Goal: Task Accomplishment & Management: Manage account settings

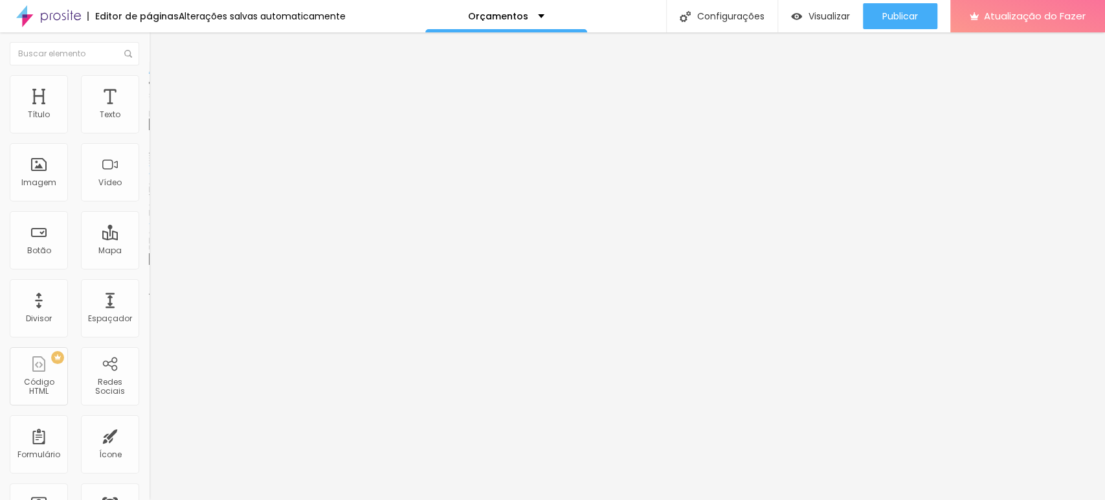
click at [157, 111] on font "Trocar imagem" at bounding box center [188, 105] width 63 height 11
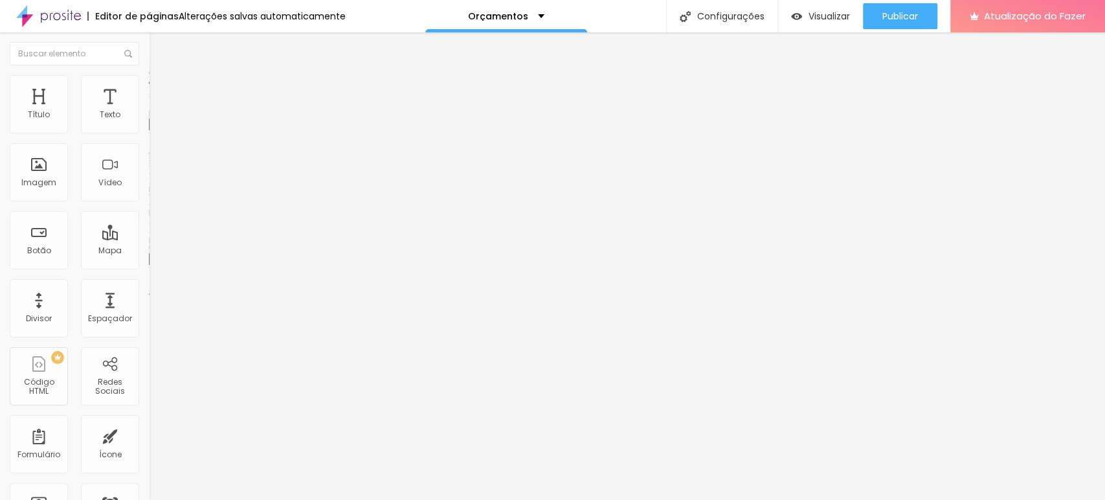
click at [161, 87] on font "Avançado" at bounding box center [182, 83] width 43 height 11
click at [149, 74] on img at bounding box center [155, 68] width 12 height 12
click at [159, 52] on img "button" at bounding box center [164, 47] width 10 height 10
click at [161, 89] on font "Avançado" at bounding box center [182, 83] width 43 height 11
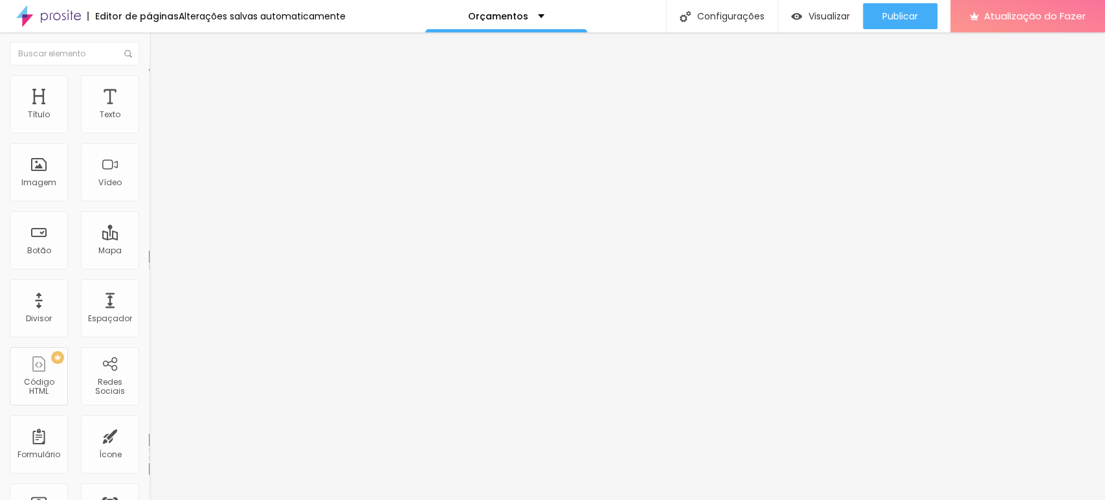
click at [149, 74] on img at bounding box center [155, 68] width 12 height 12
click at [161, 76] on font "Estilo" at bounding box center [171, 70] width 20 height 11
click at [159, 47] on div "Editar nulo" at bounding box center [192, 47] width 67 height 10
click at [161, 87] on font "Estilo" at bounding box center [171, 83] width 20 height 11
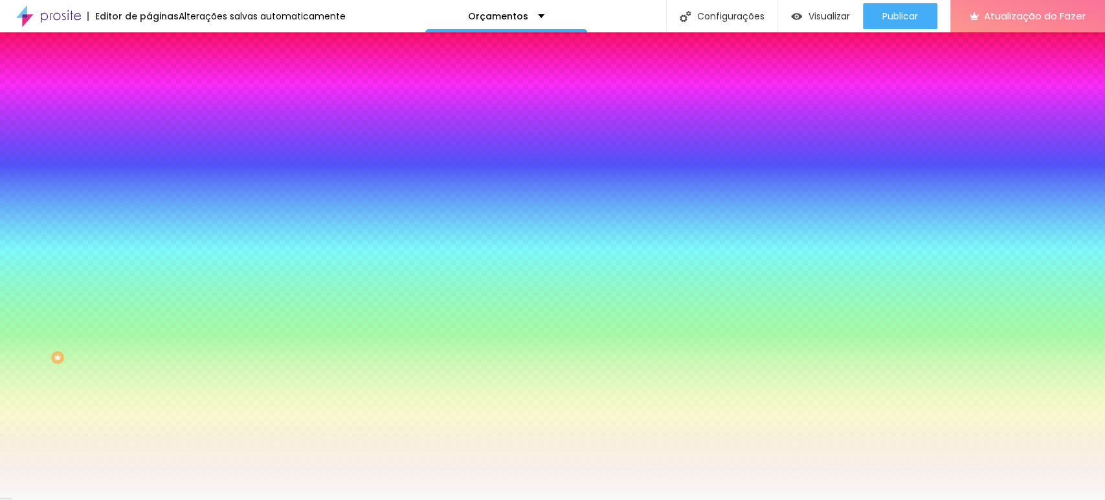
click at [149, 124] on div at bounding box center [223, 124] width 149 height 0
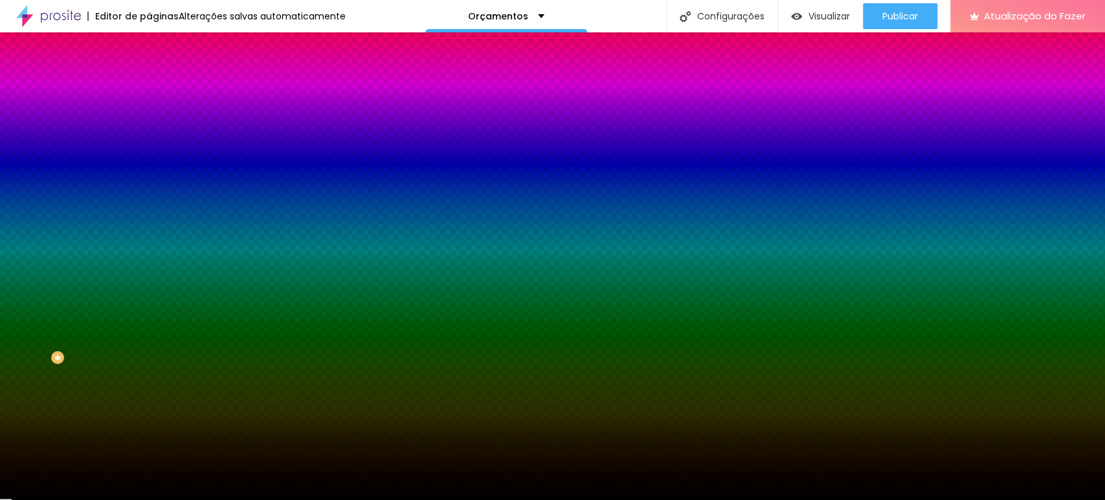
drag, startPoint x: 65, startPoint y: 161, endPoint x: 16, endPoint y: 291, distance: 140.0
click at [149, 291] on div "Editar nulo Conteúdo Estilo Avançado Cor de fundo Voltar ao padrão #000000 0 Bo…" at bounding box center [223, 265] width 149 height 467
click at [149, 124] on div at bounding box center [223, 124] width 149 height 0
click at [149, 128] on input "#000000" at bounding box center [226, 130] width 155 height 13
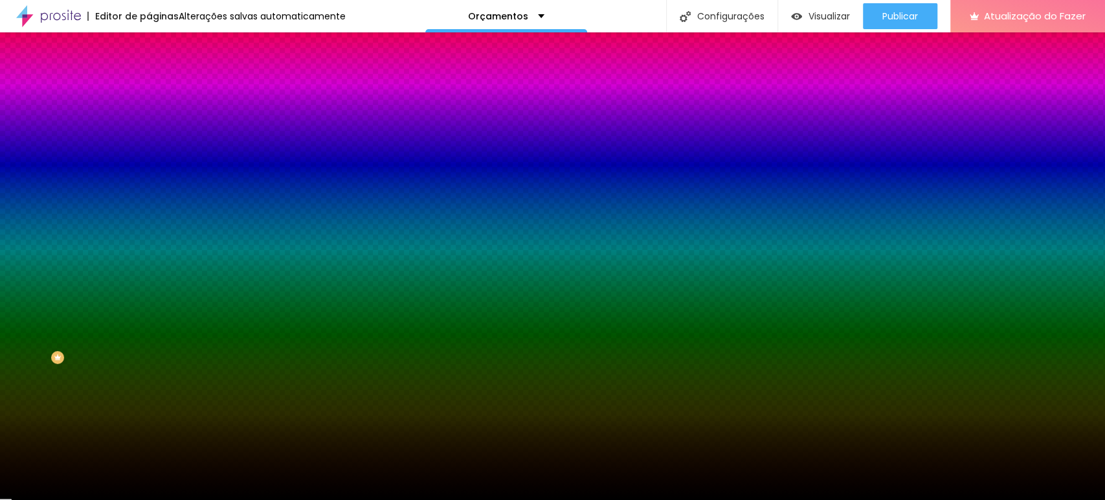
click at [149, 128] on input "#000000" at bounding box center [226, 130] width 155 height 13
paste input "95713"
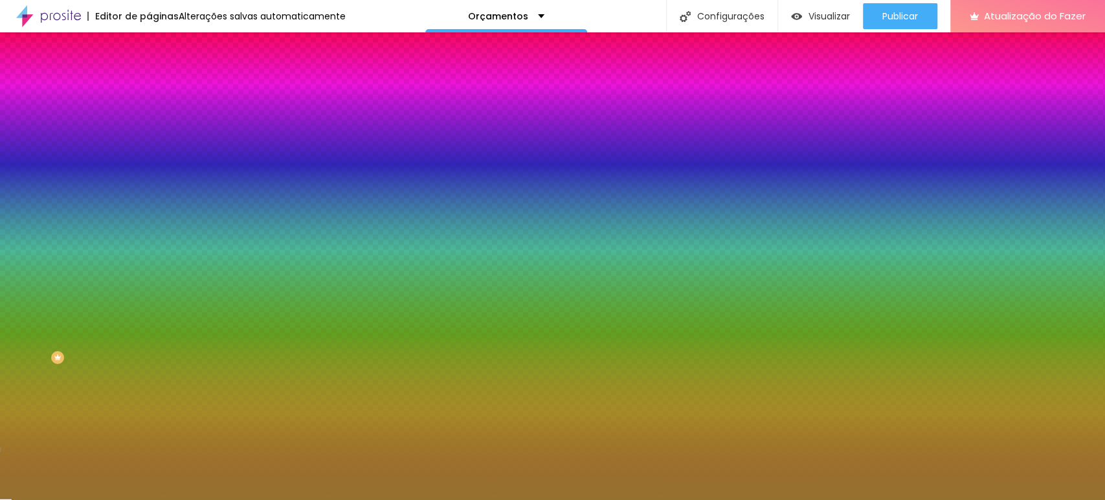
type input "#957130"
click at [149, 221] on div "Editar nulo Conteúdo Estilo Avançado Cor de fundo Voltar ao padrão #957130 0 Bo…" at bounding box center [223, 265] width 149 height 467
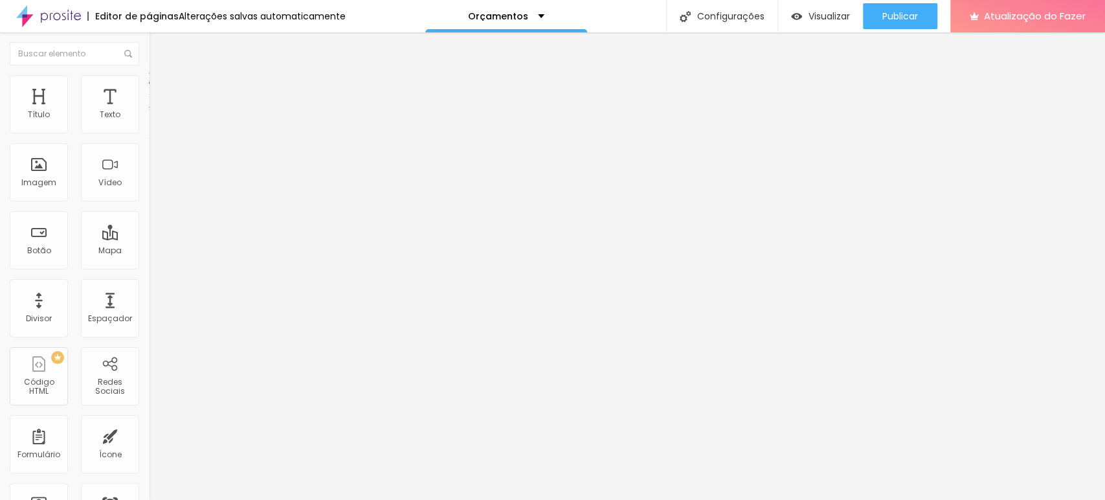
click at [149, 87] on ul "Conteúdo Estilo Avançado" at bounding box center [223, 81] width 149 height 39
click at [161, 89] on font "Estilo" at bounding box center [171, 83] width 20 height 11
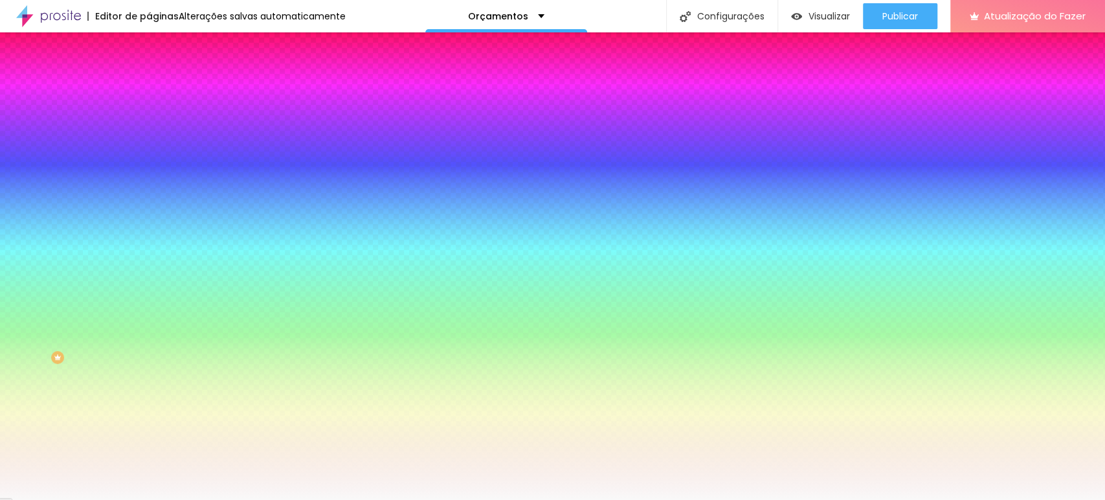
click at [149, 132] on input "#F9F9F9" at bounding box center [226, 130] width 155 height 13
paste input "957130"
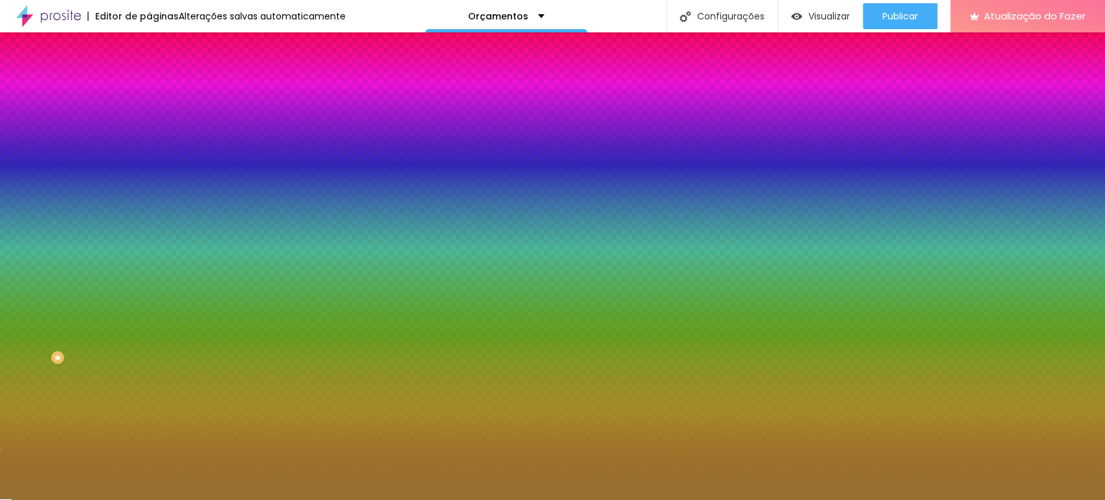
type input "#957130"
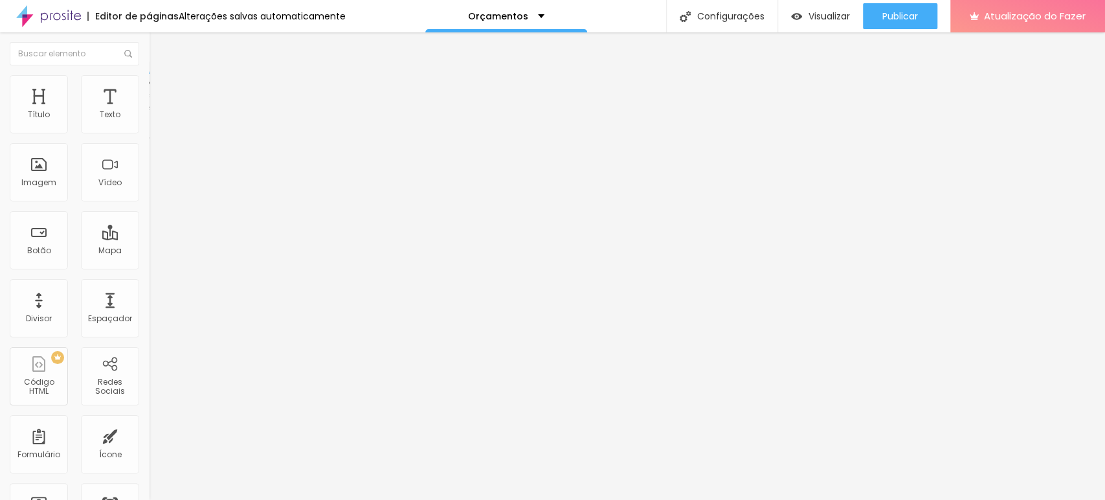
click at [149, 96] on ul "Conteúdo Estilo Avançado" at bounding box center [223, 81] width 149 height 39
click at [161, 89] on font "Estilo" at bounding box center [171, 83] width 20 height 11
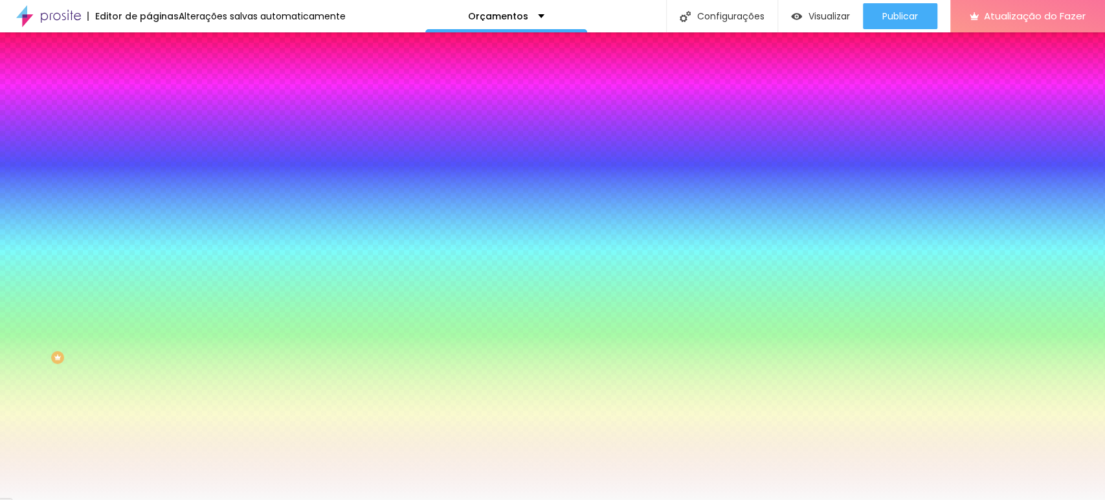
click at [149, 131] on input "#F9F9F9" at bounding box center [226, 130] width 155 height 13
paste input "957130"
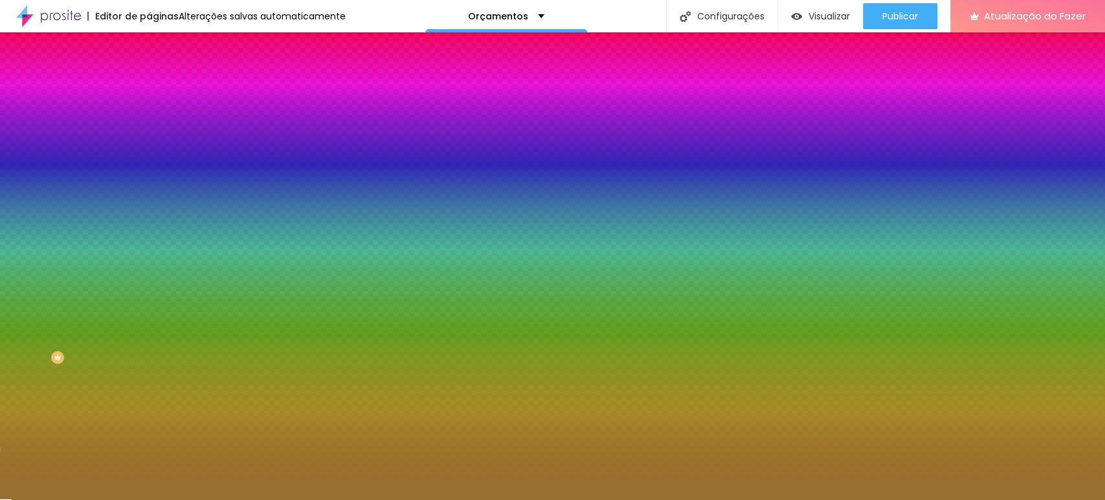
type input "#957130"
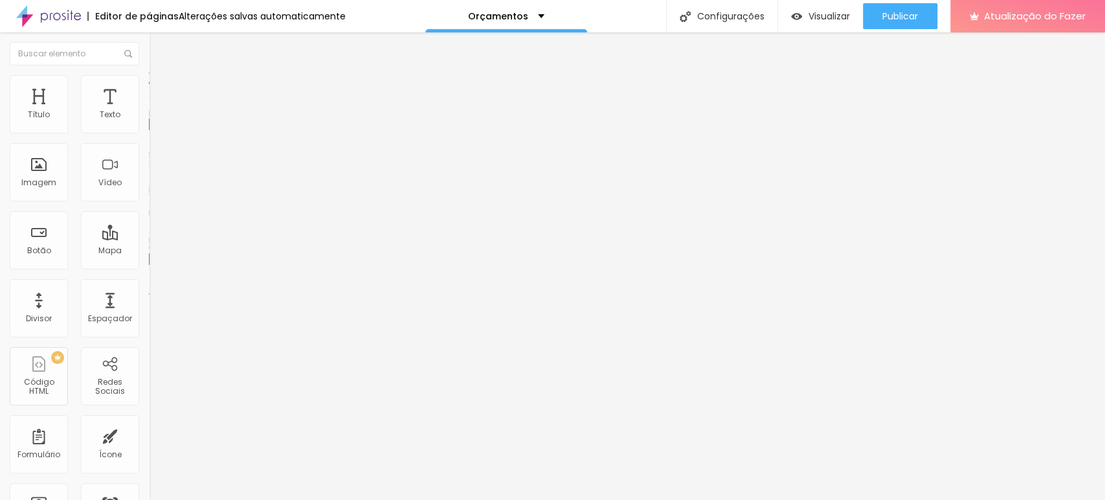
click at [157, 111] on font "Trocar imagem" at bounding box center [188, 105] width 63 height 11
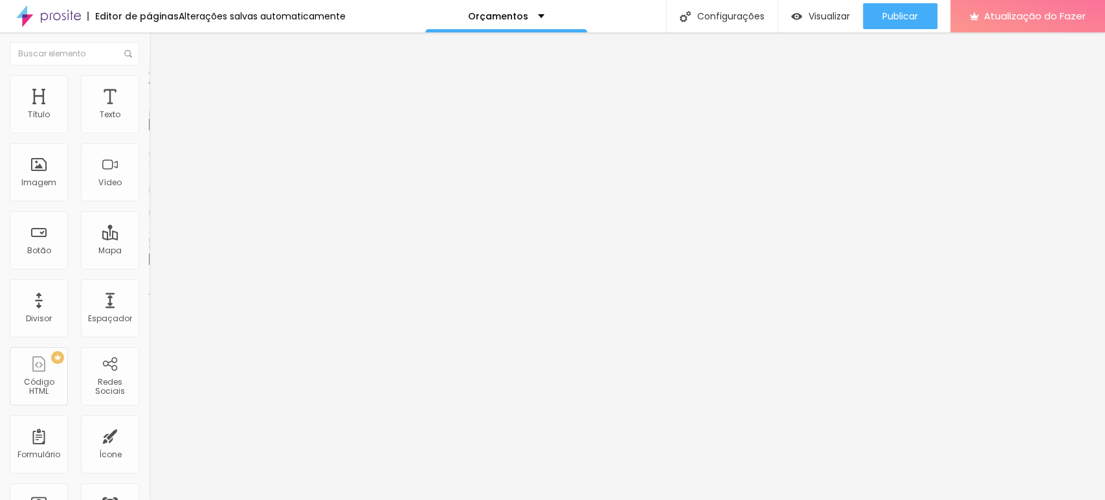
click at [157, 111] on font "Trocar imagem" at bounding box center [188, 105] width 63 height 11
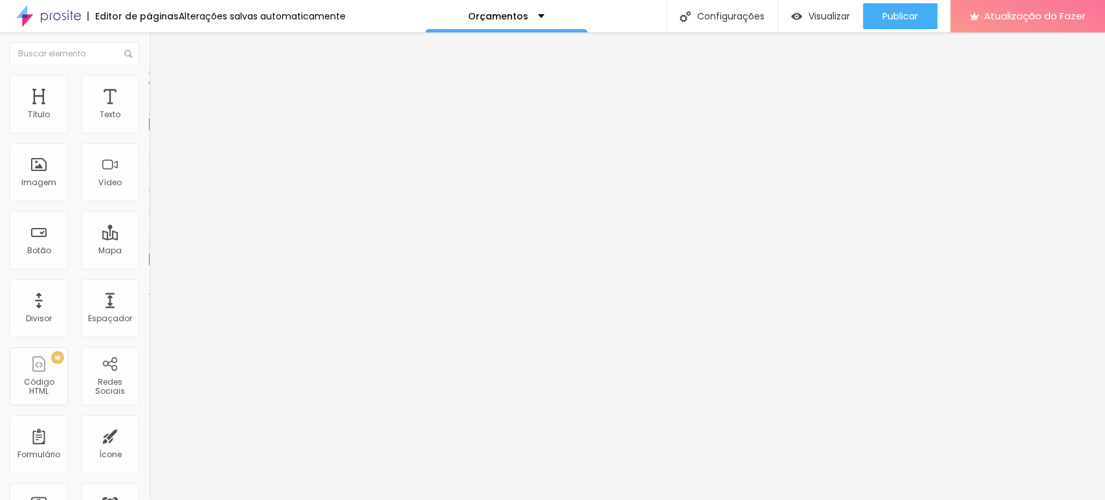
click at [149, 237] on div "Proporção 1:1 Quadrado Cinema 16:9 Padrão 4:3 Quadrado 1:1 Original" at bounding box center [223, 211] width 149 height 51
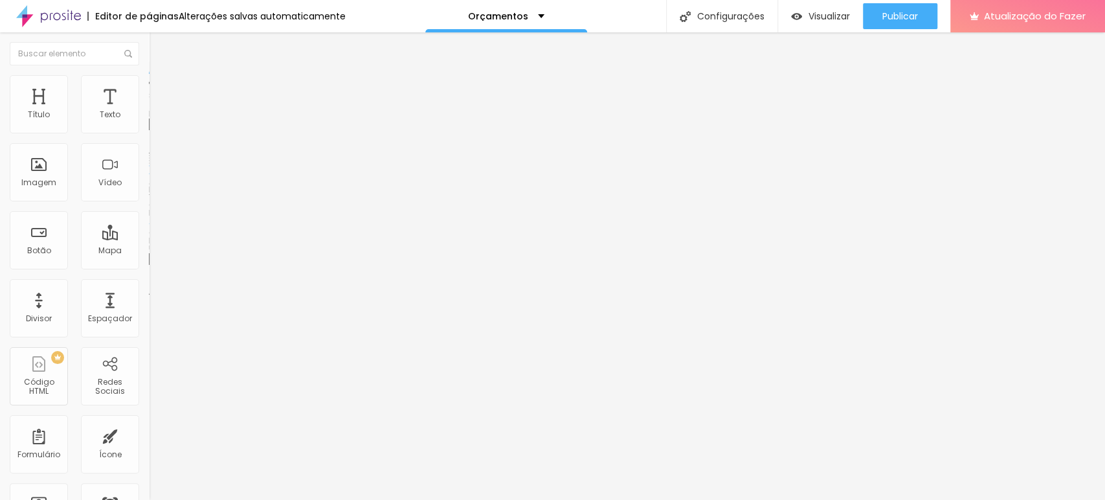
click at [149, 203] on span "1:1 Quadrado" at bounding box center [174, 197] width 51 height 11
click at [149, 218] on span "Padrão" at bounding box center [163, 212] width 29 height 11
click at [149, 238] on span "Original" at bounding box center [164, 232] width 31 height 11
click at [149, 203] on font "1:1 Quadrado" at bounding box center [174, 197] width 51 height 11
click at [149, 237] on div "Original" at bounding box center [223, 233] width 149 height 8
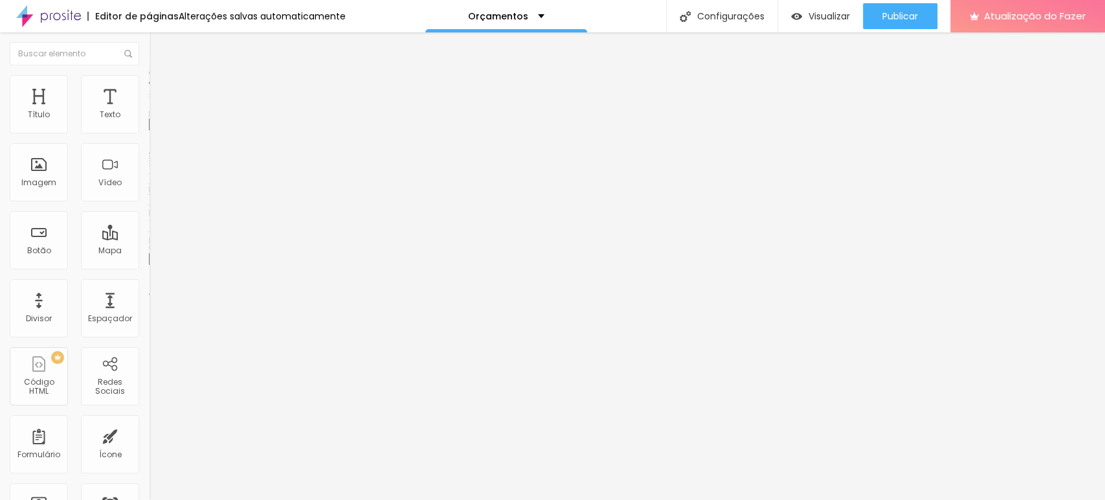
click at [149, 218] on span "Padrão" at bounding box center [163, 212] width 29 height 11
click at [149, 210] on font "Cinema" at bounding box center [165, 204] width 32 height 11
click at [149, 230] on font "Quadrado" at bounding box center [170, 224] width 42 height 11
click at [149, 203] on font "Original" at bounding box center [164, 197] width 31 height 11
click at [149, 226] on font "Quadrado" at bounding box center [170, 220] width 42 height 11
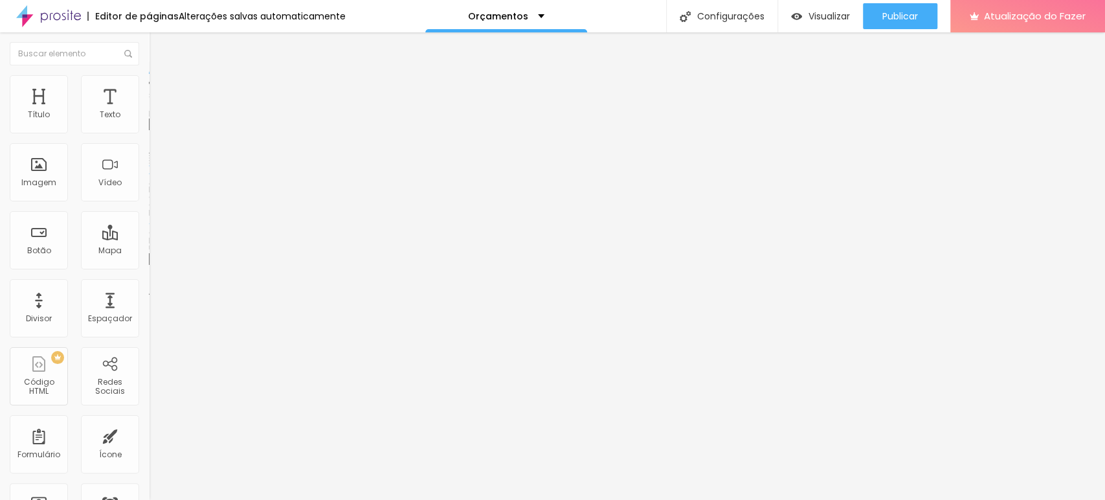
click at [149, 165] on div at bounding box center [223, 160] width 149 height 10
click at [149, 175] on div at bounding box center [223, 170] width 149 height 10
click at [149, 82] on ul "Conteúdo Estilo Avançado" at bounding box center [223, 81] width 149 height 39
click at [149, 84] on li "Estilo" at bounding box center [223, 81] width 149 height 13
type input "95"
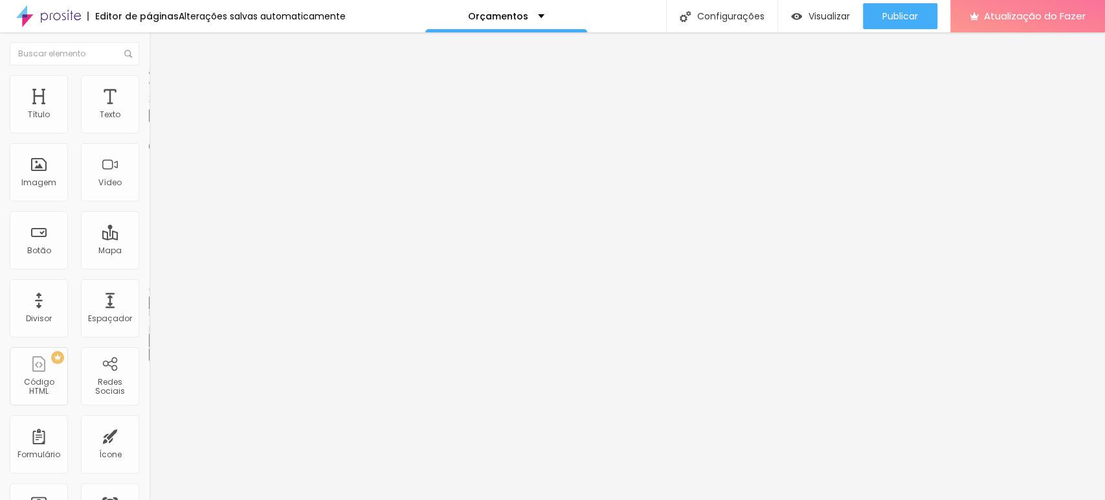
type input "95"
type input "90"
type input "85"
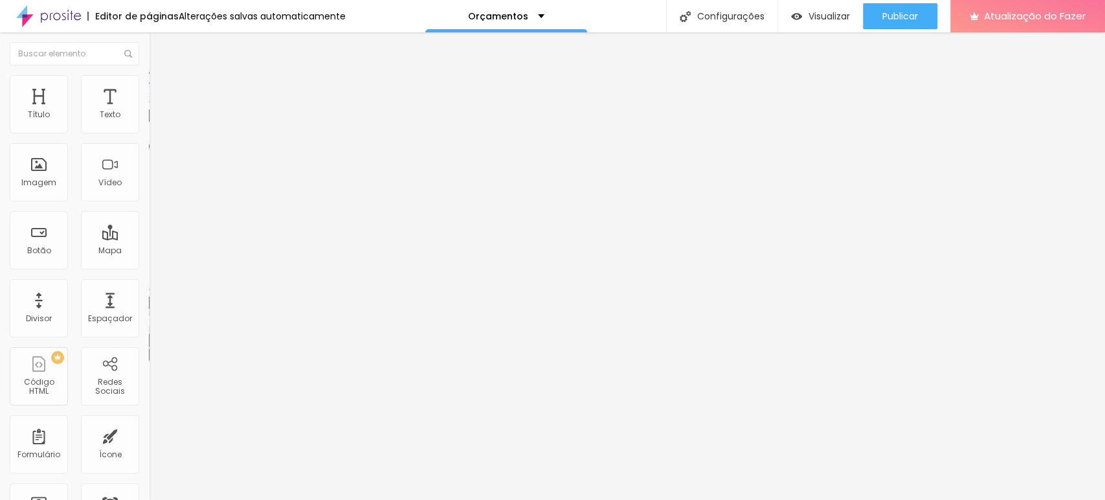
type input "80"
type input "75"
type input "80"
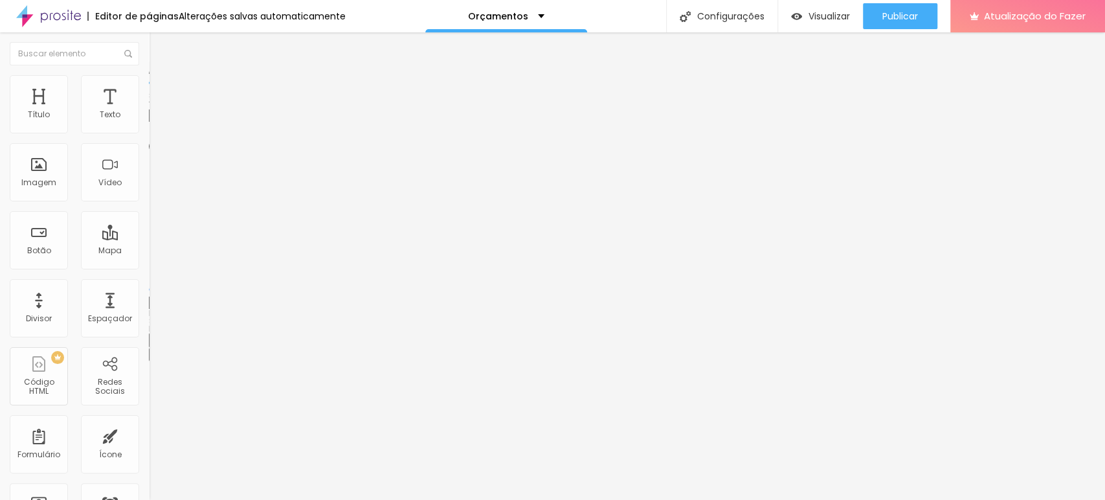
type input "80"
type input "85"
type input "90"
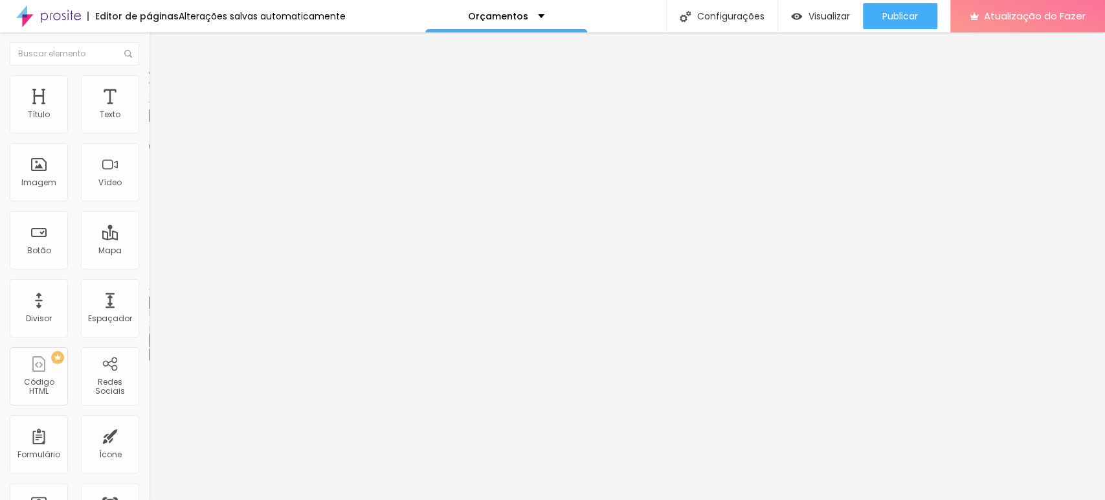
type input "95"
click at [149, 133] on input "range" at bounding box center [191, 127] width 84 height 10
type input "11"
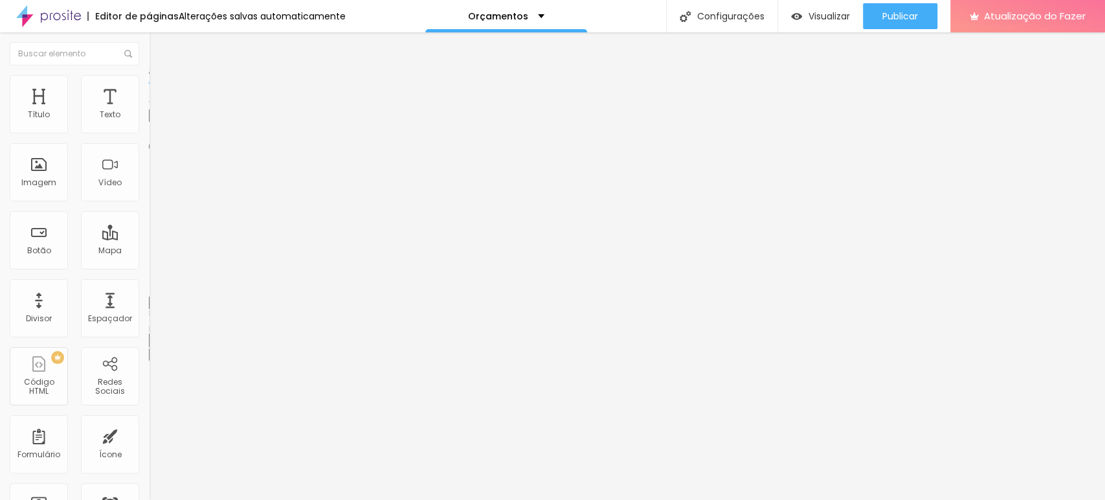
type input "103"
type input "110"
type input "119"
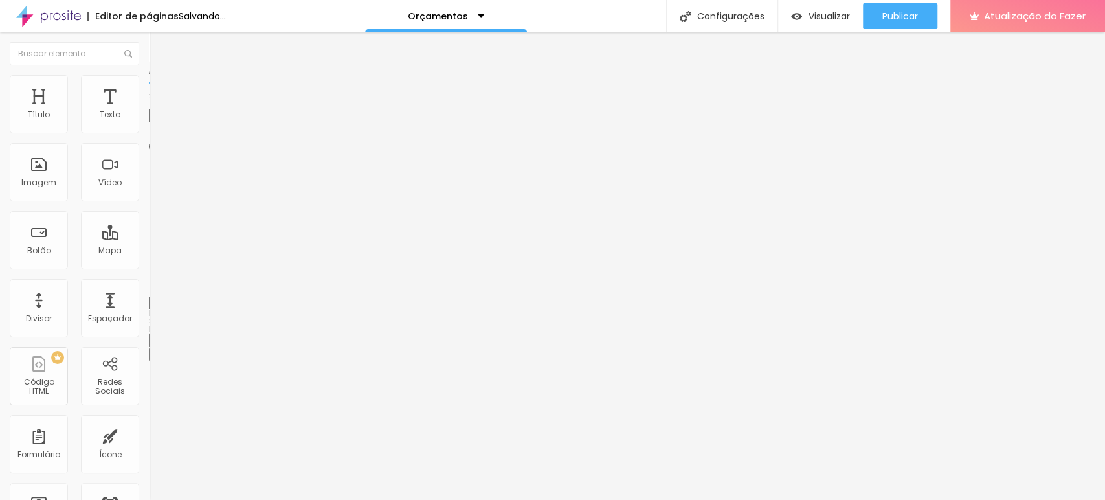
type input "119"
type input "132"
type input "151"
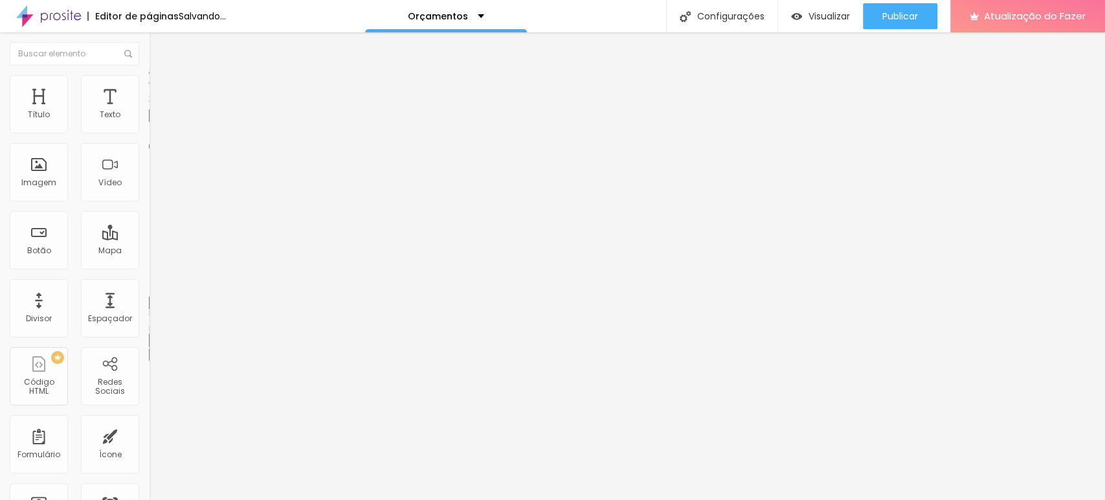
type input "157"
type input "133"
type input "16"
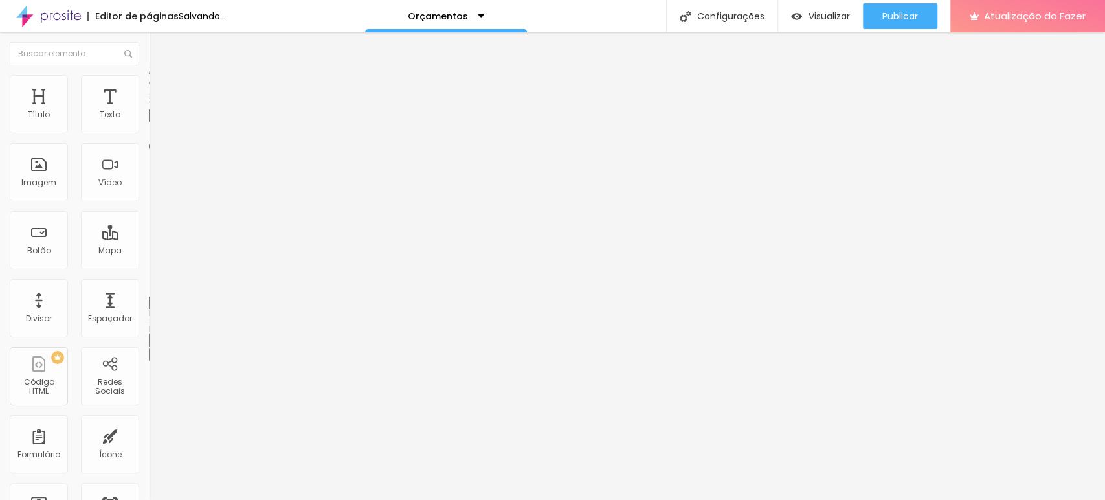
type input "16"
type input "0"
drag, startPoint x: 34, startPoint y: 162, endPoint x: 5, endPoint y: 172, distance: 30.7
click at [149, 284] on input "range" at bounding box center [191, 289] width 84 height 10
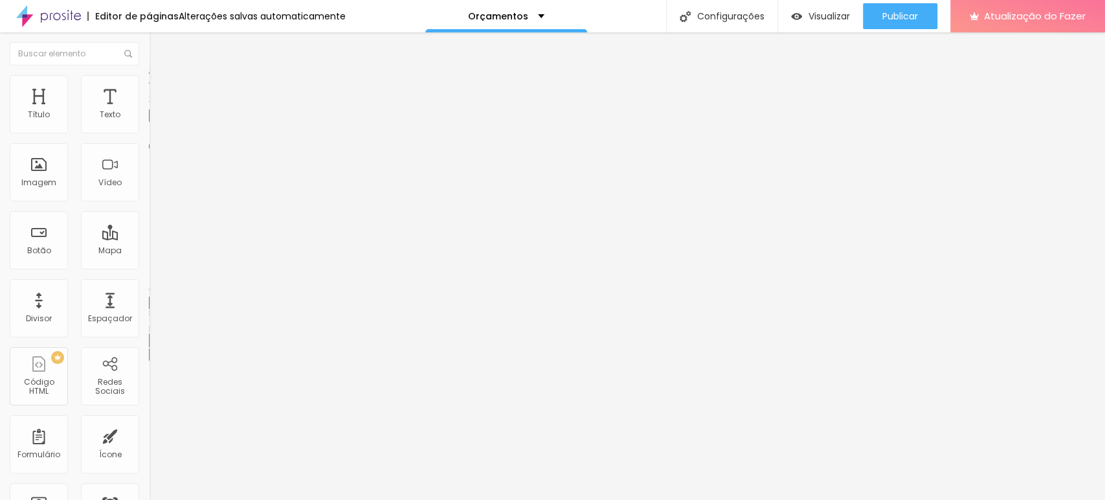
click at [149, 88] on li "Avançado" at bounding box center [223, 94] width 149 height 13
type input "13"
type input "16"
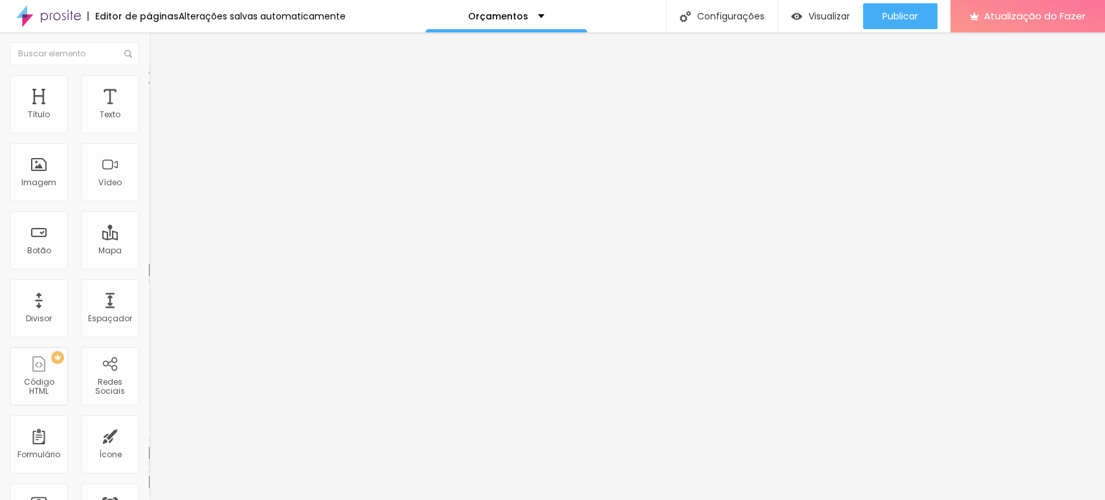
type input "17"
type input "18"
type input "20"
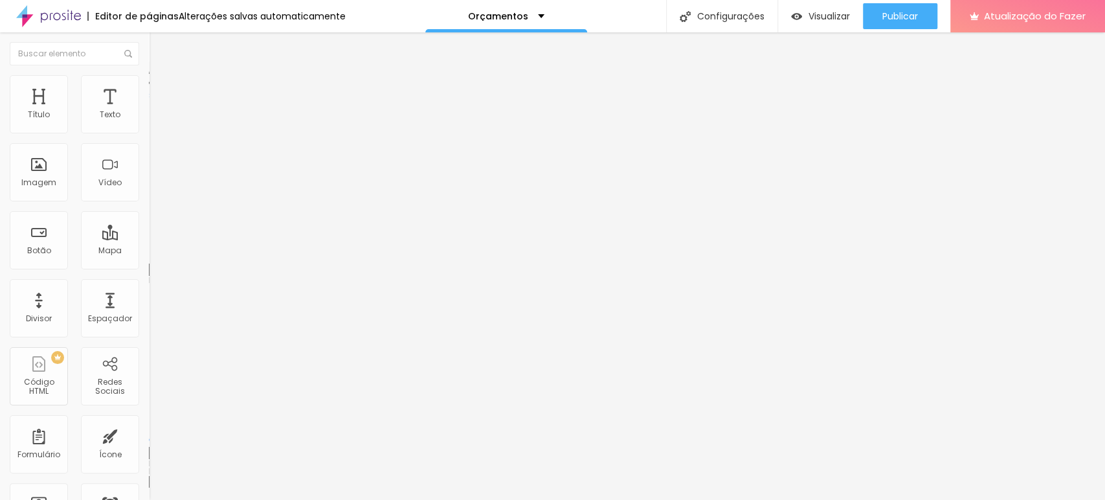
type input "20"
type input "25"
type input "34"
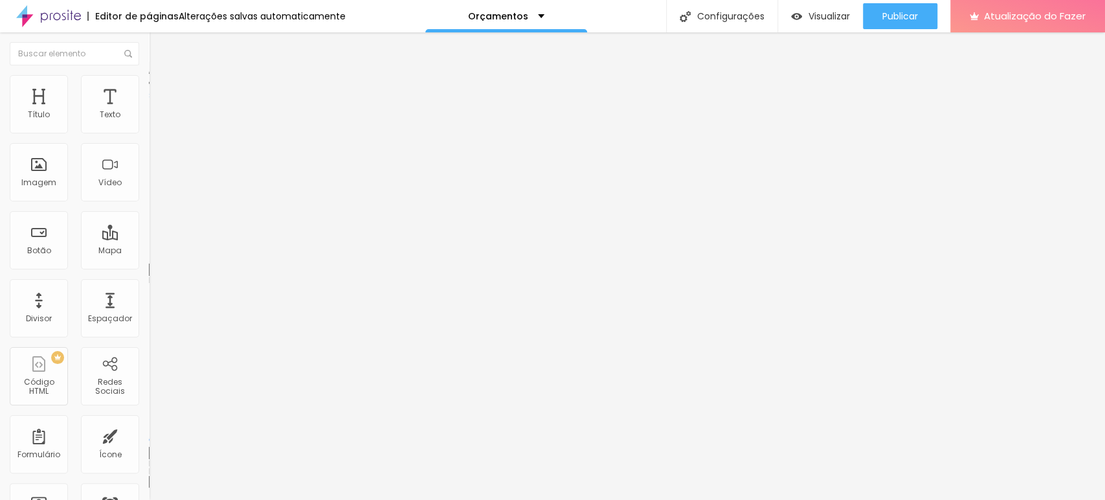
type input "36"
type input "37"
type input "40"
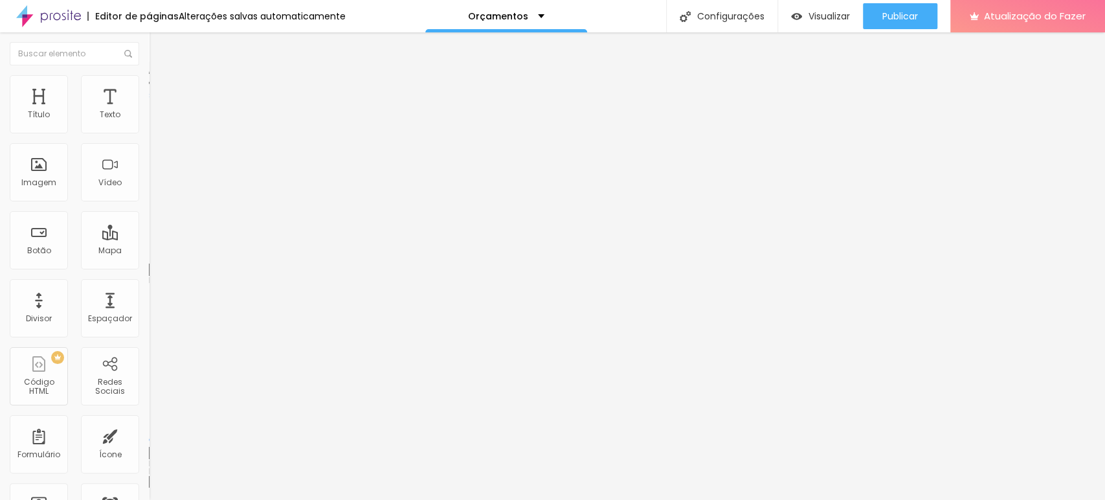
type input "40"
type input "46"
type input "47"
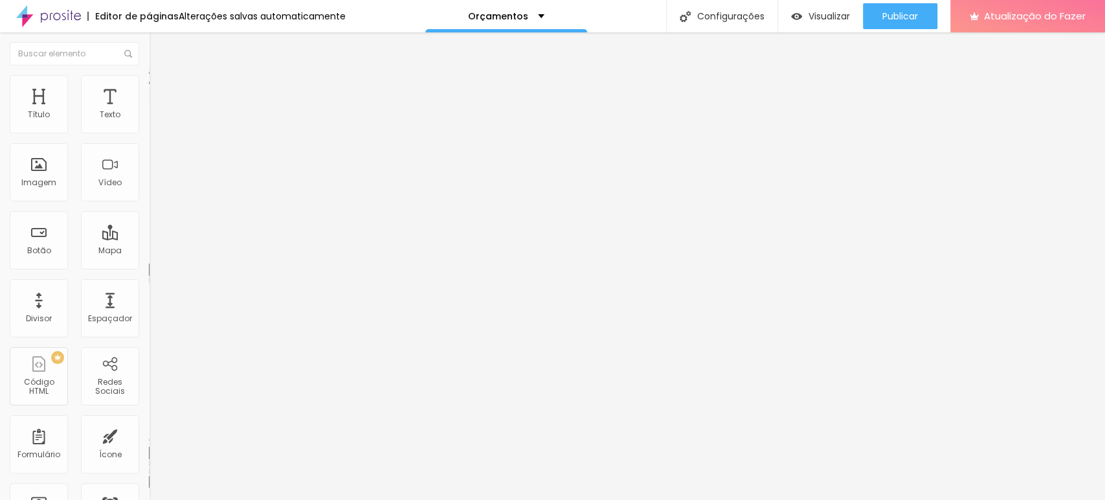
type input "48"
type input "52"
type input "61"
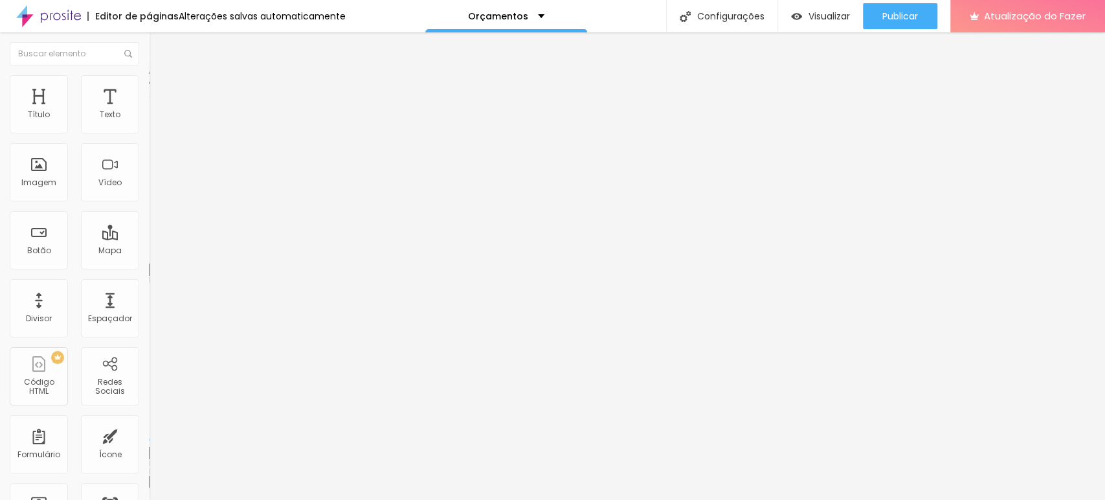
type input "61"
type input "75"
type input "56"
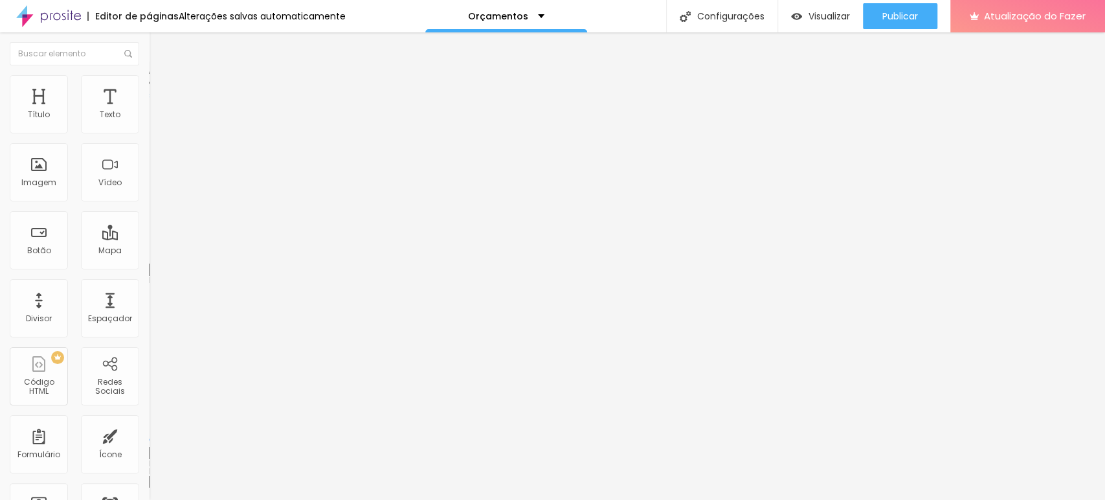
type input "0"
drag, startPoint x: 32, startPoint y: 128, endPoint x: 16, endPoint y: 136, distance: 18.5
click at [149, 251] on input "range" at bounding box center [191, 256] width 84 height 10
type input "8"
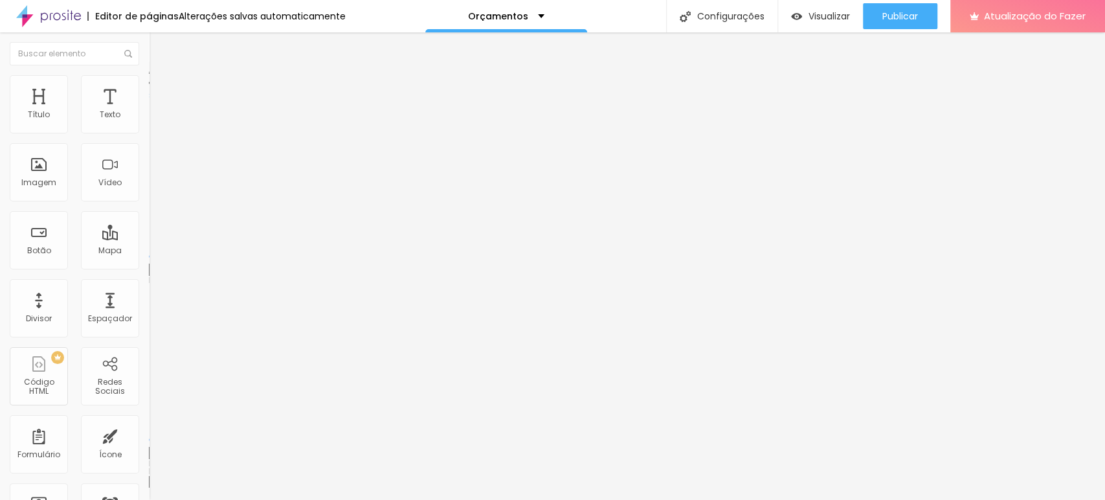
type input "8"
type input "10"
type input "40"
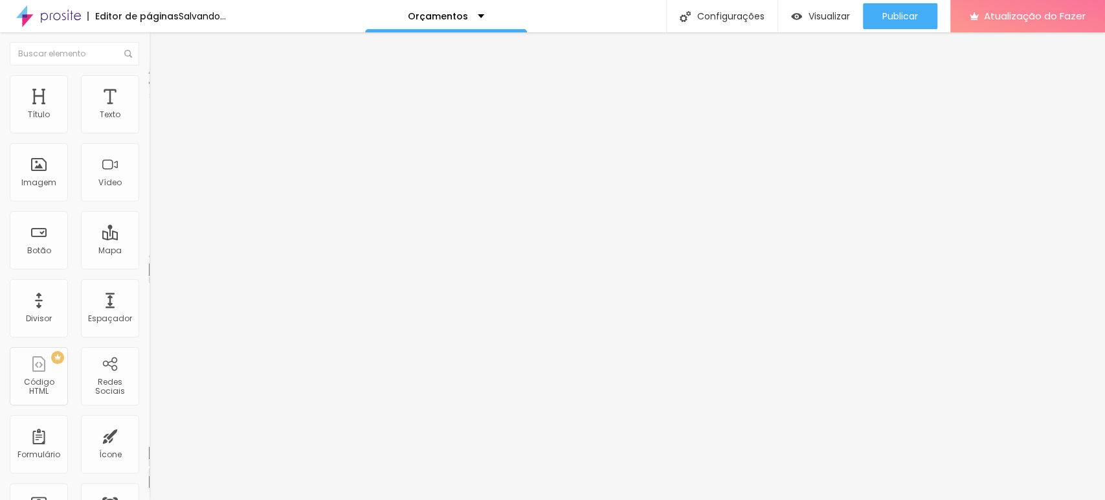
type input "48"
type input "54"
type input "60"
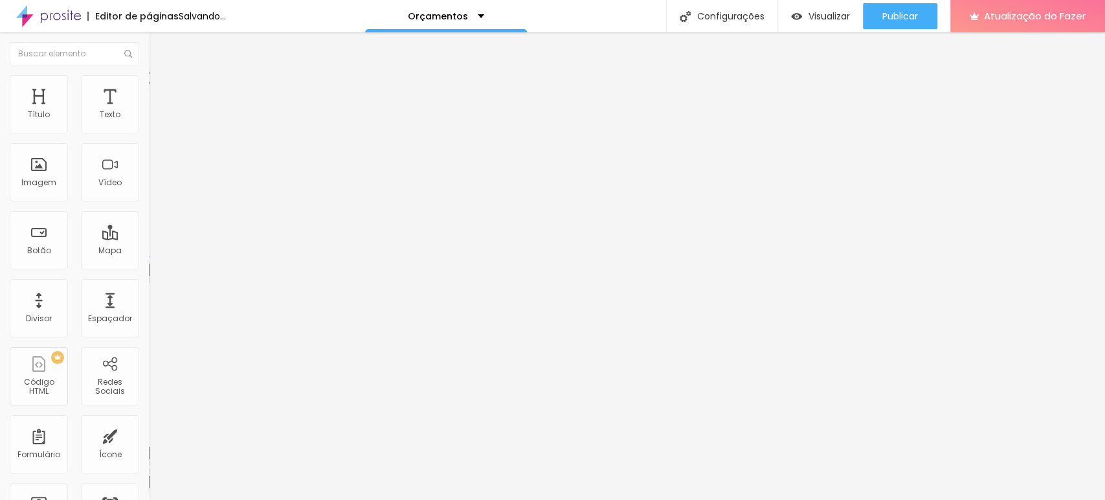
type input "60"
type input "61"
type input "62"
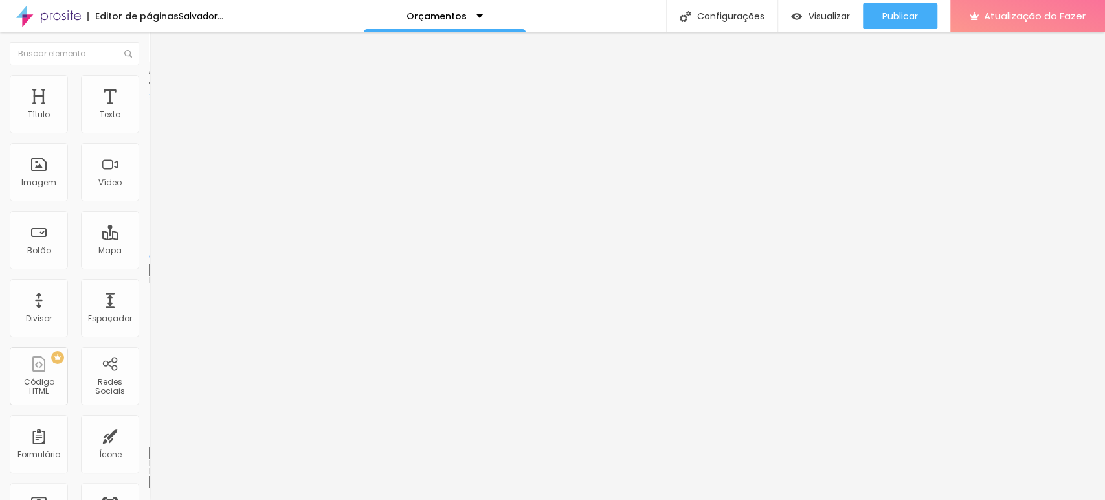
drag, startPoint x: 36, startPoint y: 154, endPoint x: 78, endPoint y: 154, distance: 42.1
click at [149, 434] on input "range" at bounding box center [191, 439] width 84 height 10
type input "59"
type input "16"
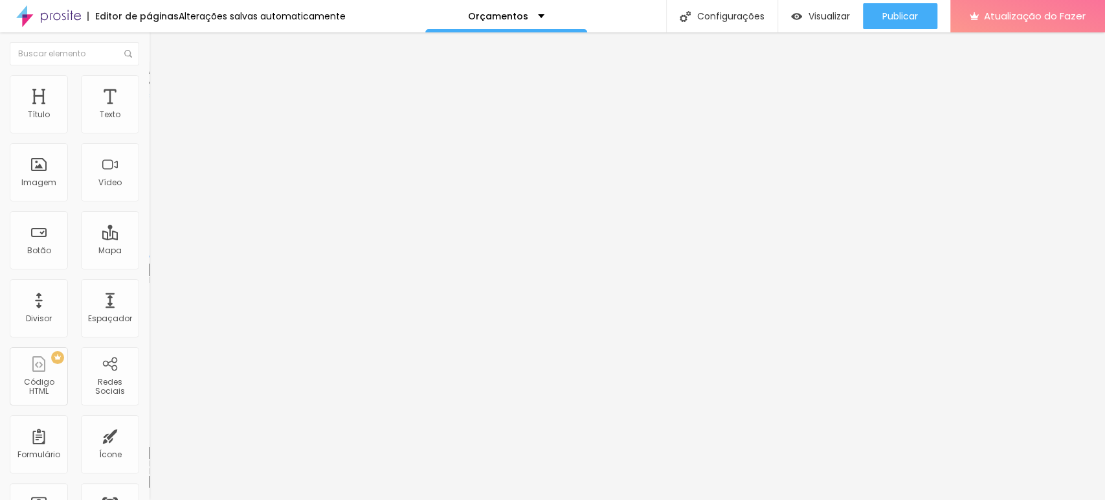
type input "16"
type input "12"
type input "10"
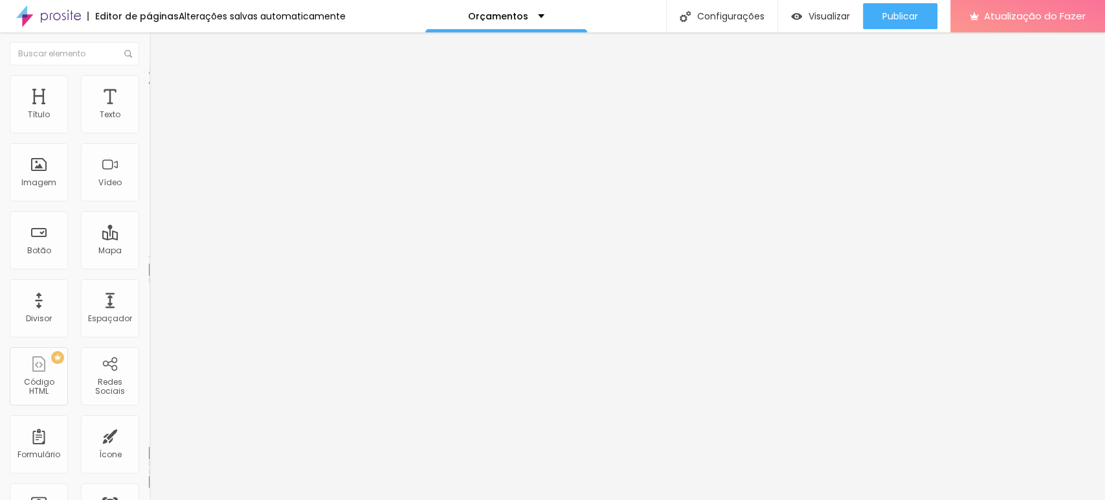
drag, startPoint x: 78, startPoint y: 154, endPoint x: 38, endPoint y: 152, distance: 40.8
type input "10"
click at [149, 434] on input "range" at bounding box center [191, 439] width 84 height 10
click at [157, 111] on font "Trocar imagem" at bounding box center [188, 105] width 63 height 11
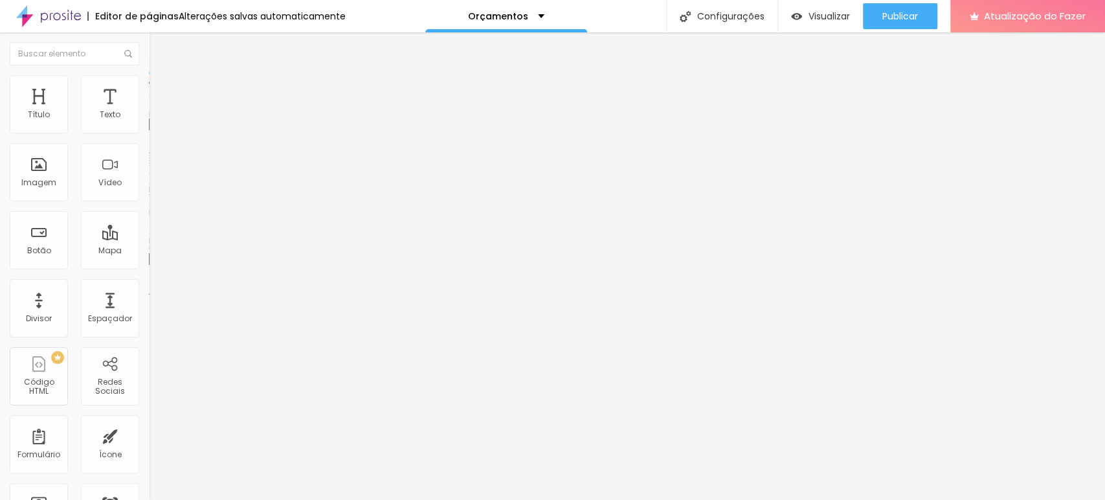
click at [161, 89] on font "Avançado" at bounding box center [182, 83] width 43 height 11
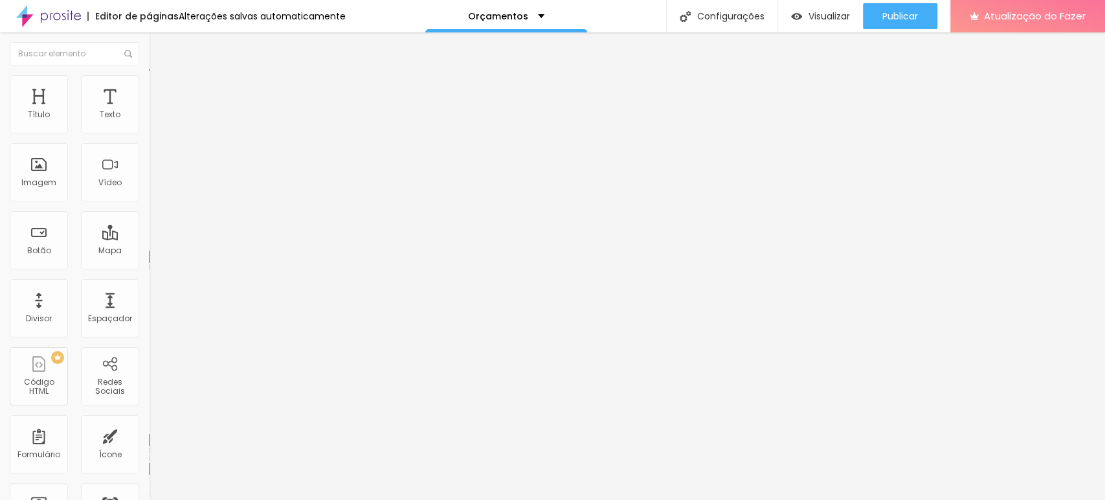
click at [149, 75] on li "Estilo" at bounding box center [223, 68] width 149 height 13
click at [149, 84] on li "Avançado" at bounding box center [223, 81] width 149 height 13
click at [149, 85] on li "Avançado" at bounding box center [223, 81] width 149 height 13
click at [149, 122] on font "Título 2" at bounding box center [170, 114] width 43 height 16
click at [149, 109] on span "Título 1" at bounding box center [170, 103] width 43 height 11
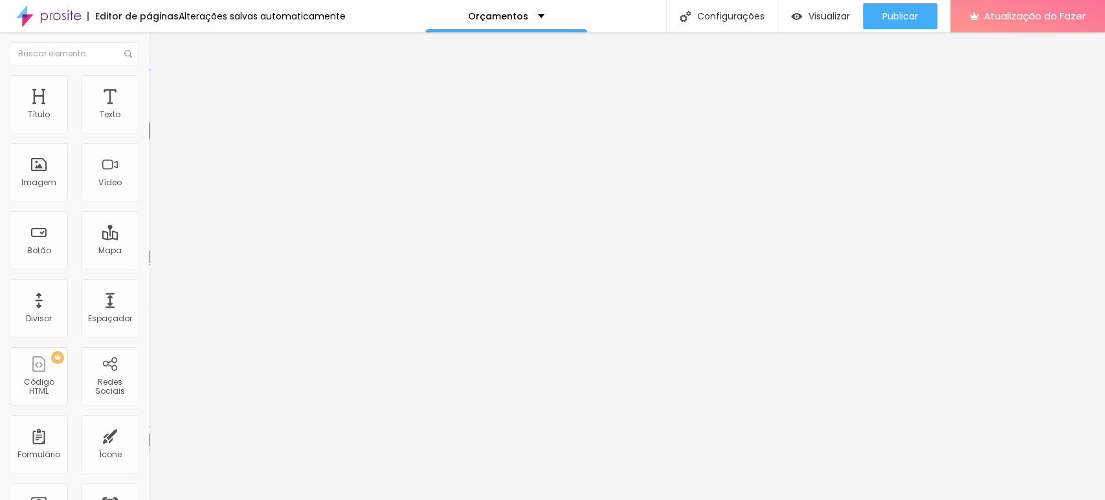
click at [149, 84] on li "Avançado" at bounding box center [223, 81] width 149 height 13
click at [161, 76] on font "Estilo" at bounding box center [171, 70] width 20 height 11
type input "1.5"
type input "1.6"
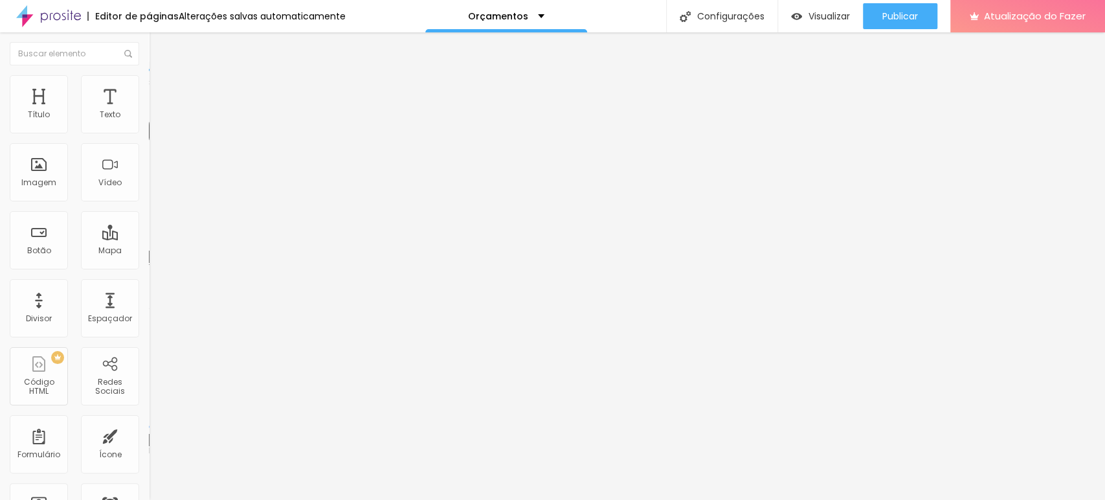
type input "1.6"
type input "1.7"
type input "1.8"
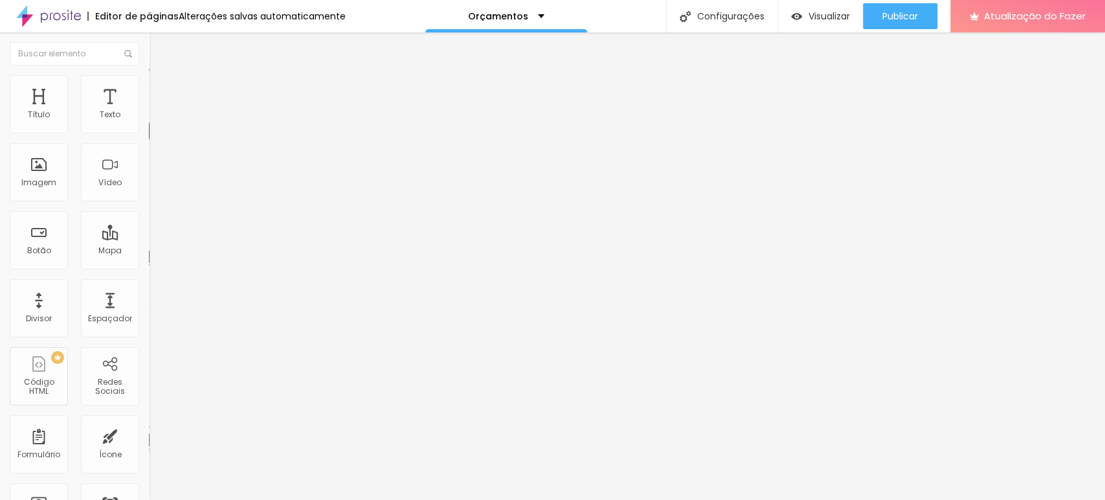
type input "1.6"
type input "1.4"
drag, startPoint x: 72, startPoint y: 175, endPoint x: 77, endPoint y: 180, distance: 7.3
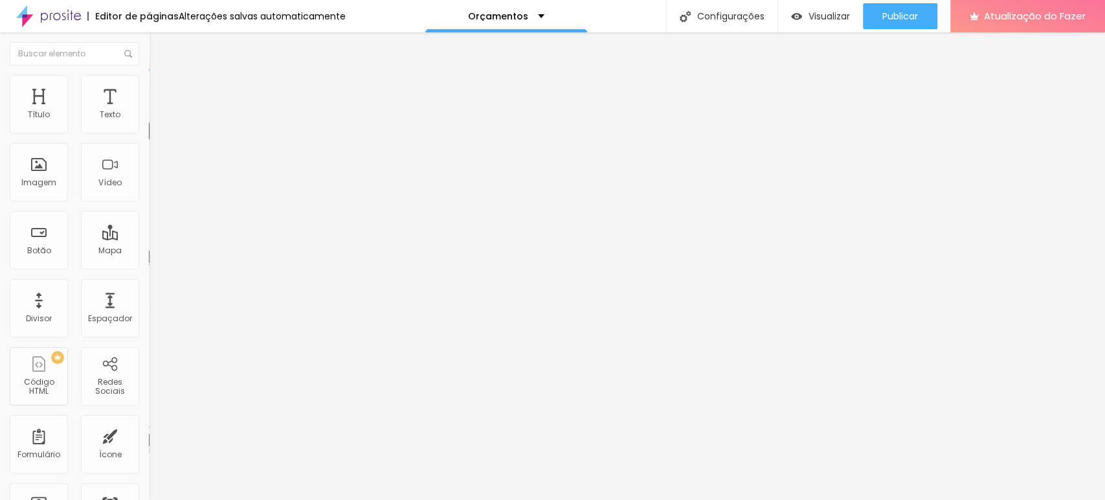
type input "1.4"
type input "1"
type input "3"
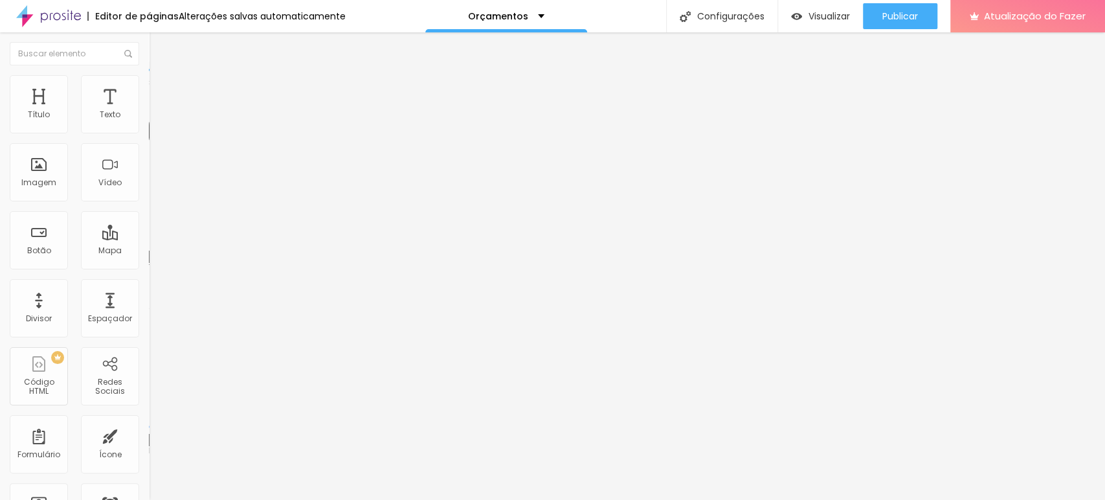
type input "3"
type input "4"
type input "5"
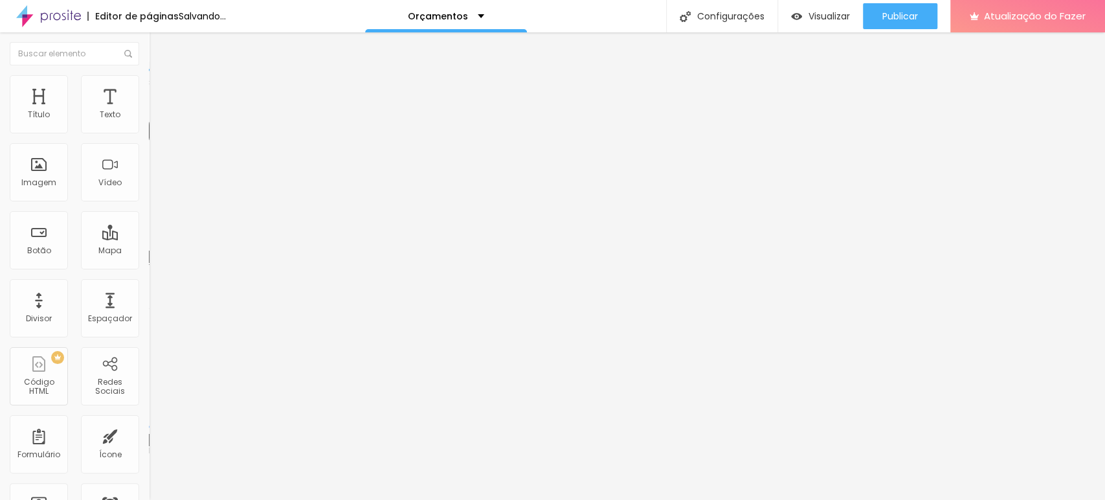
type input "8"
type input "10"
type input "11"
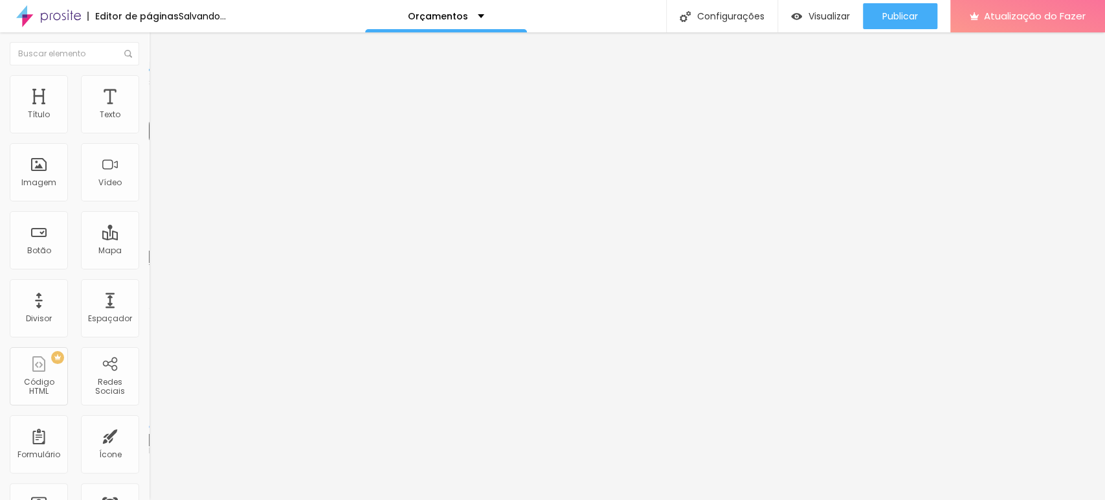
type input "11"
type input "10"
type input "4"
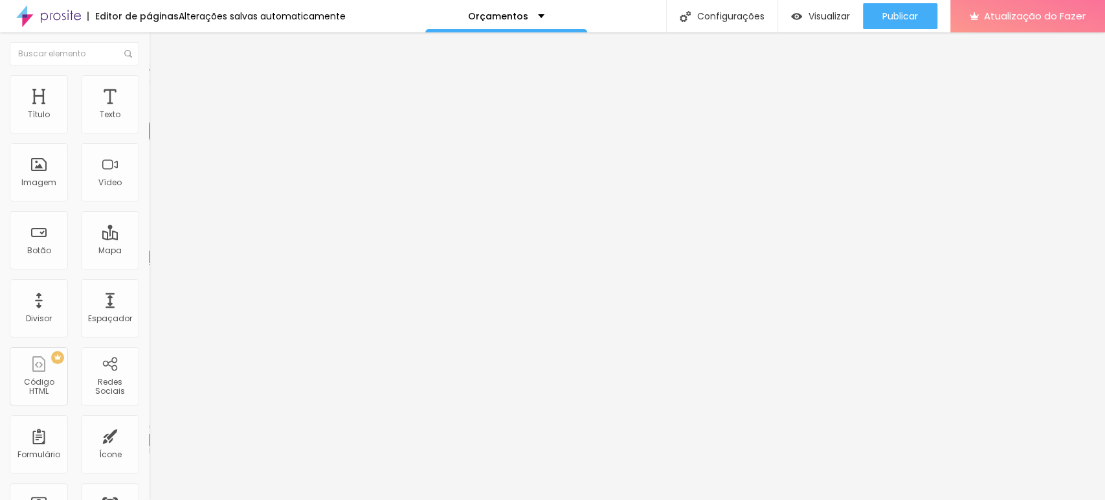
type input "3"
type input "2"
type input "1"
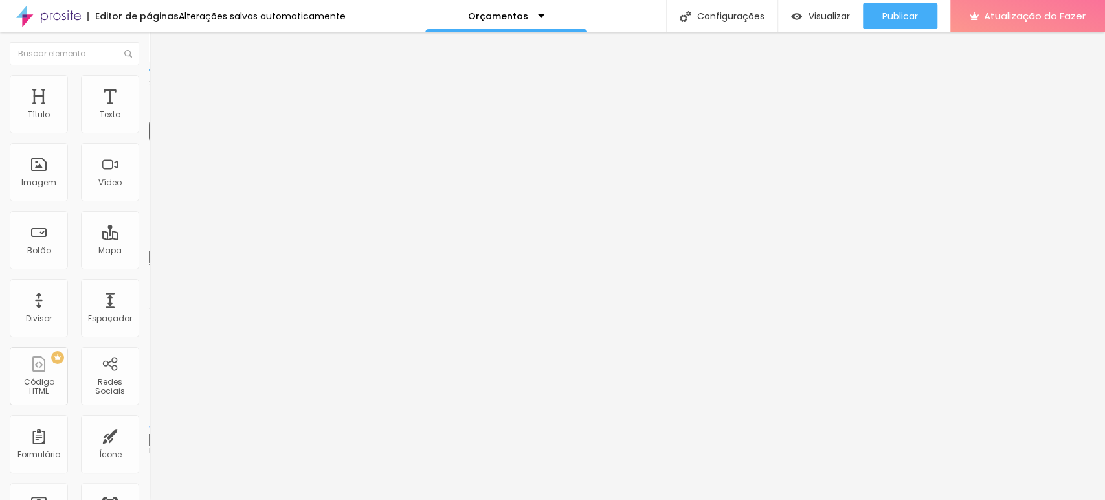
type input "1"
type input "0"
type input "1"
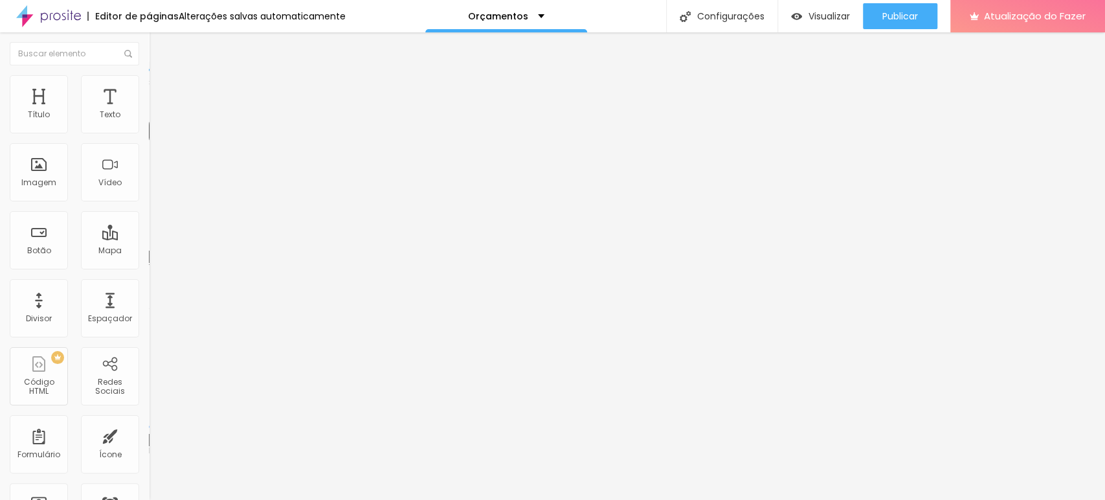
type input "1"
type input "1.9"
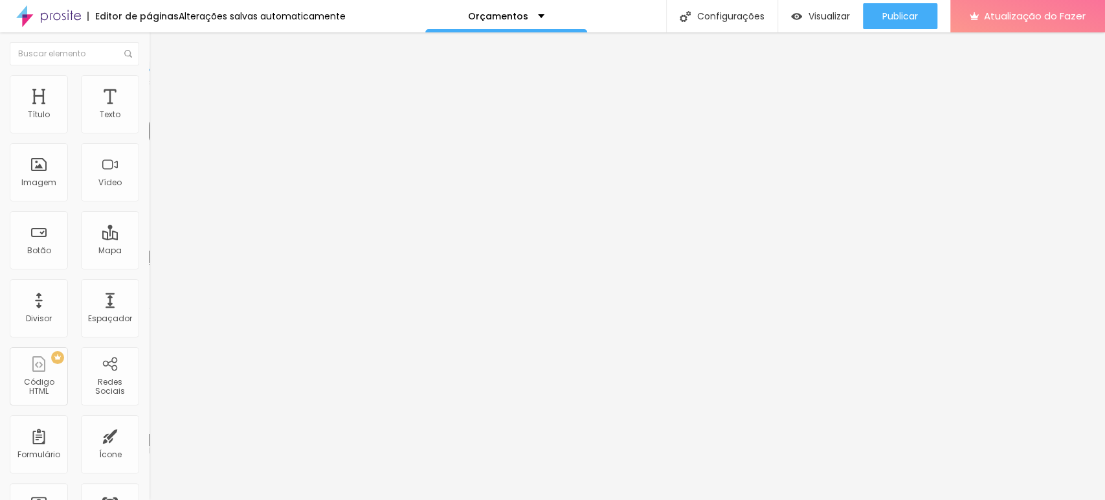
type input "1.9"
type input "2.3"
type input "2.4"
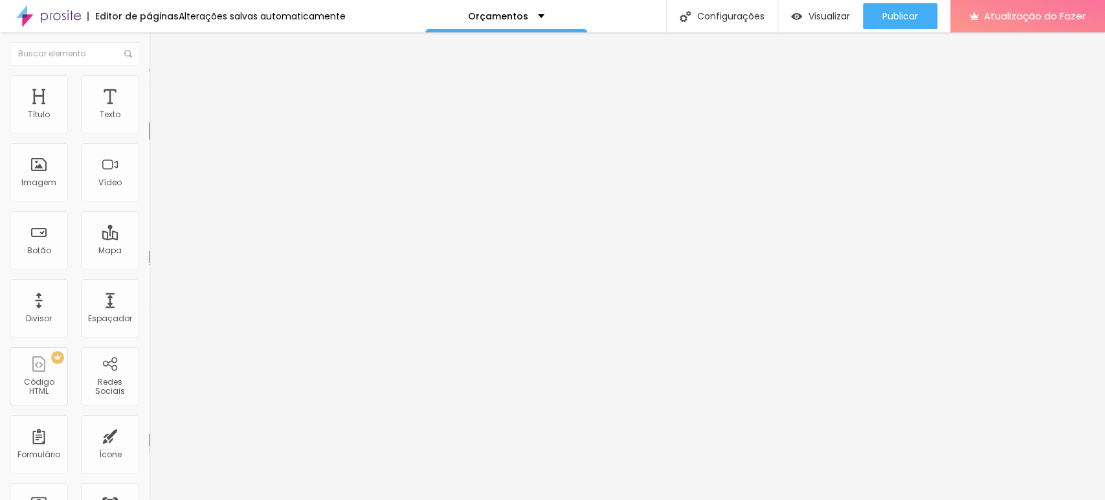
type input "1.3"
type input "0"
drag, startPoint x: 29, startPoint y: 151, endPoint x: 26, endPoint y: 157, distance: 6.7
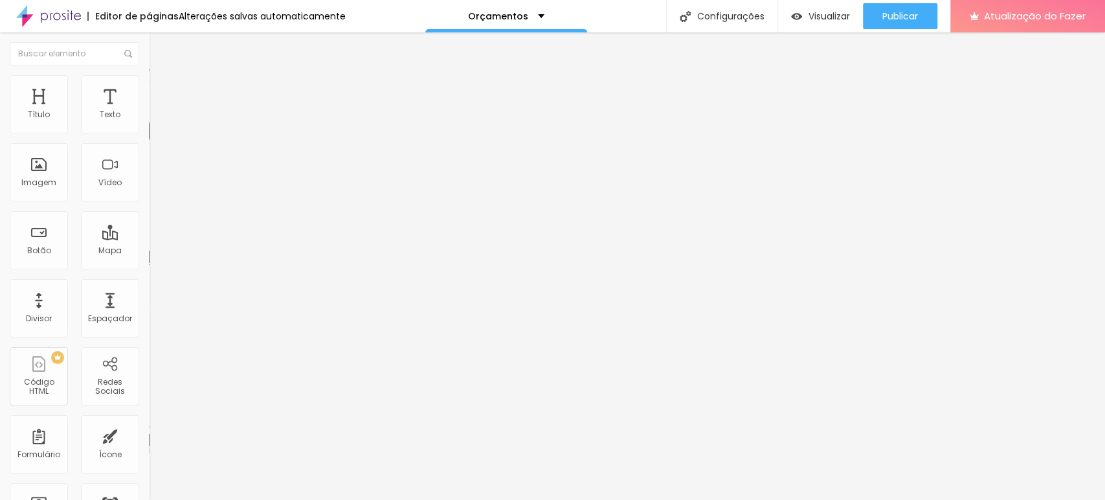
click at [149, 421] on input "range" at bounding box center [191, 426] width 84 height 10
type input "23"
type input "22"
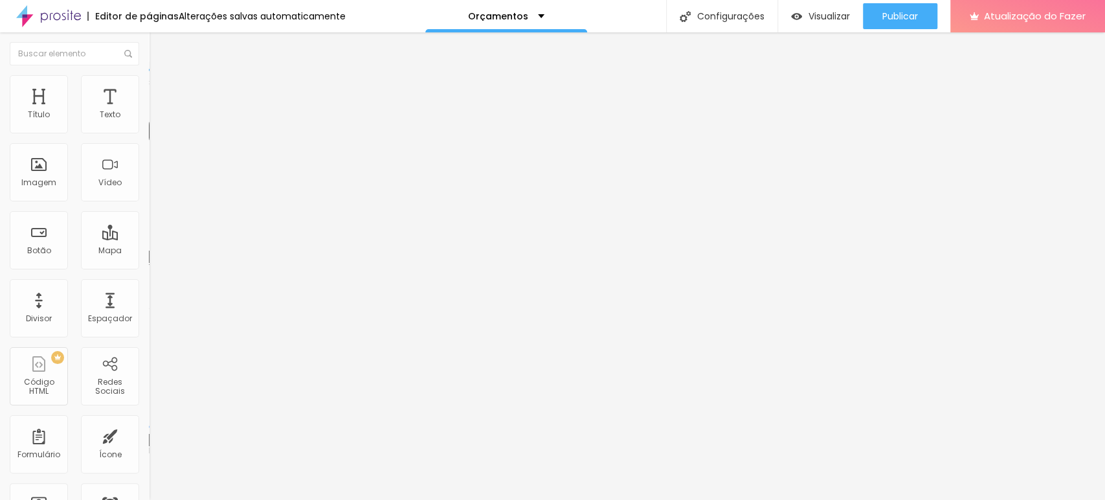
type input "21"
type input "20"
type input "18"
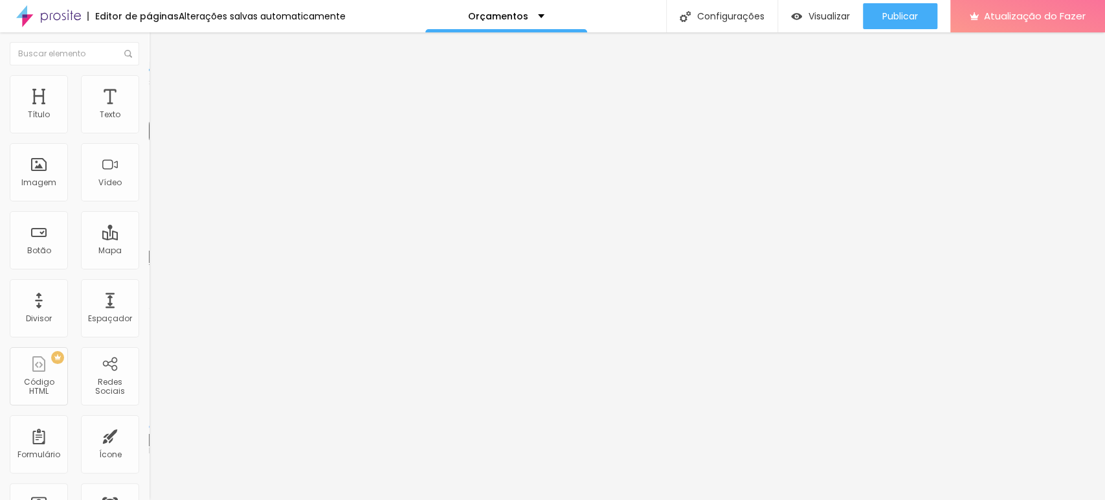
type input "18"
type input "19"
type input "20"
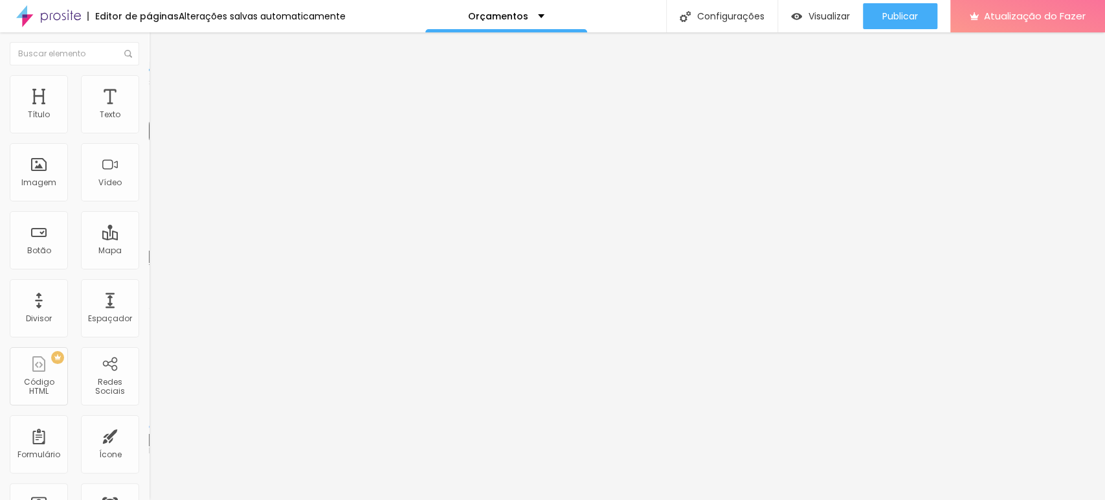
click at [149, 238] on input "range" at bounding box center [191, 243] width 84 height 10
click at [149, 76] on li "Avançado" at bounding box center [223, 81] width 149 height 13
type input "13"
type input "15"
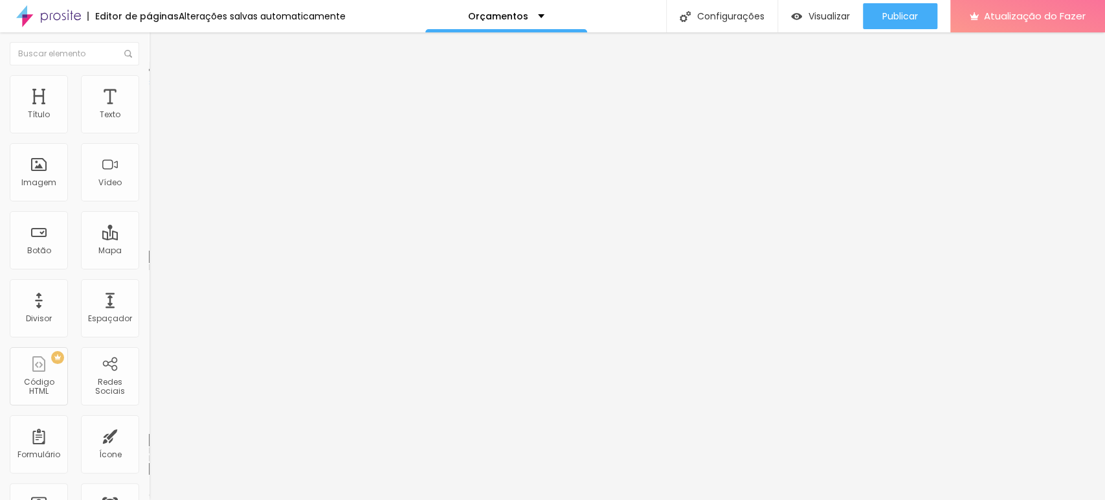
type input "15"
type input "31"
type input "38"
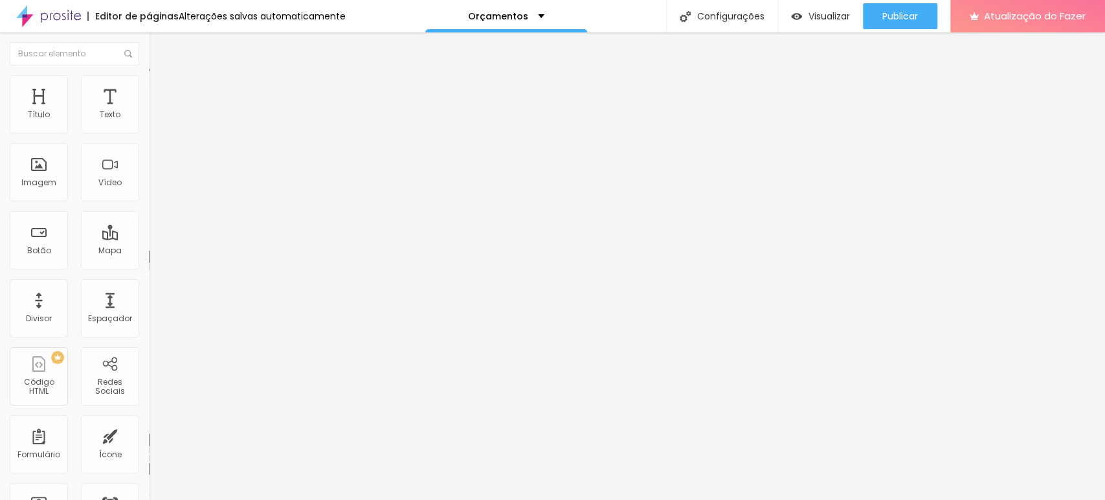
type input "39"
type input "40"
type input "39"
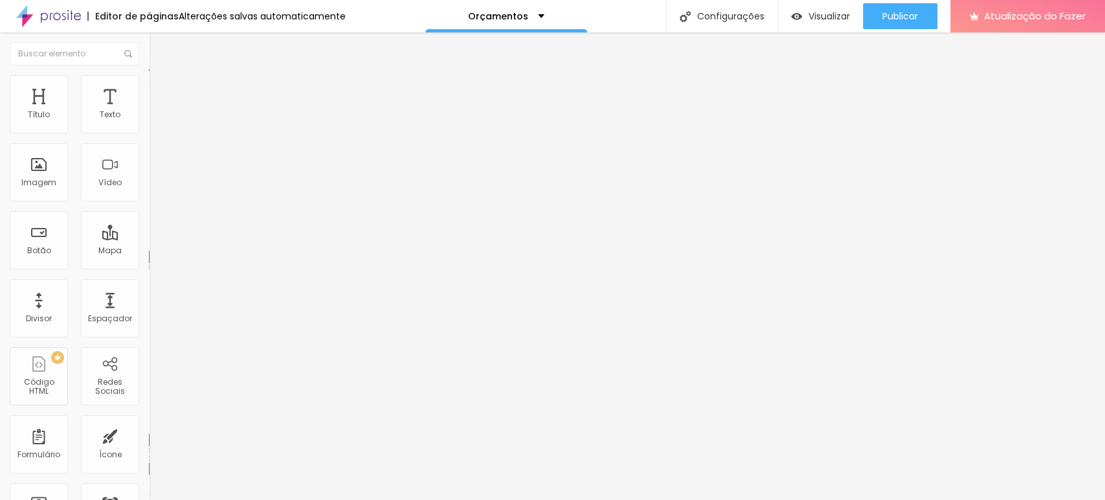
type input "39"
type input "37"
type input "31"
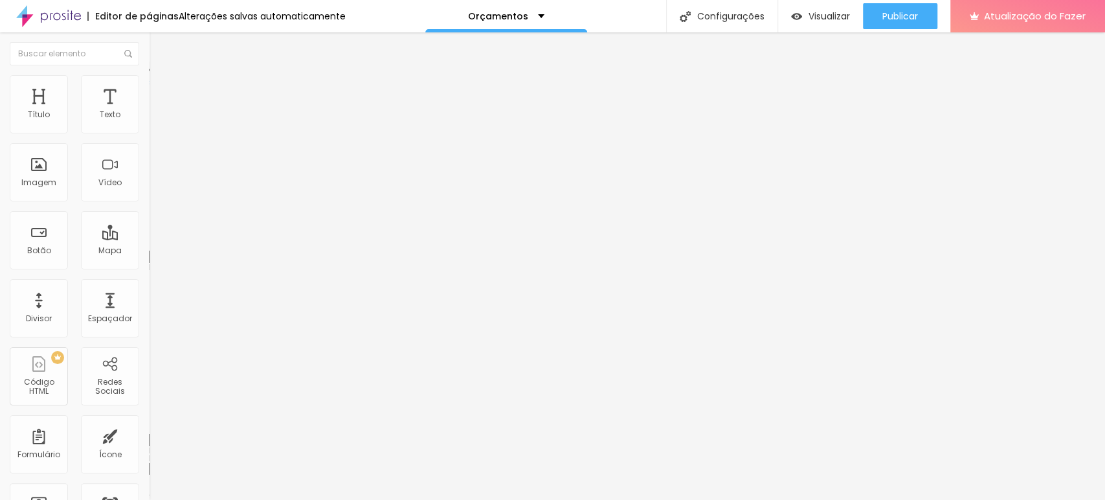
type input "23"
type input "21"
type input "17"
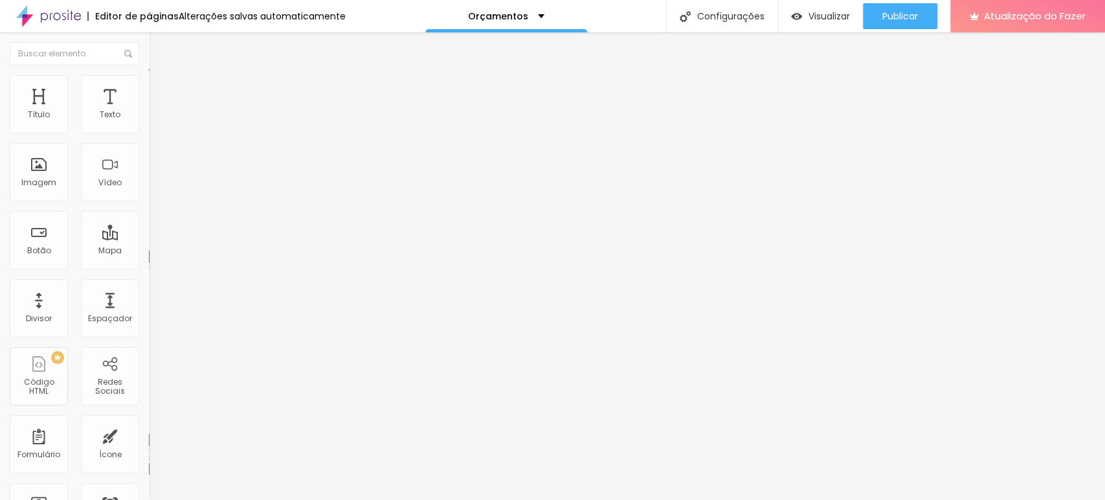
type input "17"
type input "15"
type input "13"
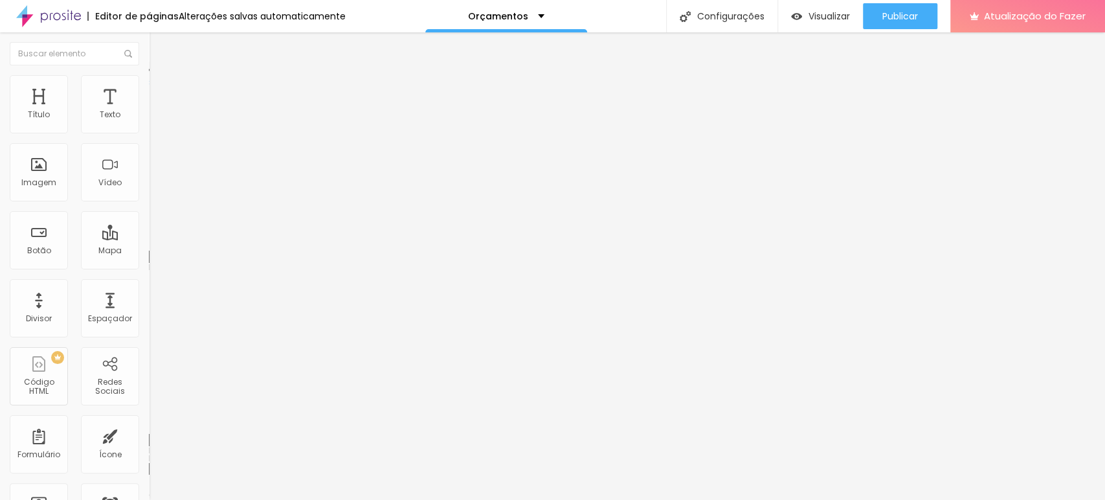
type input "12"
drag, startPoint x: 54, startPoint y: 128, endPoint x: 34, endPoint y: 126, distance: 20.2
click at [149, 238] on input "range" at bounding box center [191, 243] width 84 height 10
click at [161, 76] on font "Estilo" at bounding box center [171, 70] width 20 height 11
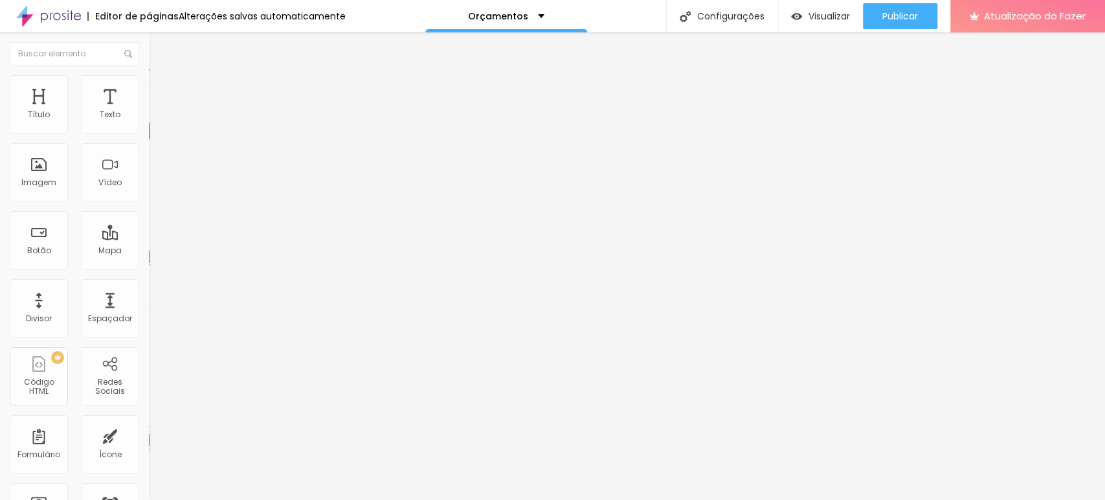
click at [161, 89] on font "Avançado" at bounding box center [182, 83] width 43 height 11
click at [149, 74] on img at bounding box center [155, 68] width 12 height 12
click at [161, 89] on font "Avançado" at bounding box center [182, 83] width 43 height 11
click at [159, 47] on div "Editar nulo" at bounding box center [192, 47] width 67 height 10
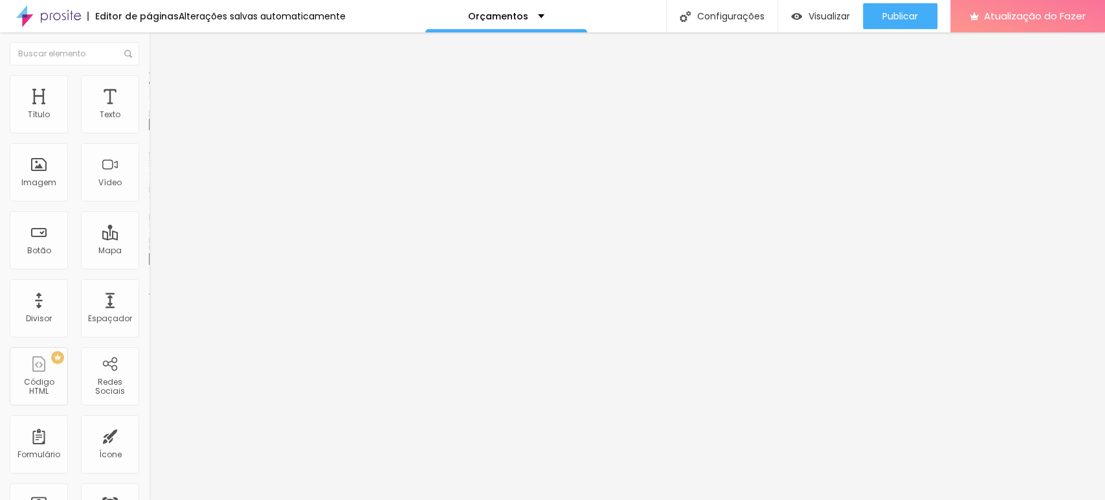
click at [157, 111] on font "Trocar imagem" at bounding box center [188, 105] width 63 height 11
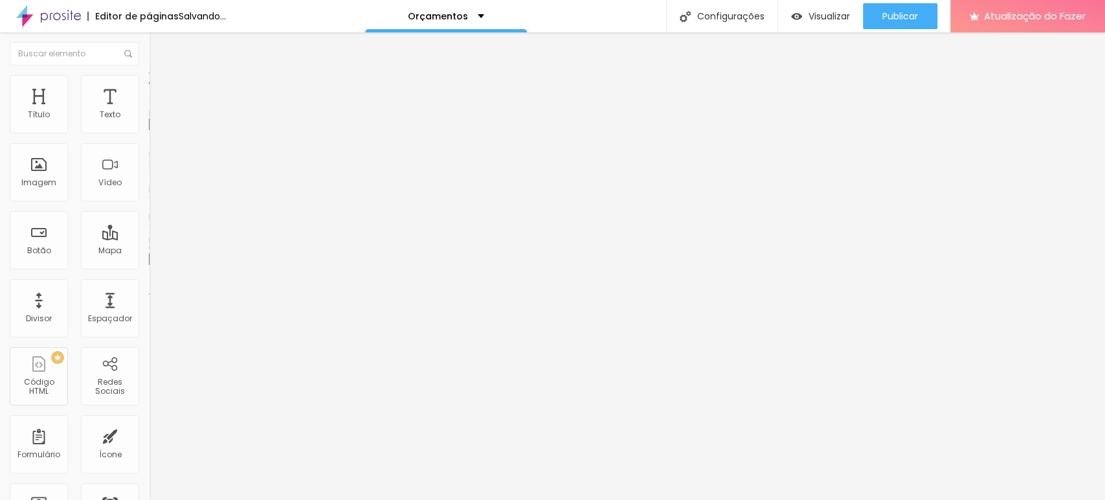
click at [157, 111] on font "Trocar imagem" at bounding box center [188, 105] width 63 height 11
click at [149, 164] on img at bounding box center [153, 159] width 9 height 9
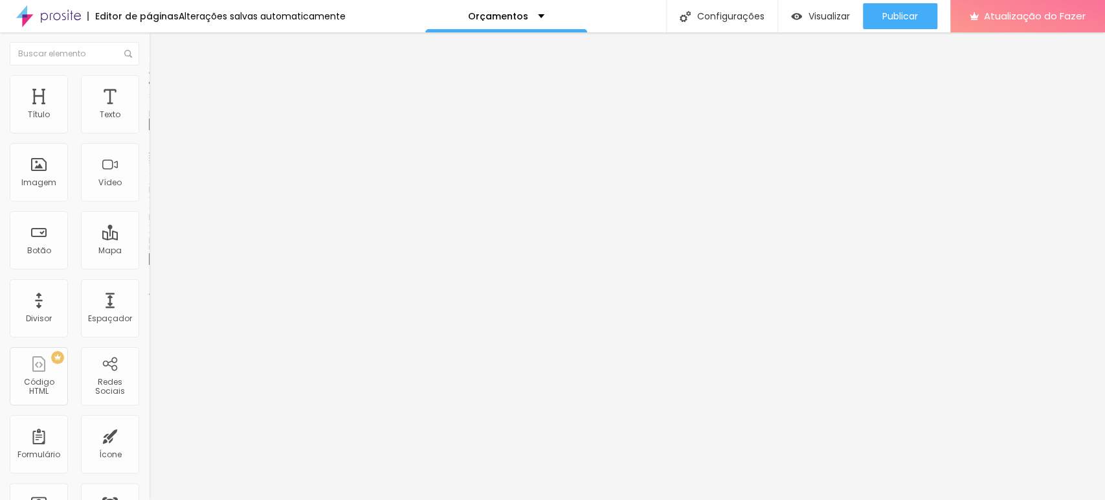
click at [149, 203] on font "Cinema 16:9" at bounding box center [173, 197] width 49 height 11
click at [149, 223] on font "Padrão" at bounding box center [163, 217] width 29 height 11
click at [149, 229] on div "Quadrado 1:1" at bounding box center [223, 225] width 149 height 8
click at [149, 238] on font "Original" at bounding box center [164, 232] width 31 height 11
click at [149, 111] on span "Trocar imagem" at bounding box center [184, 105] width 71 height 11
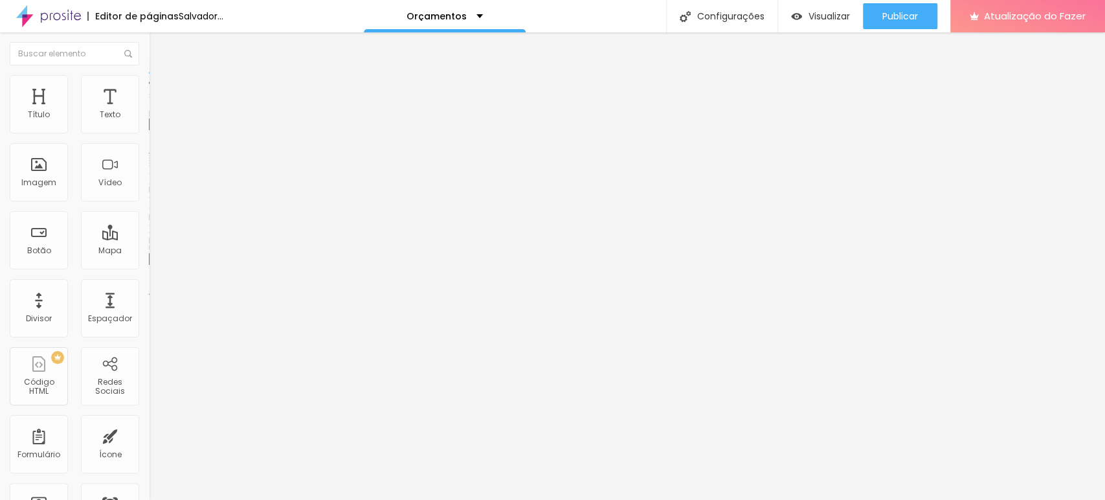
click at [149, 203] on font "Cinema 16:9" at bounding box center [173, 197] width 49 height 11
click at [149, 238] on span "Original" at bounding box center [164, 232] width 31 height 11
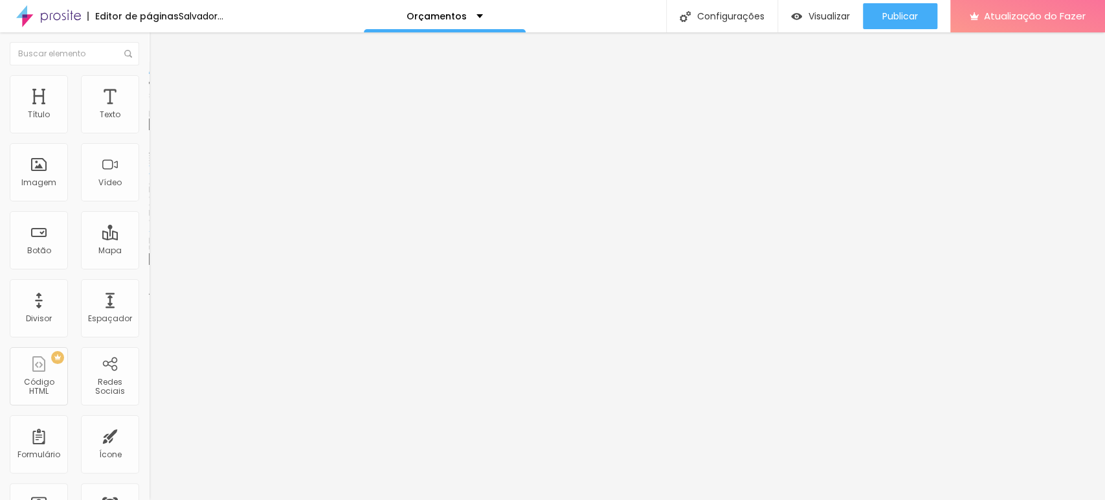
click at [157, 111] on font "Trocar imagem" at bounding box center [188, 105] width 63 height 11
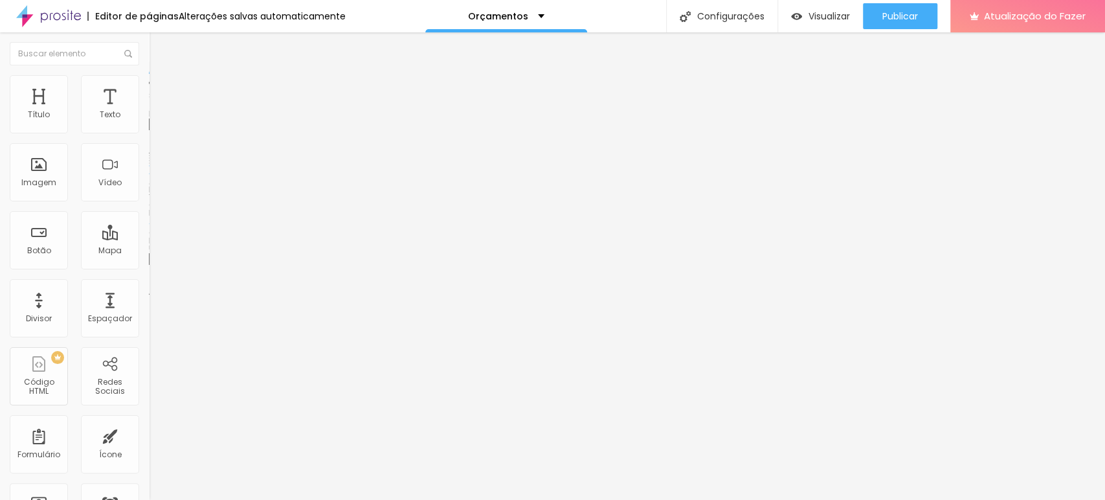
click at [149, 269] on img at bounding box center [153, 273] width 9 height 9
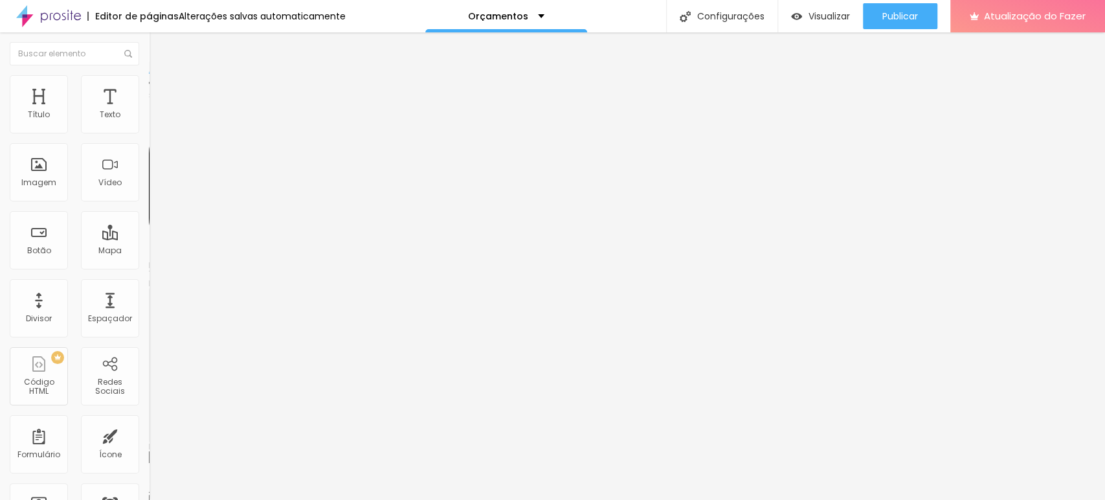
click at [149, 260] on font "Instagram" at bounding box center [170, 265] width 43 height 11
click at [149, 440] on input "https://" at bounding box center [226, 446] width 155 height 13
click at [149, 440] on input "https://https://www.instagram.com/matheussantosphoto/" at bounding box center [226, 446] width 155 height 13
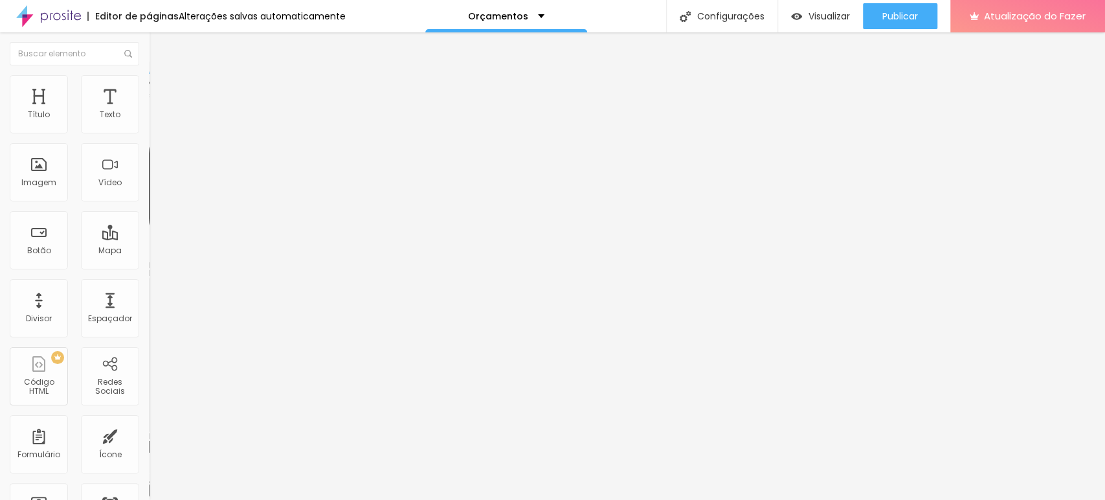
scroll to position [0, 128]
drag, startPoint x: 109, startPoint y: 208, endPoint x: 128, endPoint y: 210, distance: 19.5
click at [149, 440] on input "https://https://www.instagram.com/matheussantosphoto/" at bounding box center [226, 446] width 155 height 13
click at [149, 320] on div "Editar nulo Conteúdo Estilo Avançado Instagram Rede social Facebook Endereço UR…" at bounding box center [223, 265] width 149 height 467
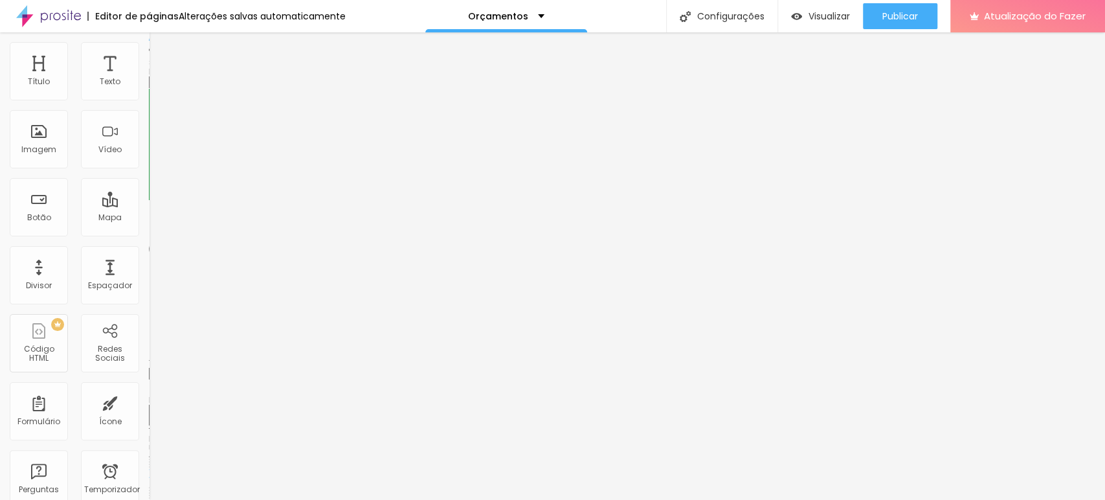
scroll to position [0, 0]
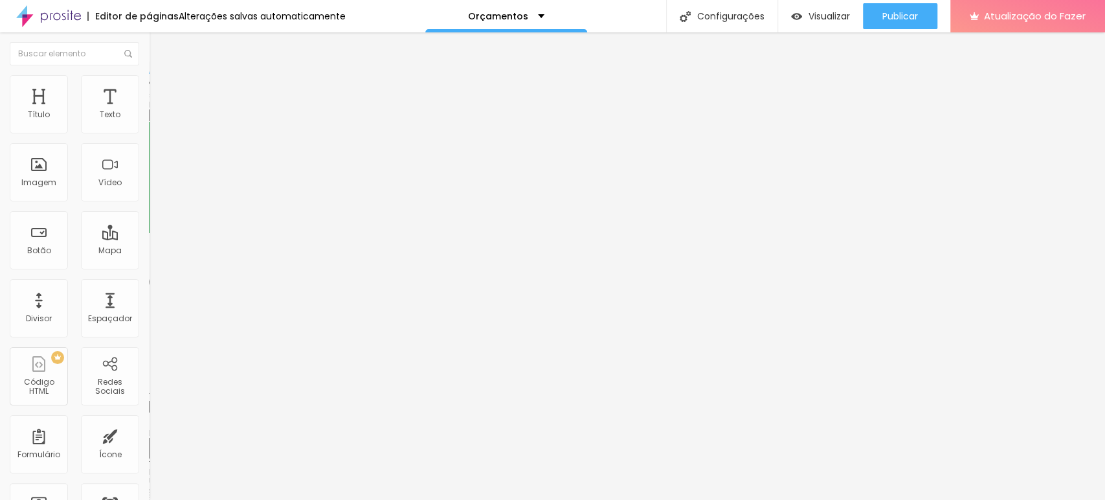
click at [149, 437] on textarea "Olá, cheguei até você pela página {page_title} e gostaria de mais informações" at bounding box center [222, 448] width 146 height 22
click at [149, 122] on input "text" at bounding box center [226, 115] width 155 height 13
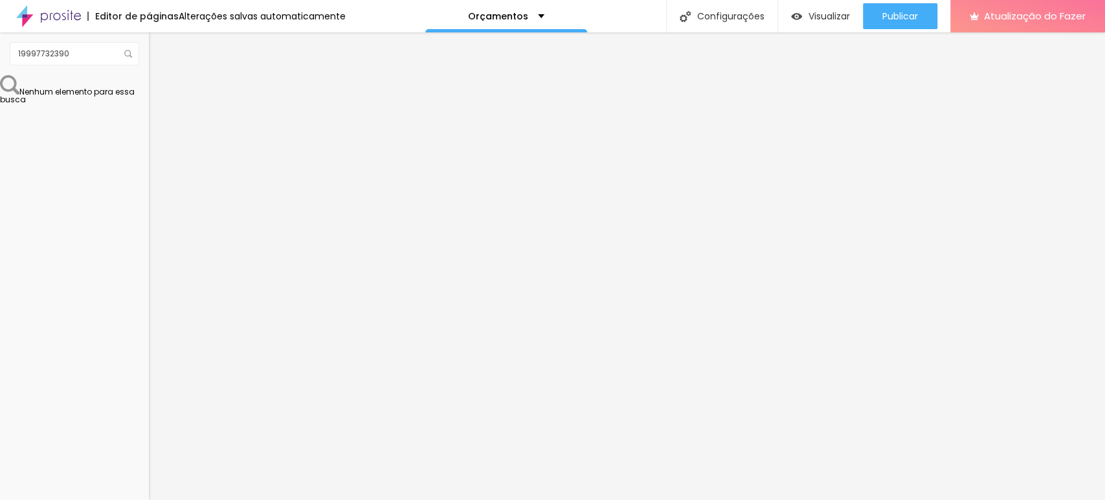
click at [149, 117] on div "Modo Encaixotado Encaixotado Completo" at bounding box center [223, 119] width 149 height 36
click at [149, 118] on font "Encaixotado" at bounding box center [174, 112] width 50 height 11
click at [149, 88] on li "Estilo" at bounding box center [223, 81] width 149 height 13
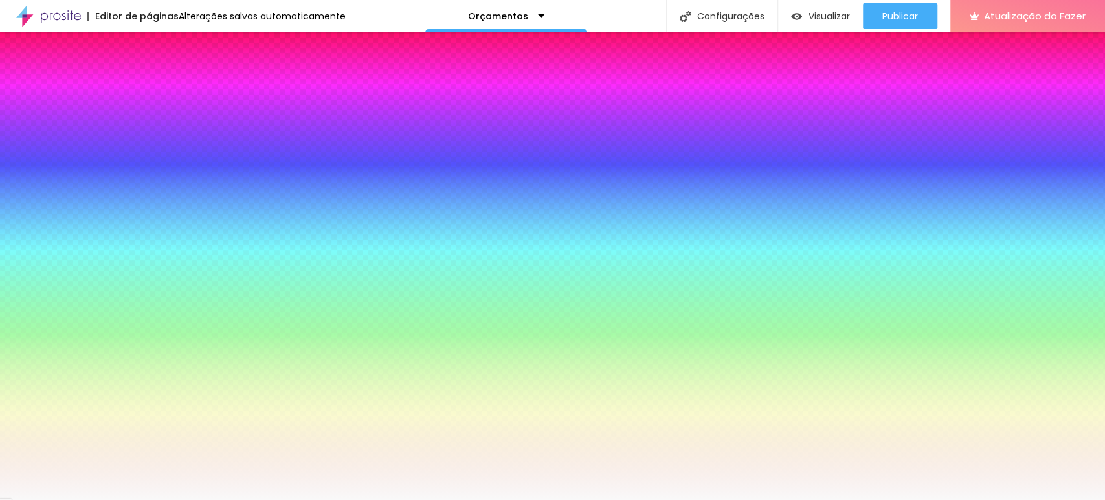
click at [149, 176] on div at bounding box center [223, 176] width 149 height 0
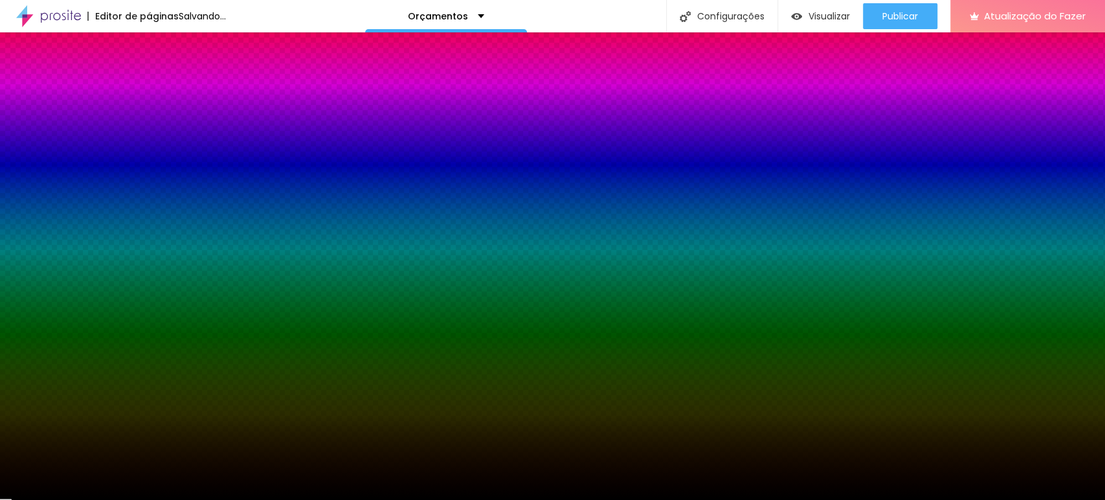
drag, startPoint x: 86, startPoint y: 269, endPoint x: 0, endPoint y: 356, distance: 122.2
click at [149, 356] on div "Editar nulo Conteúdo Estilo Avançado Imagem de fundo Adicionar imagem Efeito da…" at bounding box center [223, 265] width 149 height 467
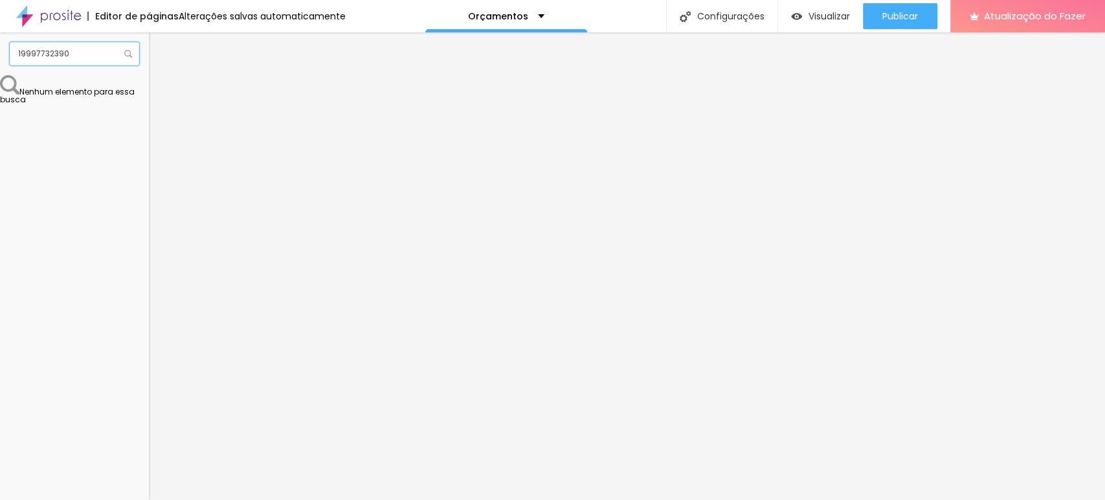
click at [63, 45] on input "19997732390" at bounding box center [74, 53] width 129 height 23
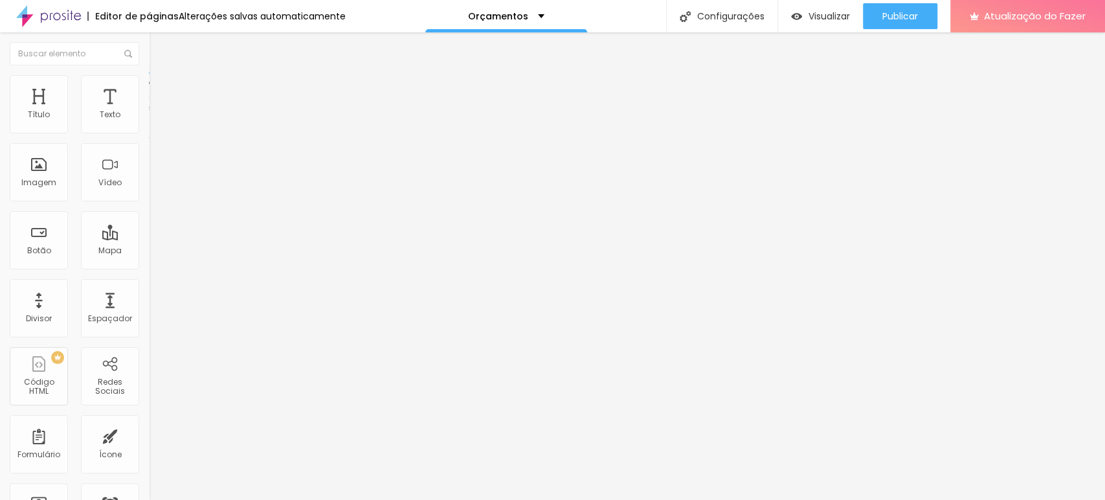
click at [159, 50] on img "button" at bounding box center [164, 47] width 10 height 10
click at [161, 89] on font "Estilo" at bounding box center [171, 83] width 20 height 11
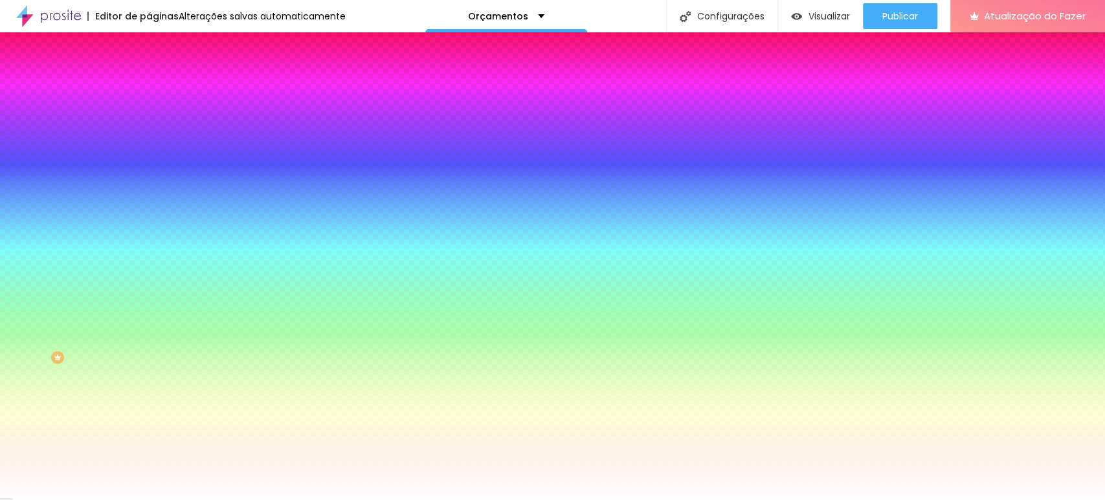
click at [161, 76] on font "Conteúdo" at bounding box center [181, 70] width 40 height 11
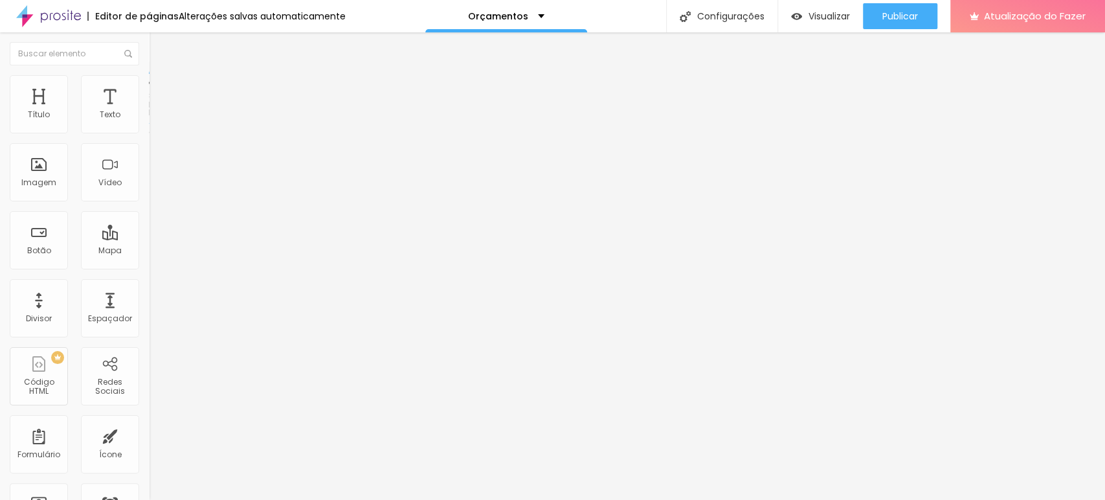
click at [161, 76] on font "Conteúdo" at bounding box center [181, 70] width 40 height 11
click at [159, 52] on img "button" at bounding box center [164, 47] width 10 height 10
click at [149, 86] on li "Estilo" at bounding box center [223, 81] width 149 height 13
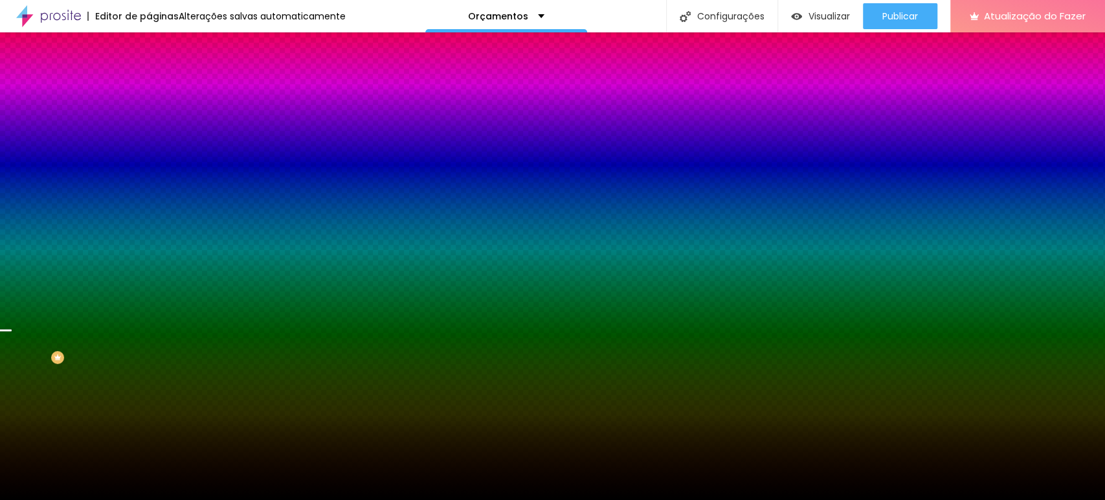
click at [157, 119] on font "Trocar imagem" at bounding box center [188, 113] width 63 height 11
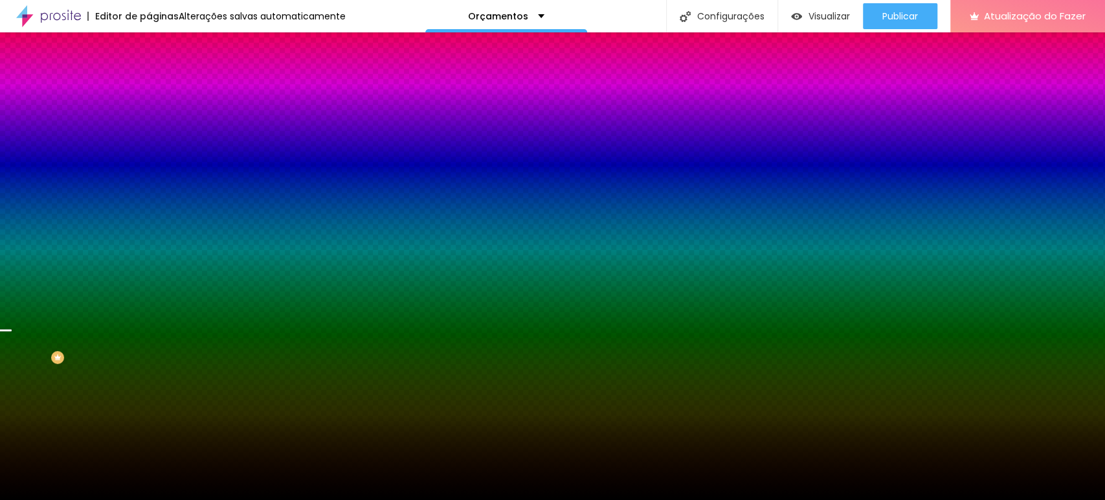
click at [149, 88] on li "Avançado" at bounding box center [223, 94] width 149 height 13
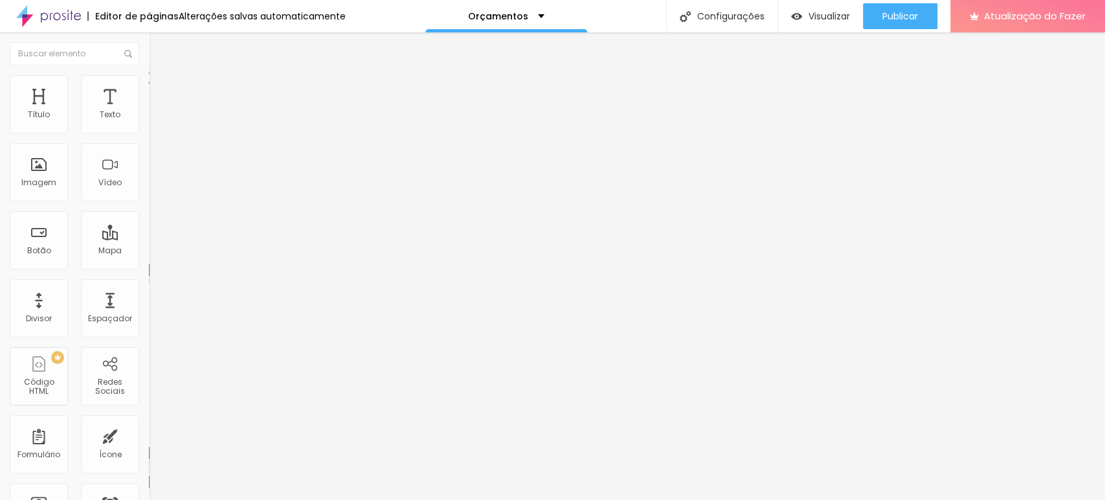
drag, startPoint x: 83, startPoint y: 124, endPoint x: 184, endPoint y: 133, distance: 101.4
click at [184, 251] on input "range" at bounding box center [191, 256] width 84 height 10
drag, startPoint x: 34, startPoint y: 153, endPoint x: 91, endPoint y: 149, distance: 57.2
click at [149, 434] on input "range" at bounding box center [191, 439] width 84 height 10
drag, startPoint x: 91, startPoint y: 150, endPoint x: 58, endPoint y: 153, distance: 33.8
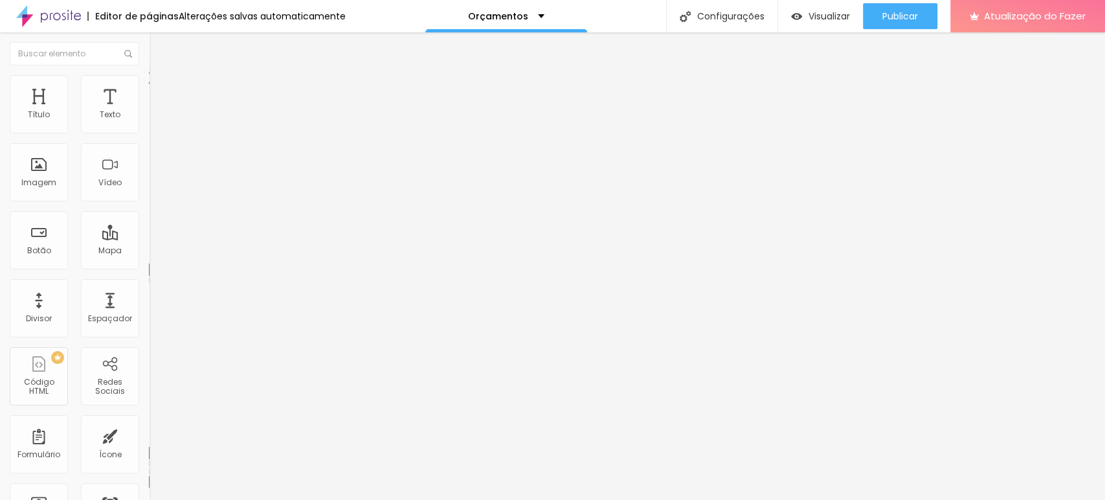
click at [149, 434] on input "range" at bounding box center [191, 439] width 84 height 10
click at [161, 89] on font "Estilo" at bounding box center [171, 83] width 20 height 11
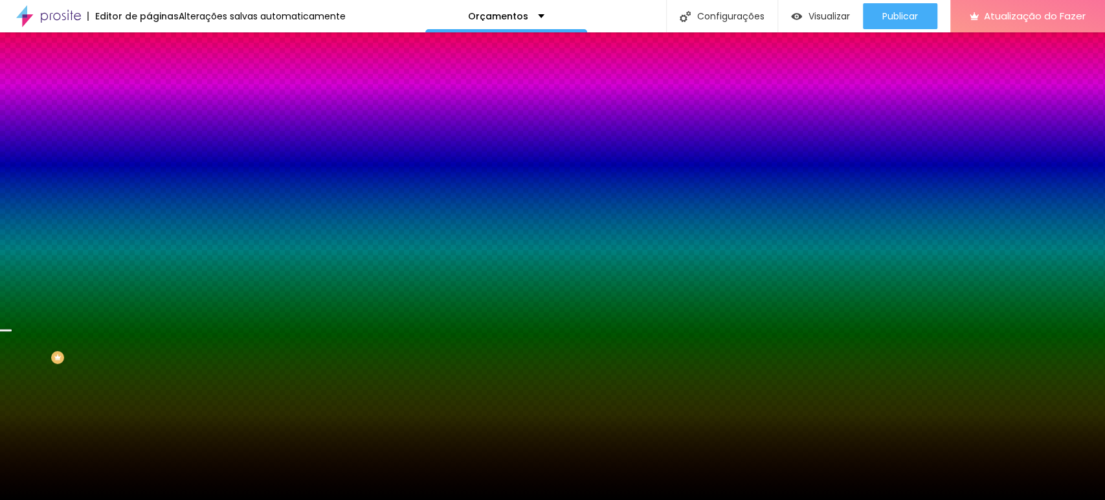
click at [161, 76] on font "Conteúdo" at bounding box center [181, 70] width 40 height 11
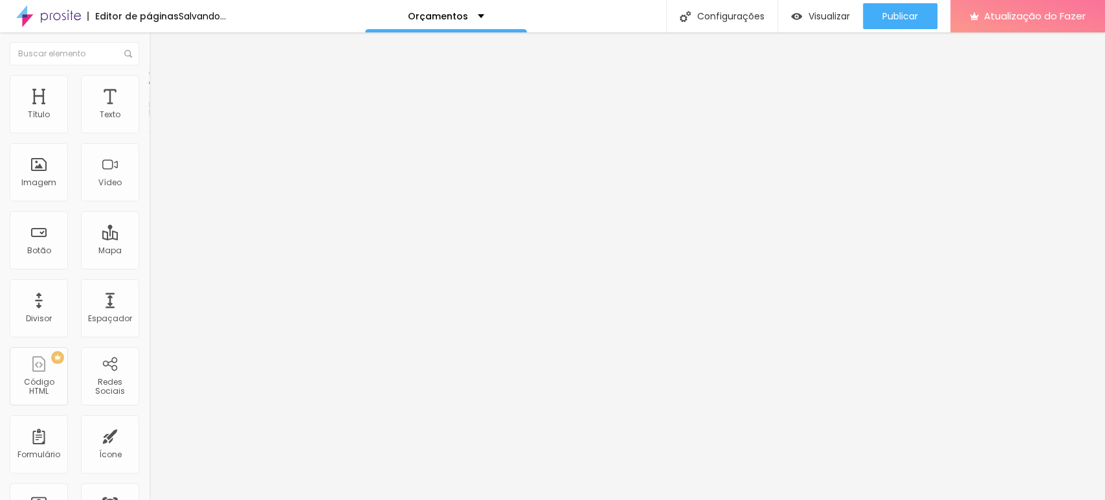
click at [149, 83] on img at bounding box center [155, 81] width 12 height 12
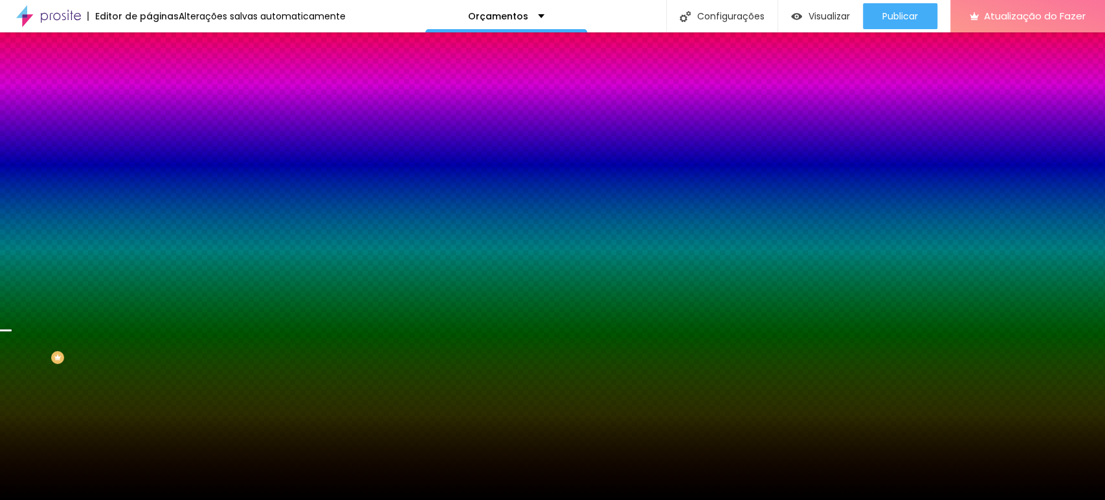
click at [149, 135] on font "Paralaxe" at bounding box center [166, 129] width 34 height 11
click at [149, 142] on font "Nenhum" at bounding box center [166, 136] width 34 height 11
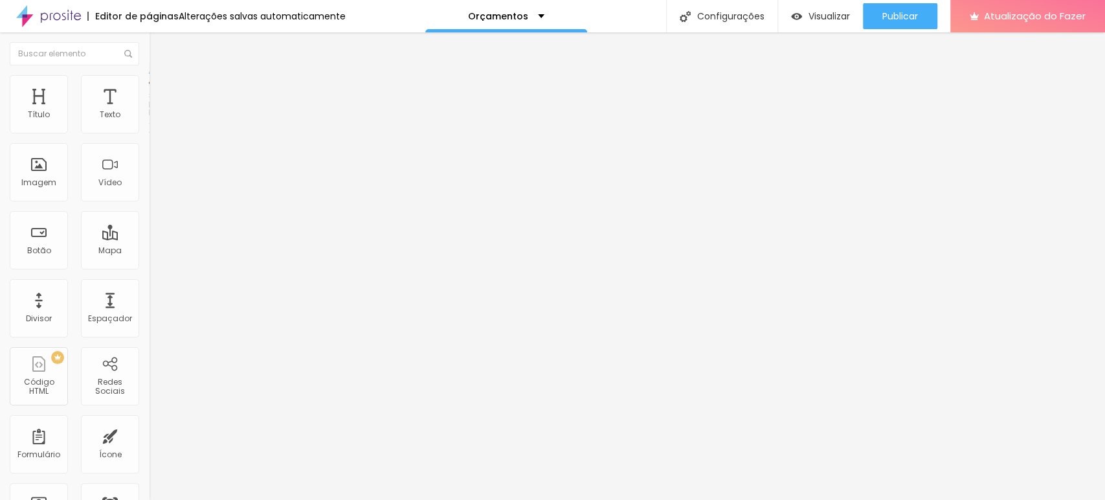
click at [149, 118] on font "Encaixotado" at bounding box center [174, 112] width 50 height 11
click at [149, 137] on div "Completo" at bounding box center [223, 133] width 149 height 8
click at [149, 126] on font "Encaixotado" at bounding box center [174, 120] width 50 height 11
click at [161, 89] on font "Estilo" at bounding box center [171, 83] width 20 height 11
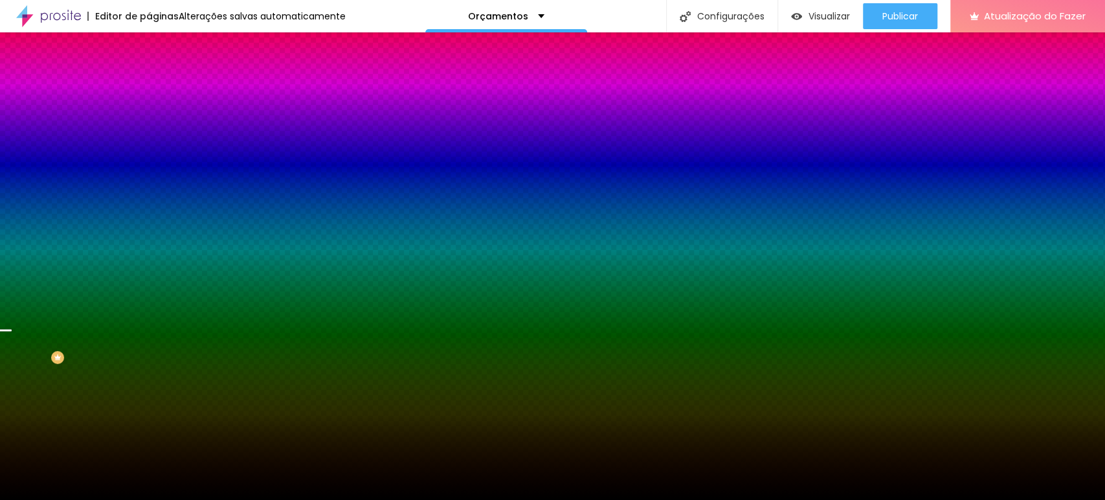
click at [149, 135] on span "Nenhum" at bounding box center [166, 129] width 34 height 11
click at [149, 155] on span "Paralaxe" at bounding box center [166, 149] width 34 height 11
click at [161, 93] on font "Avançado" at bounding box center [182, 96] width 43 height 11
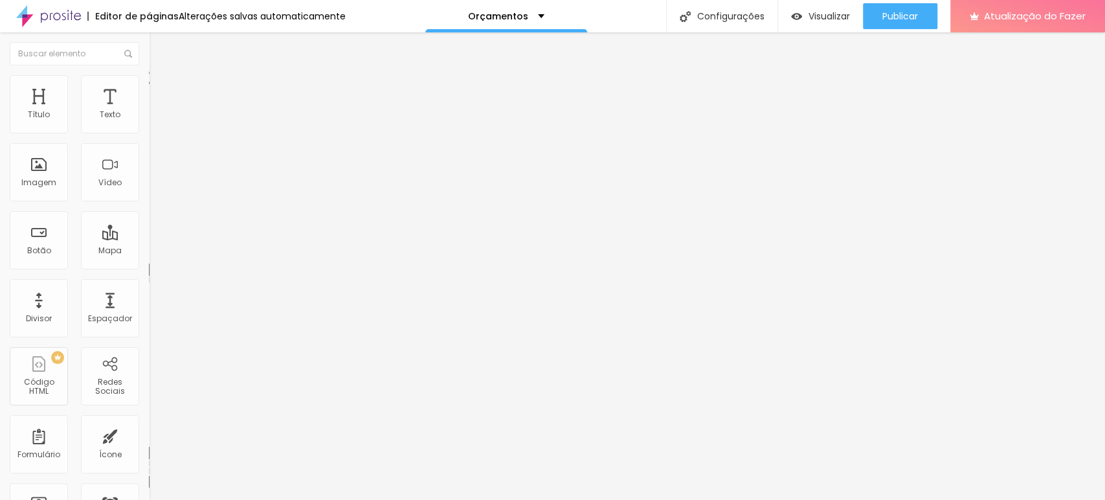
drag, startPoint x: 106, startPoint y: 124, endPoint x: 187, endPoint y: 129, distance: 81.1
click at [187, 251] on input "range" at bounding box center [191, 256] width 84 height 10
drag, startPoint x: 60, startPoint y: 151, endPoint x: 34, endPoint y: 153, distance: 25.3
click at [149, 434] on input "range" at bounding box center [191, 439] width 84 height 10
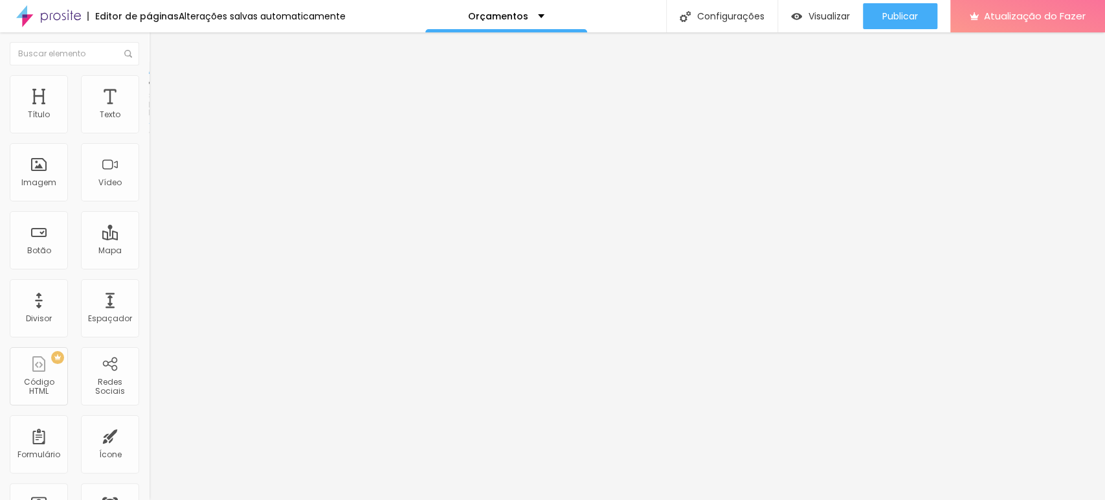
click at [149, 87] on ul "Conteúdo Estilo Avançado" at bounding box center [223, 81] width 149 height 39
click at [161, 87] on font "Estilo" at bounding box center [171, 83] width 20 height 11
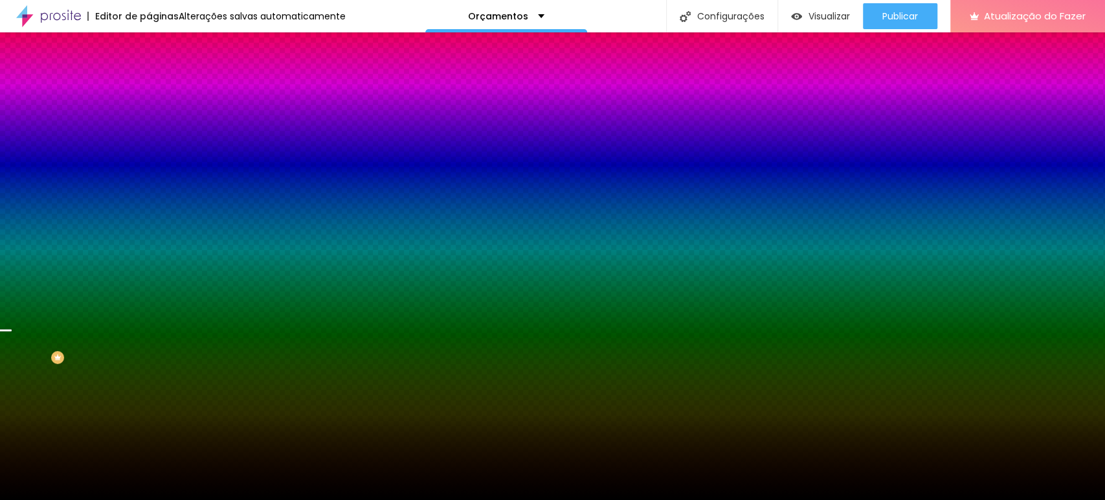
click at [157, 119] on font "Trocar imagem" at bounding box center [188, 113] width 63 height 11
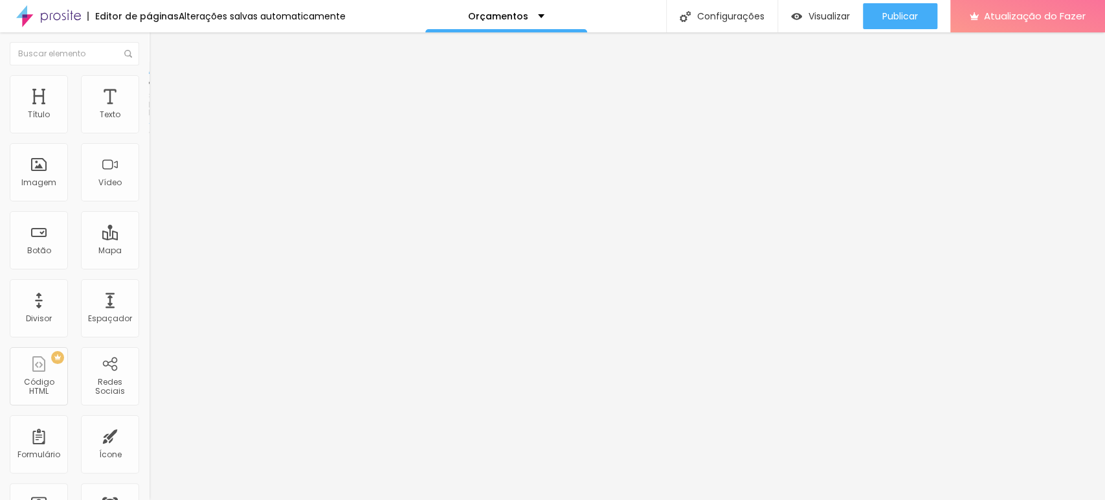
click at [149, 118] on font "Encaixotado" at bounding box center [174, 112] width 50 height 11
click at [149, 138] on font "Completo" at bounding box center [168, 132] width 39 height 11
drag, startPoint x: 50, startPoint y: 225, endPoint x: 139, endPoint y: 219, distance: 88.9
click at [149, 226] on div "Editar nulo Conteúdo Estilo Avançado Modo Encaixotado Encaixotado Completo" at bounding box center [223, 265] width 149 height 467
click at [149, 82] on img at bounding box center [155, 81] width 12 height 12
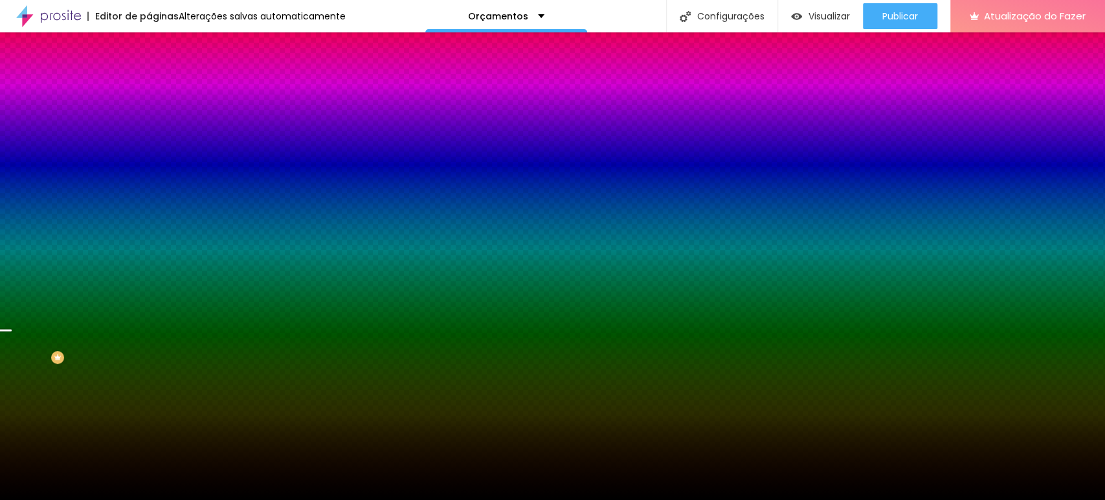
click at [157, 119] on font "Trocar imagem" at bounding box center [188, 113] width 63 height 11
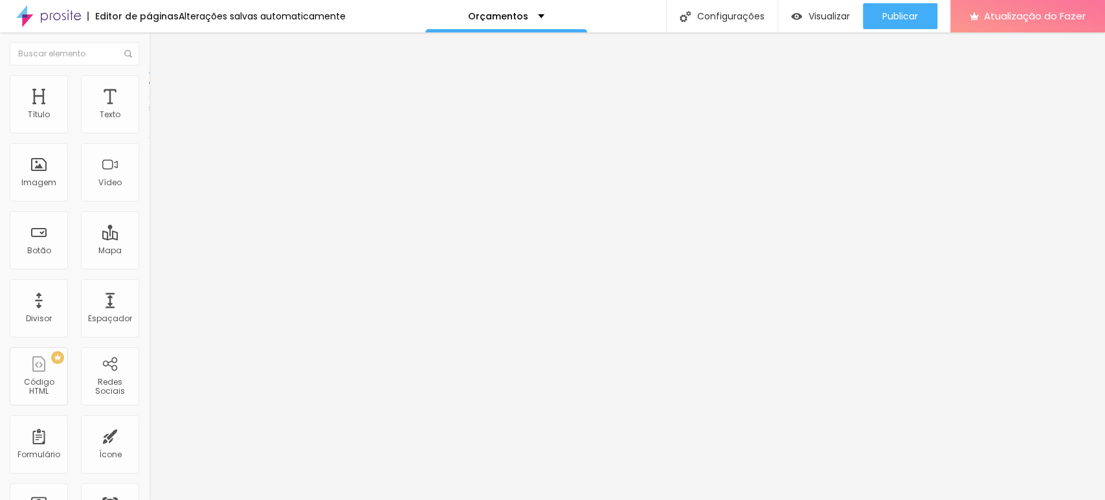
click at [149, 241] on div "Editar nulo Conteúdo Estilo Avançado Alinhamento" at bounding box center [223, 265] width 149 height 467
click at [149, 258] on div "Editar nulo Conteúdo Estilo Avançado Alinhamento" at bounding box center [223, 265] width 149 height 467
click at [149, 91] on ul "Conteúdo Estilo Avançado" at bounding box center [223, 81] width 149 height 39
click at [161, 89] on font "Estilo" at bounding box center [171, 83] width 20 height 11
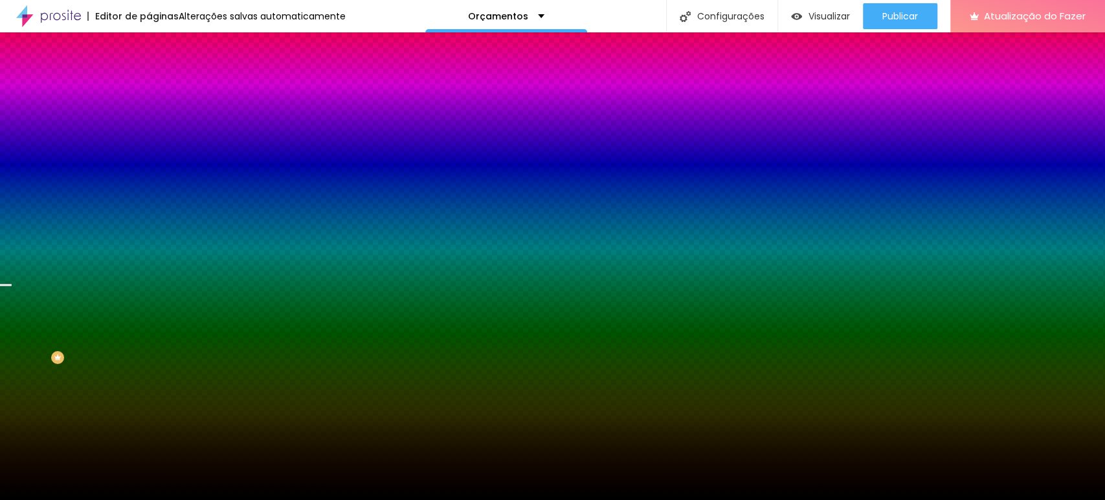
click at [157, 119] on font "Trocar imagem" at bounding box center [188, 113] width 63 height 11
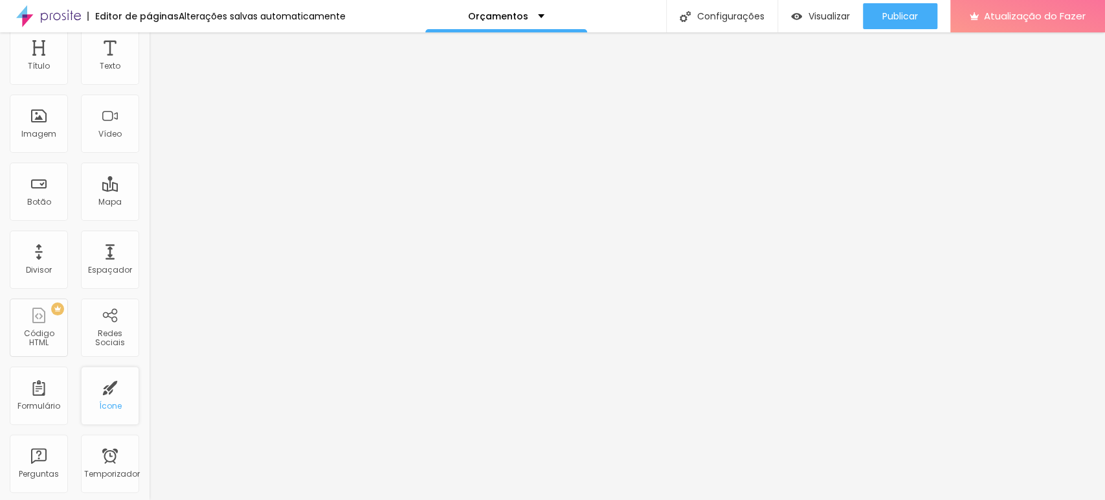
scroll to position [144, 0]
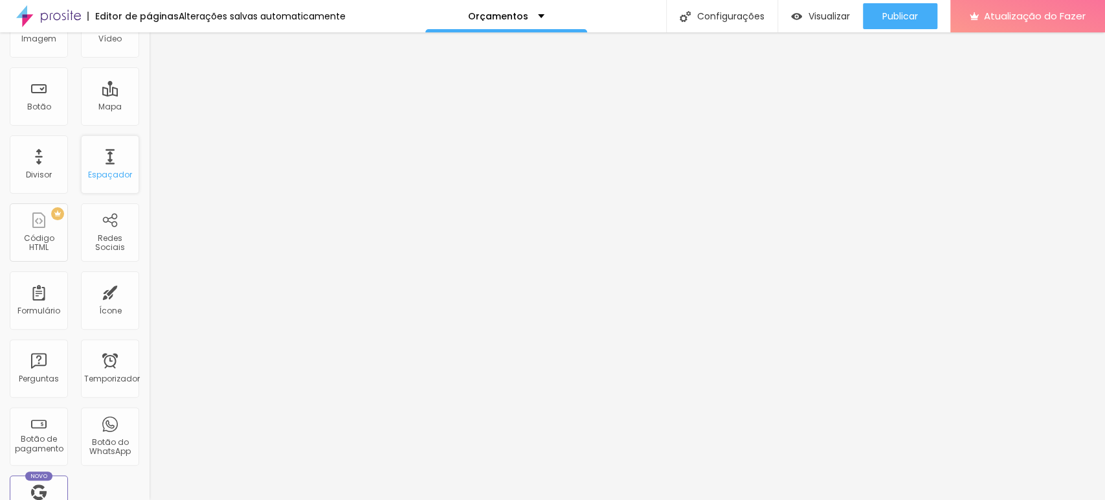
click at [98, 180] on div "Espaçador" at bounding box center [110, 164] width 58 height 58
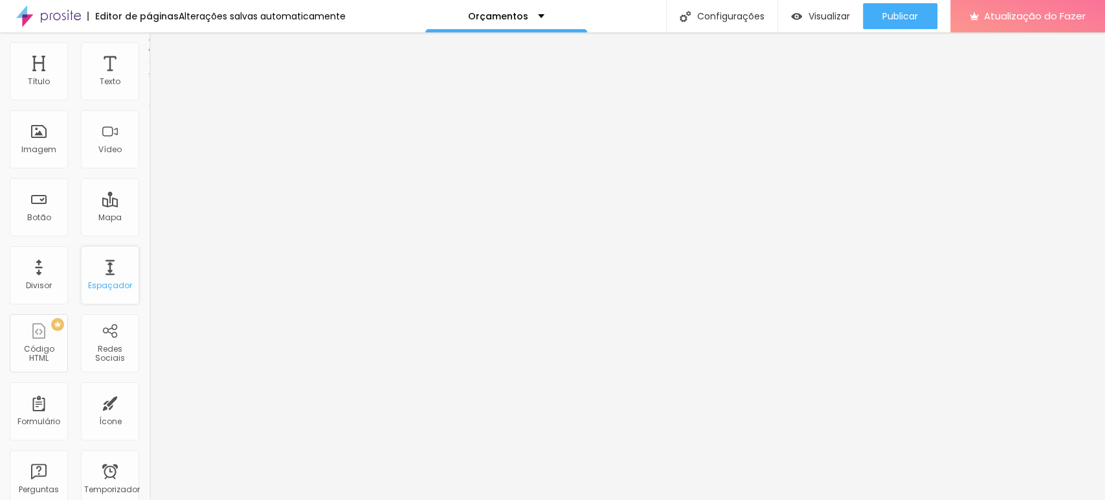
scroll to position [0, 0]
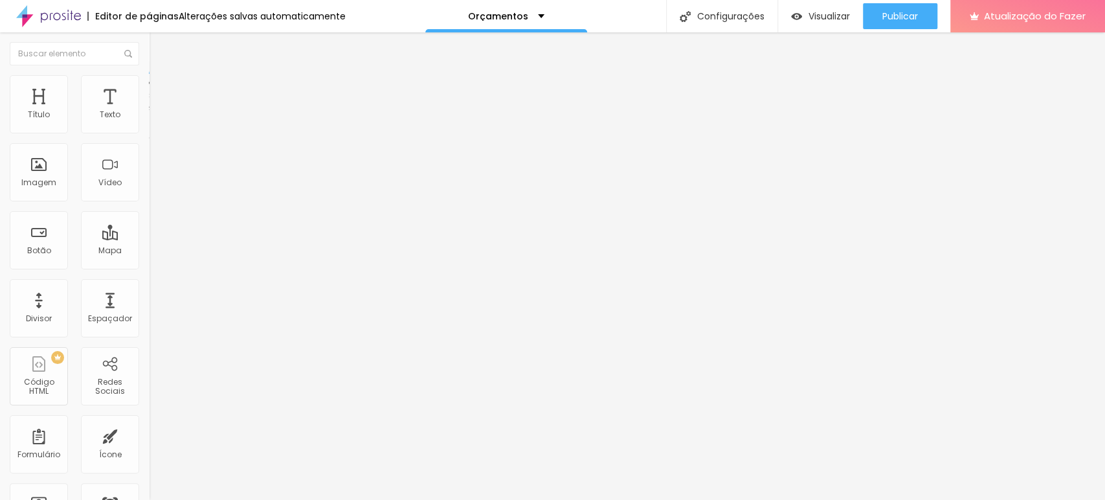
click at [149, 57] on button "Editar nulo" at bounding box center [223, 47] width 149 height 30
click at [109, 317] on font "Espaçador" at bounding box center [110, 318] width 44 height 11
click at [157, 111] on font "Trocar imagem" at bounding box center [188, 105] width 63 height 11
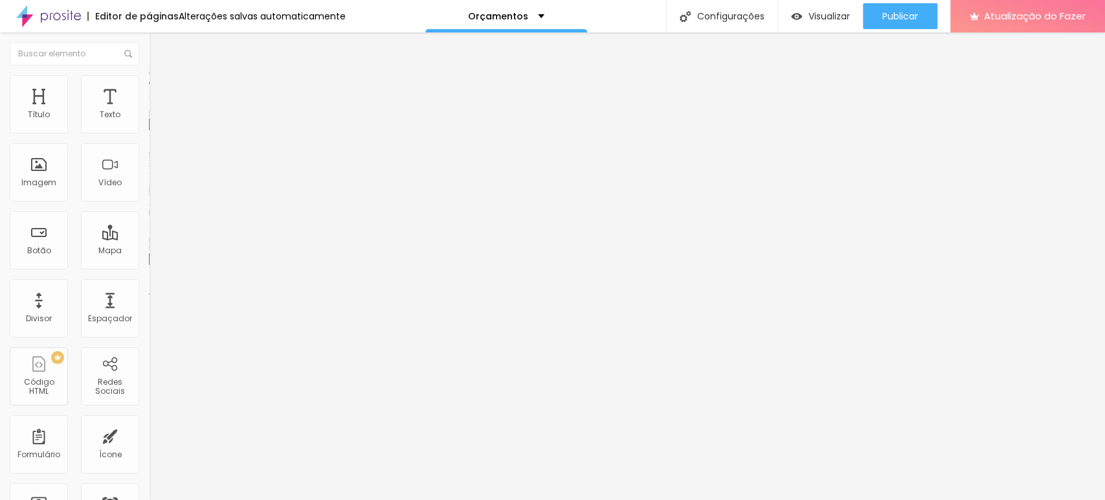
click at [149, 324] on div "Editar nulo Estilo Avançado 20 Tamanho do texto 0 Espaço entre letras 1.4 Altur…" at bounding box center [223, 265] width 149 height 467
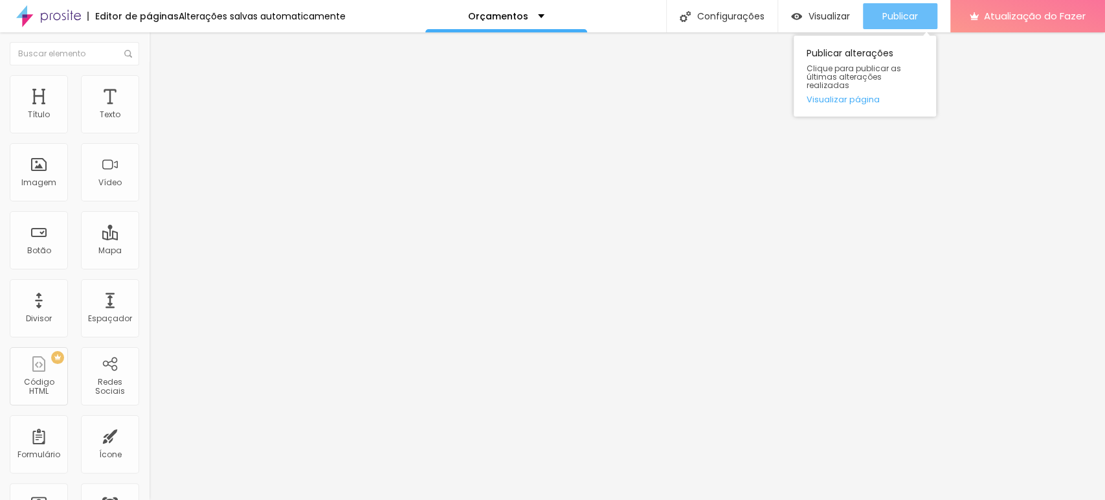
click at [899, 6] on div "Publicar" at bounding box center [900, 16] width 36 height 26
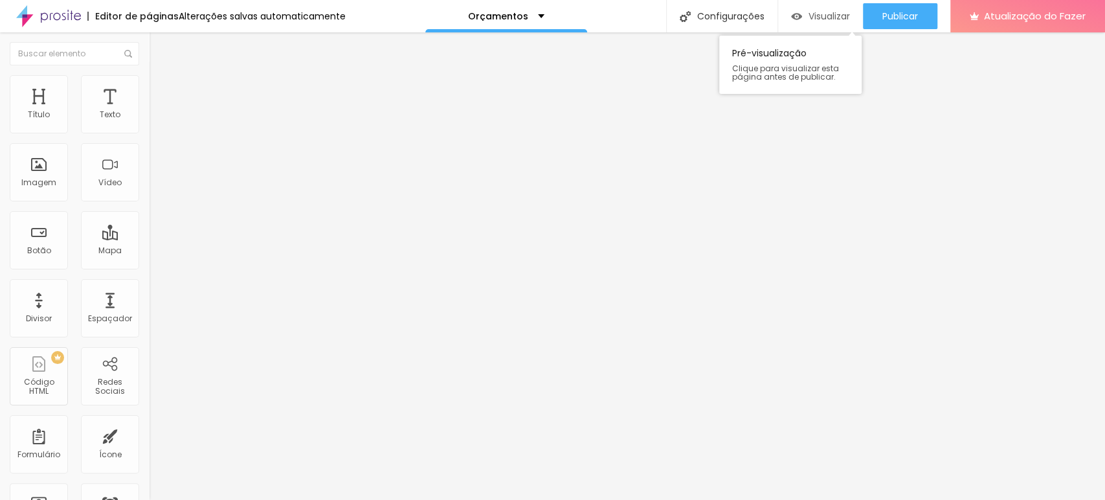
click at [820, 19] on font "Visualizar" at bounding box center [829, 16] width 41 height 13
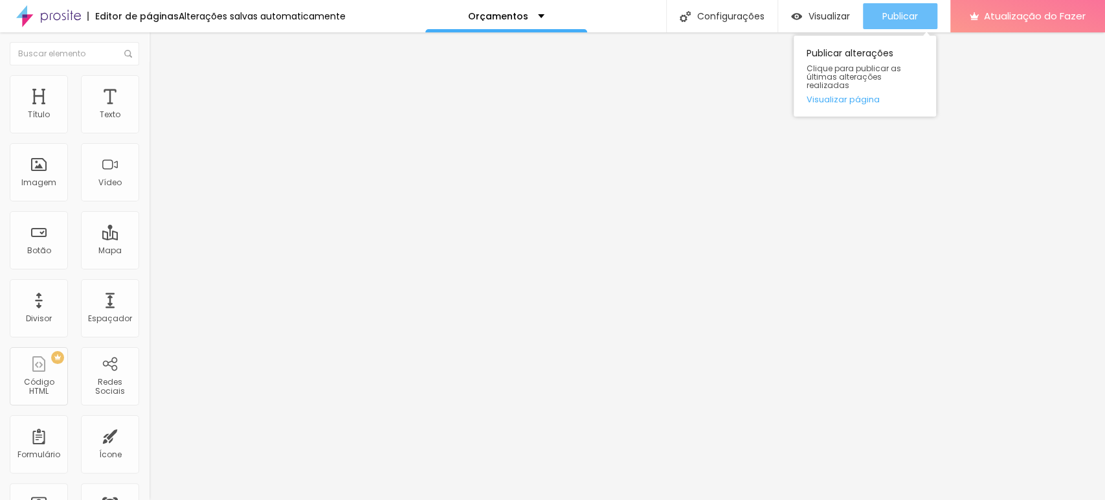
click at [886, 10] on font "Publicar" at bounding box center [900, 16] width 36 height 13
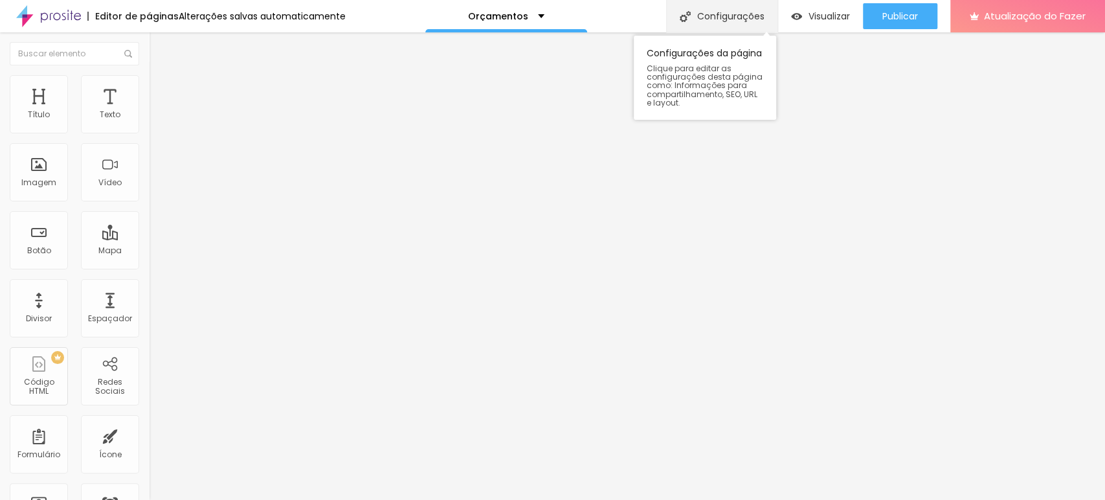
click at [734, 19] on font "Configurações" at bounding box center [730, 16] width 67 height 13
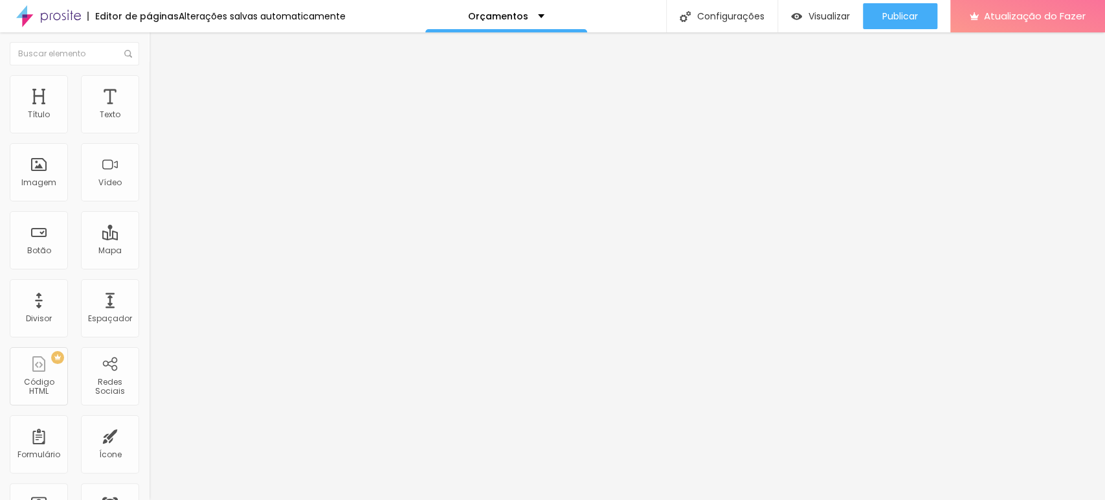
click at [523, 12] on div "Orçamentos" at bounding box center [503, 16] width 76 height 9
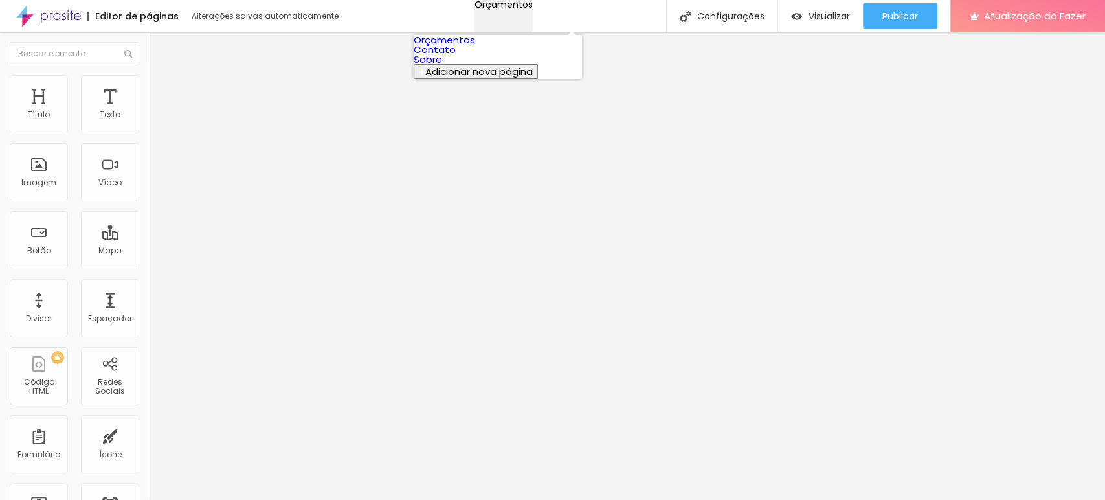
click at [523, 9] on div "Orçamentos" at bounding box center [504, 4] width 58 height 9
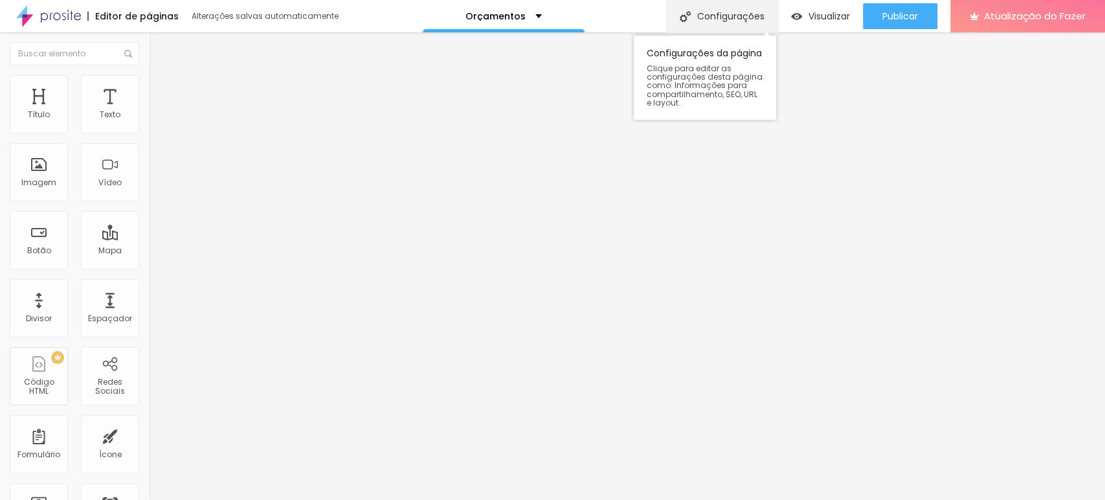
click at [759, 14] on font "Configurações" at bounding box center [730, 16] width 67 height 13
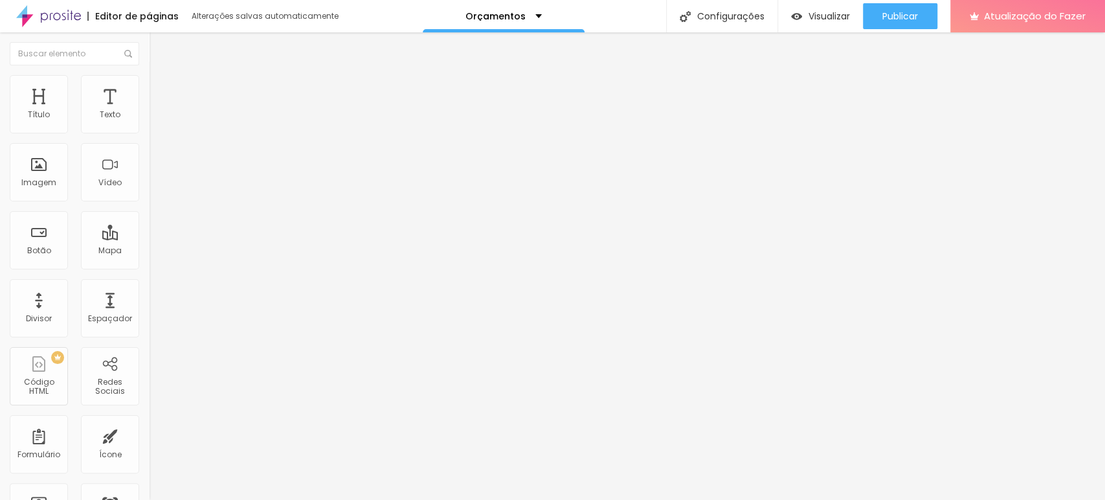
drag, startPoint x: 652, startPoint y: 213, endPoint x: 657, endPoint y: 229, distance: 16.4
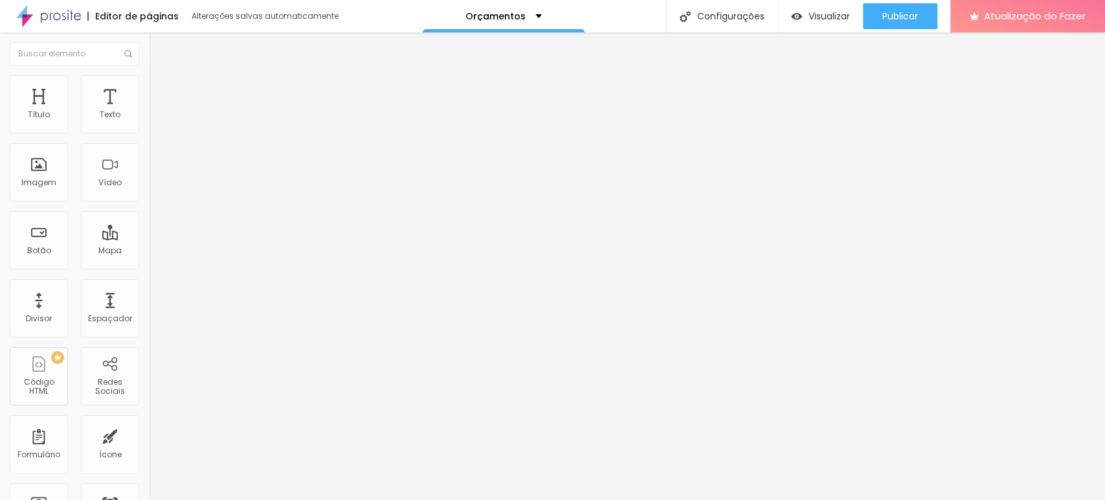
paste input "https://matheussantosphoto.alboompro.com/orcamentos"
drag, startPoint x: 765, startPoint y: 198, endPoint x: 705, endPoint y: 198, distance: 59.6
type input "/ https://matheussantosphoto.alboompro.com/orcamentos"
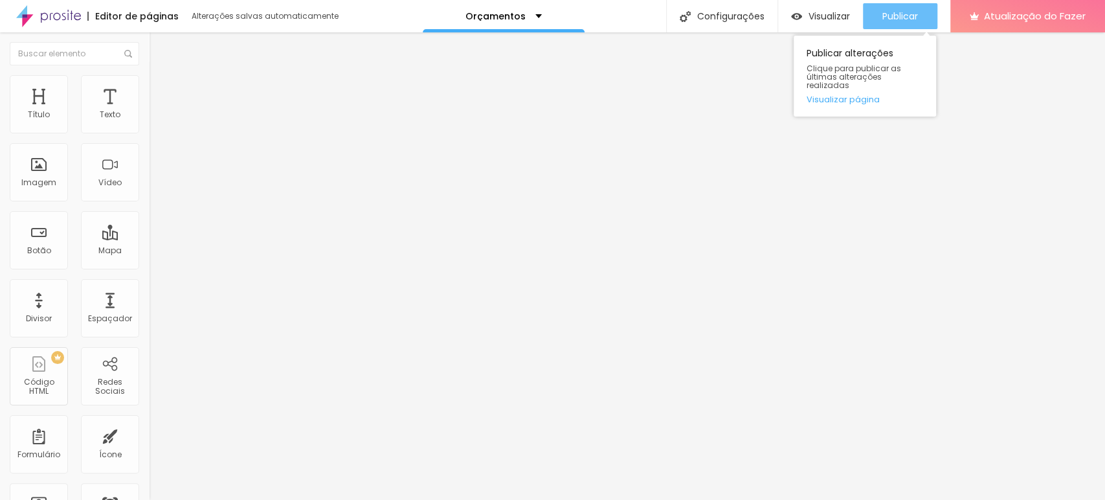
click at [896, 23] on div "Publicar" at bounding box center [900, 16] width 36 height 26
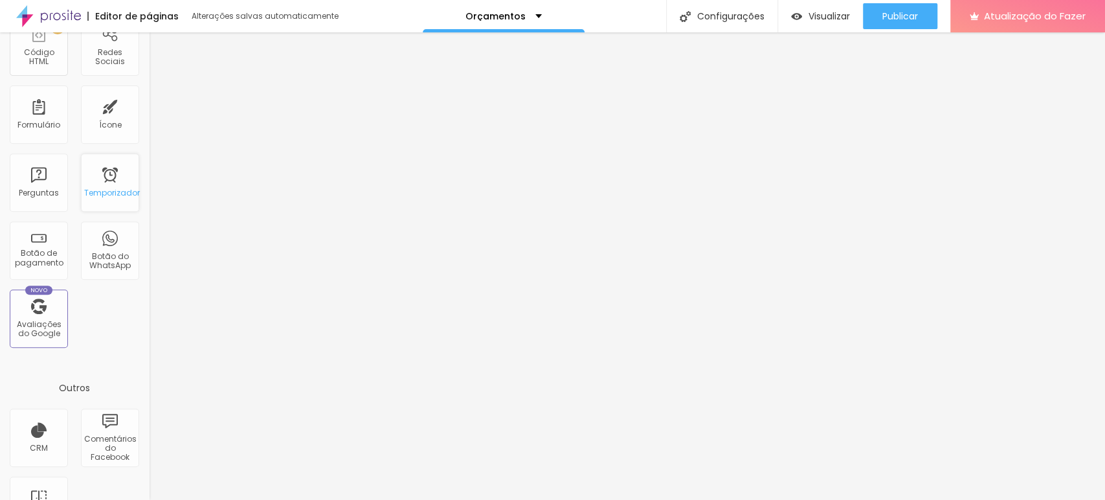
scroll to position [373, 0]
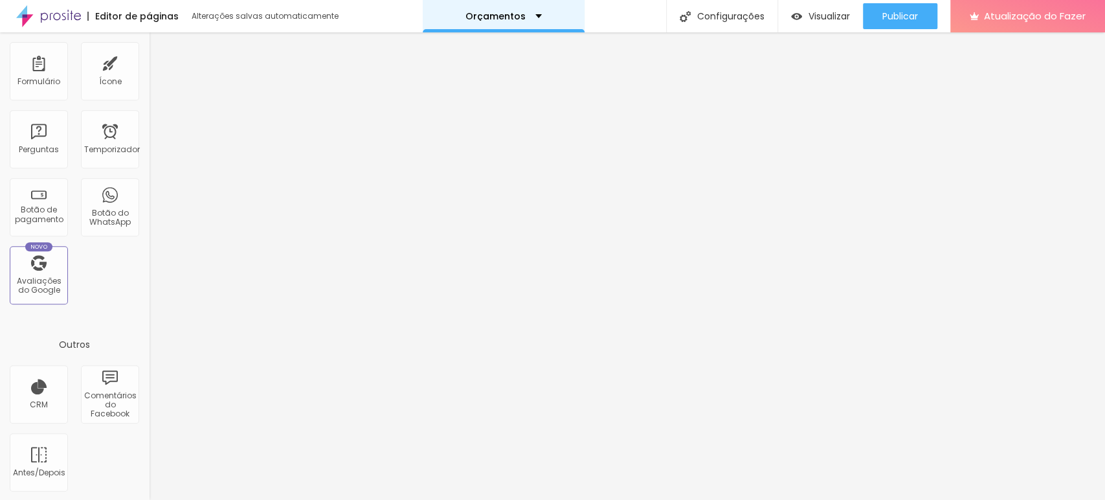
click at [519, 16] on font "Orçamentos" at bounding box center [495, 16] width 60 height 13
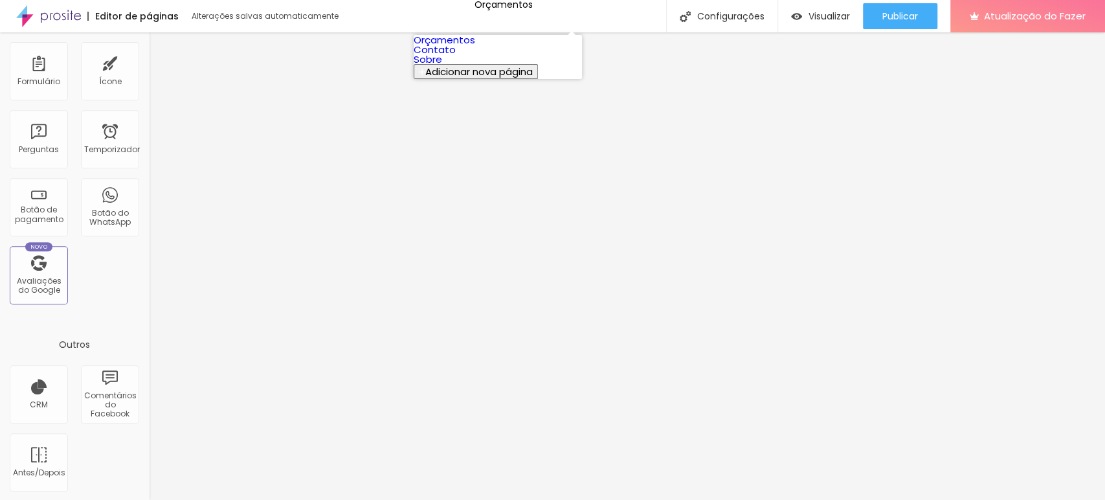
click at [475, 47] on font "Orçamentos" at bounding box center [445, 40] width 62 height 14
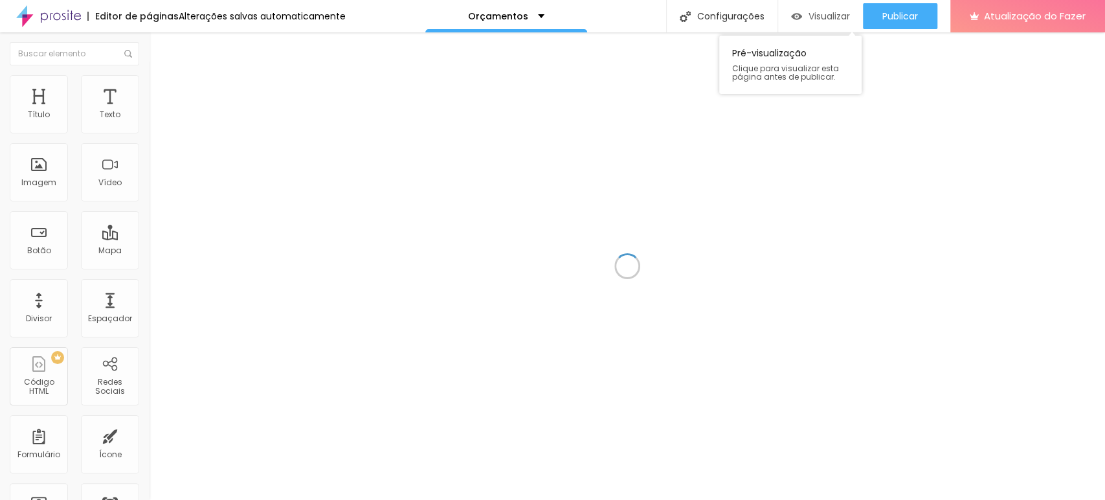
click at [798, 15] on img "button" at bounding box center [796, 16] width 11 height 11
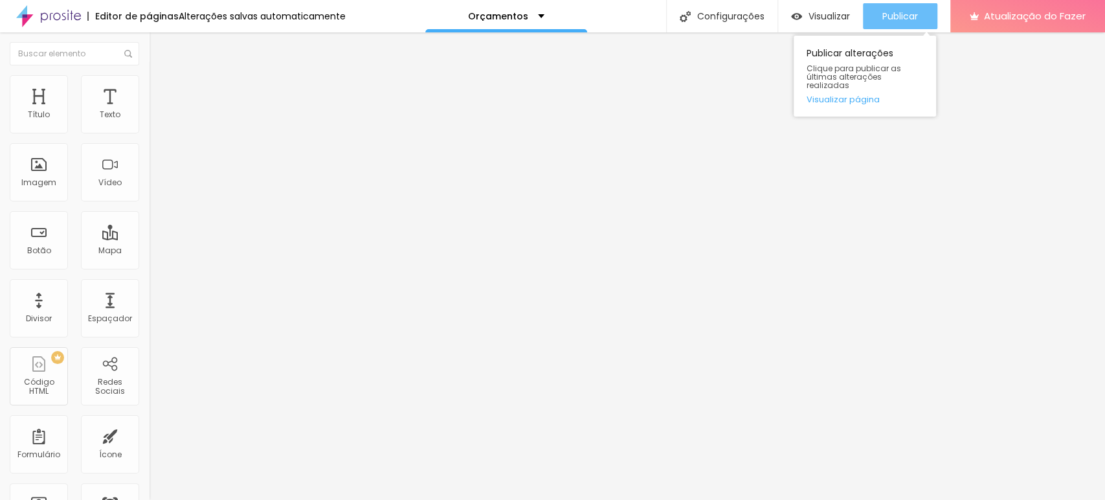
click at [898, 19] on font "Publicar" at bounding box center [900, 16] width 36 height 13
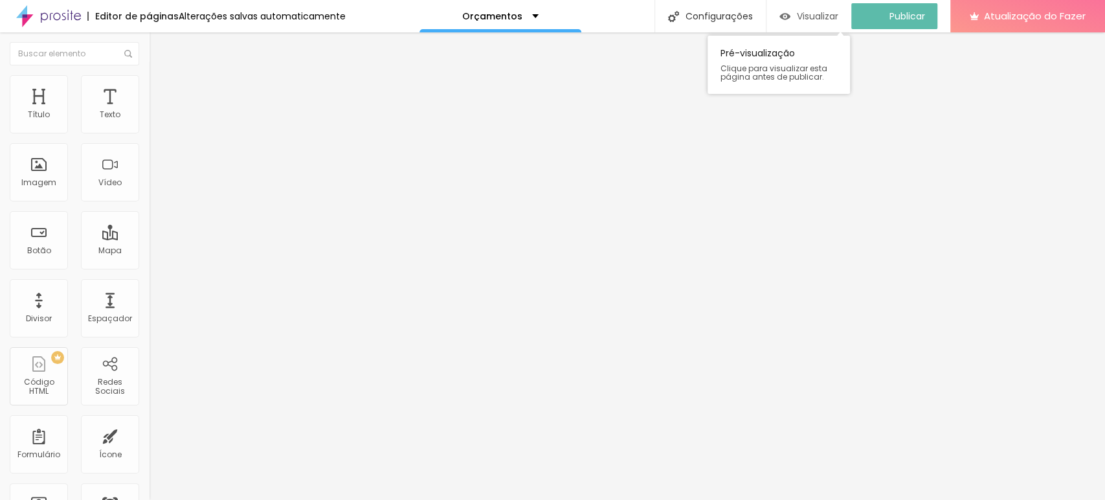
click at [813, 12] on font "Visualizar" at bounding box center [817, 16] width 41 height 13
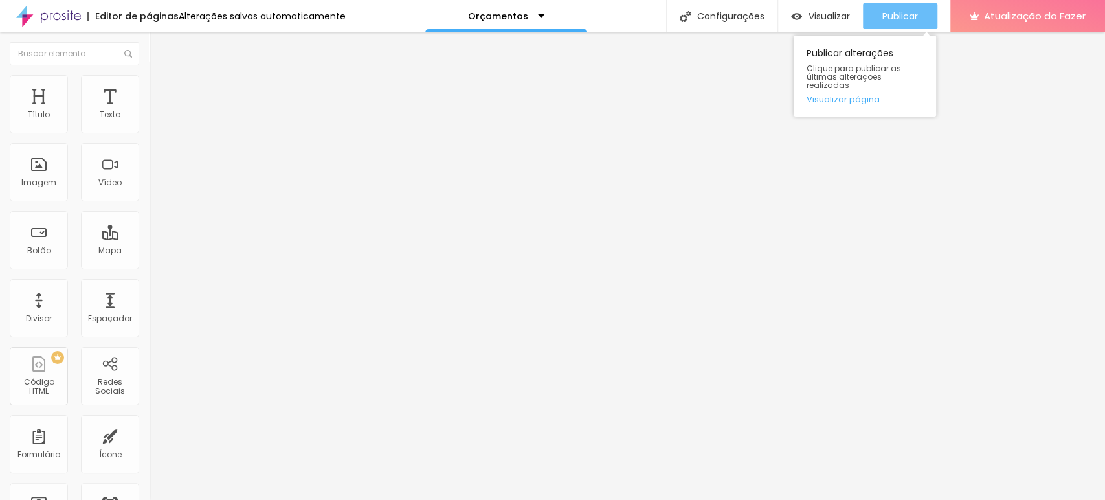
click at [894, 23] on div "Publicar" at bounding box center [900, 16] width 36 height 26
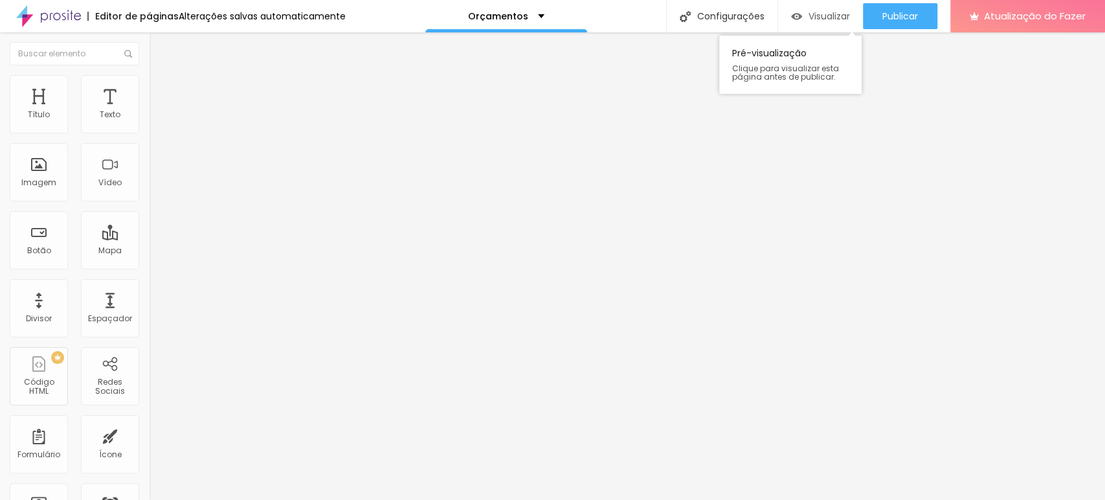
click at [814, 14] on font "Visualizar" at bounding box center [829, 16] width 41 height 13
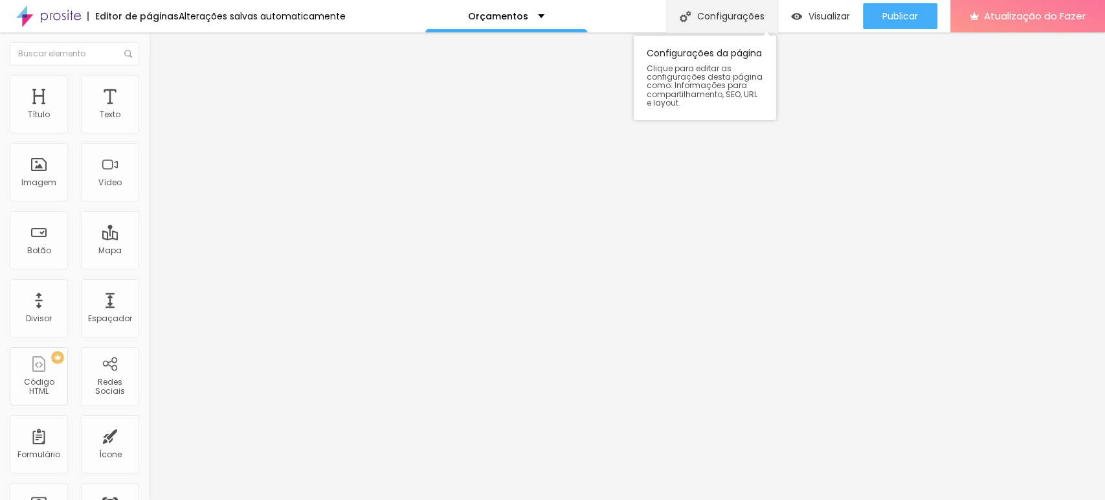
click at [741, 23] on div "Configurações" at bounding box center [721, 16] width 111 height 32
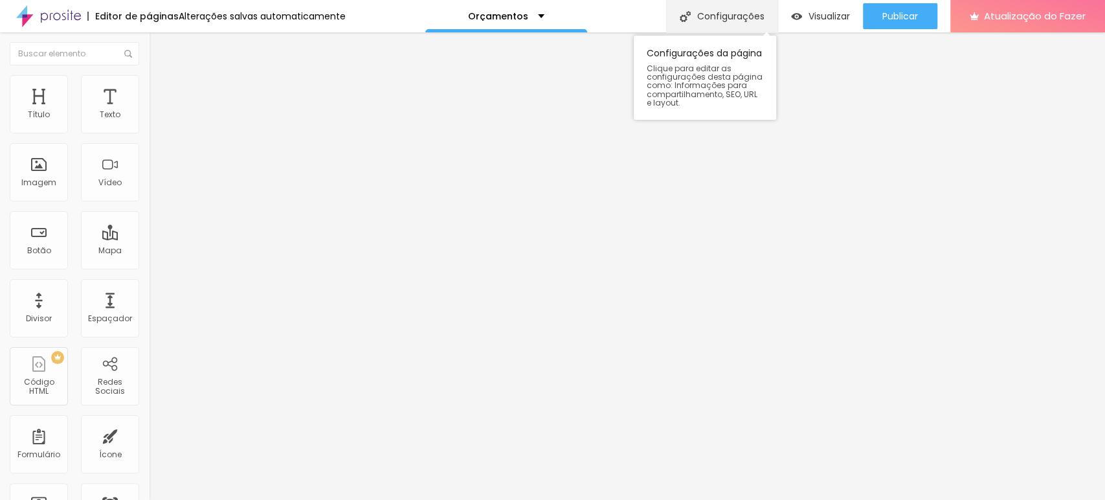
click at [667, 9] on div "Configurações" at bounding box center [721, 16] width 111 height 32
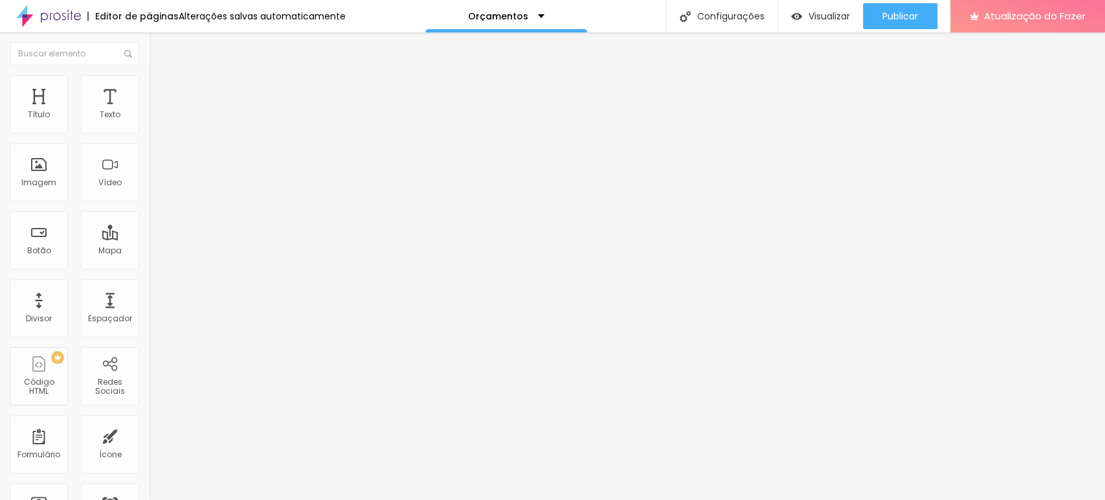
drag, startPoint x: 724, startPoint y: 186, endPoint x: 414, endPoint y: 196, distance: 309.6
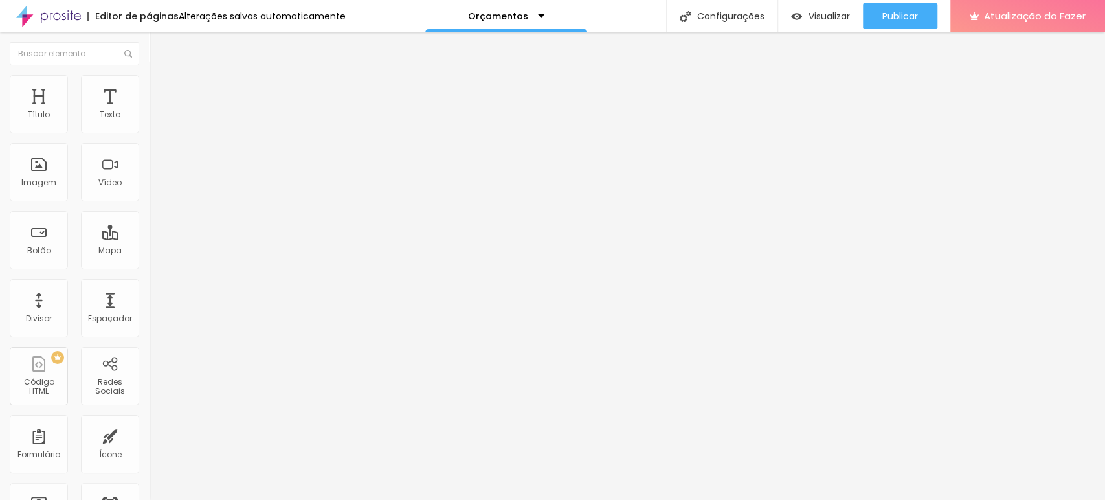
drag, startPoint x: 440, startPoint y: 189, endPoint x: 405, endPoint y: 195, distance: 35.4
type input "/https://matheussantosphoto.alboompro.com/orcamentos"
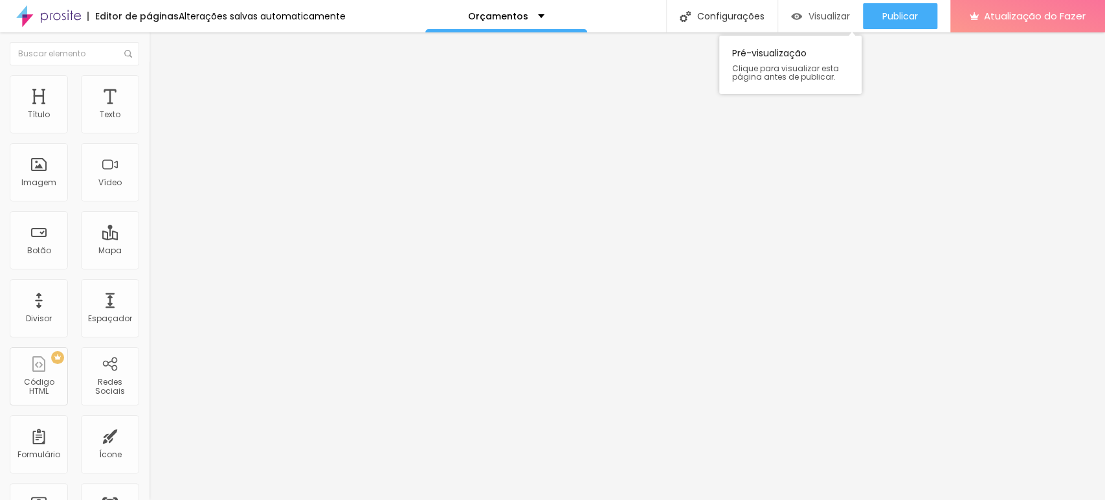
click at [823, 13] on font "Visualizar" at bounding box center [829, 16] width 41 height 13
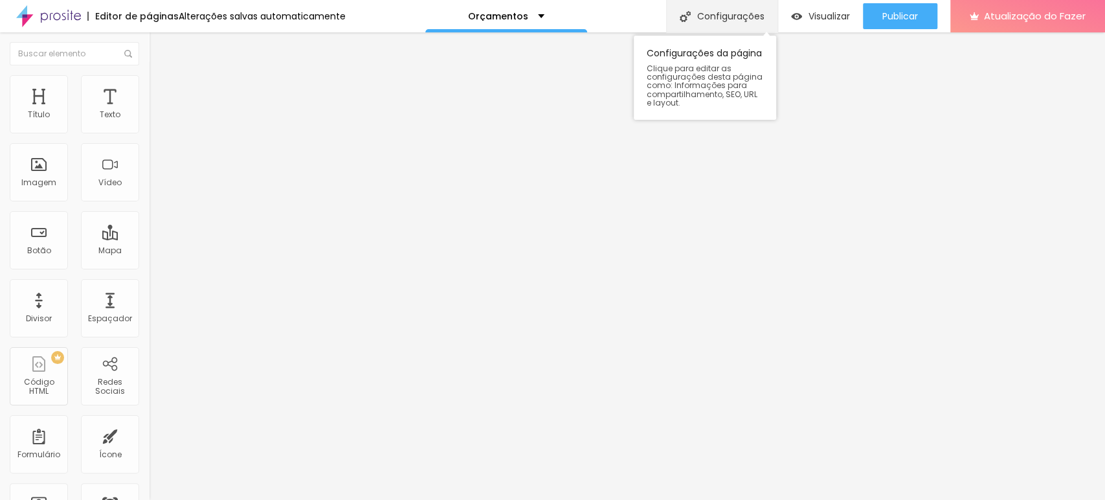
click at [737, 19] on font "Configurações" at bounding box center [730, 16] width 67 height 13
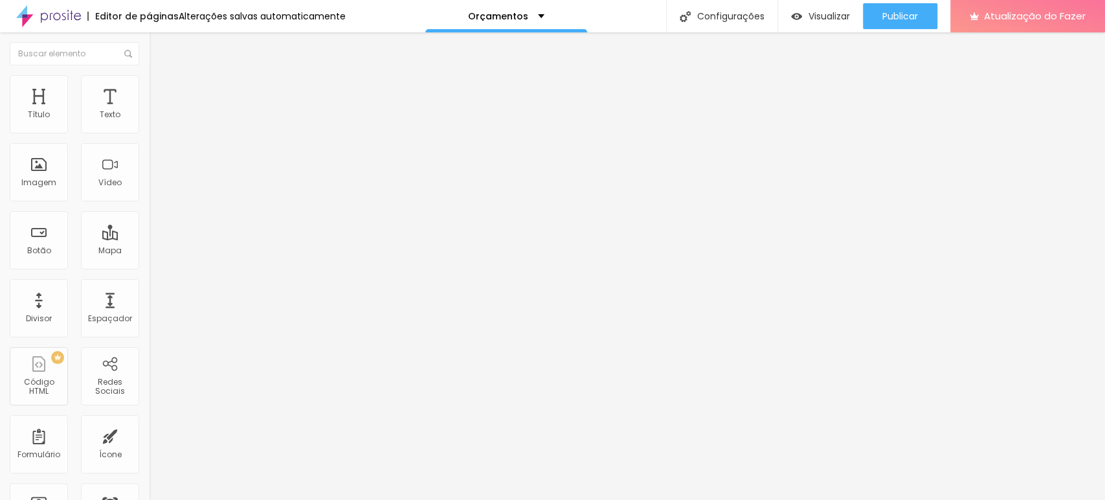
drag, startPoint x: 632, startPoint y: 216, endPoint x: 697, endPoint y: 216, distance: 65.4
drag, startPoint x: 504, startPoint y: 235, endPoint x: 632, endPoint y: 221, distance: 128.3
copy font "matheussantosphoto-alboompro-com/orcamentos"
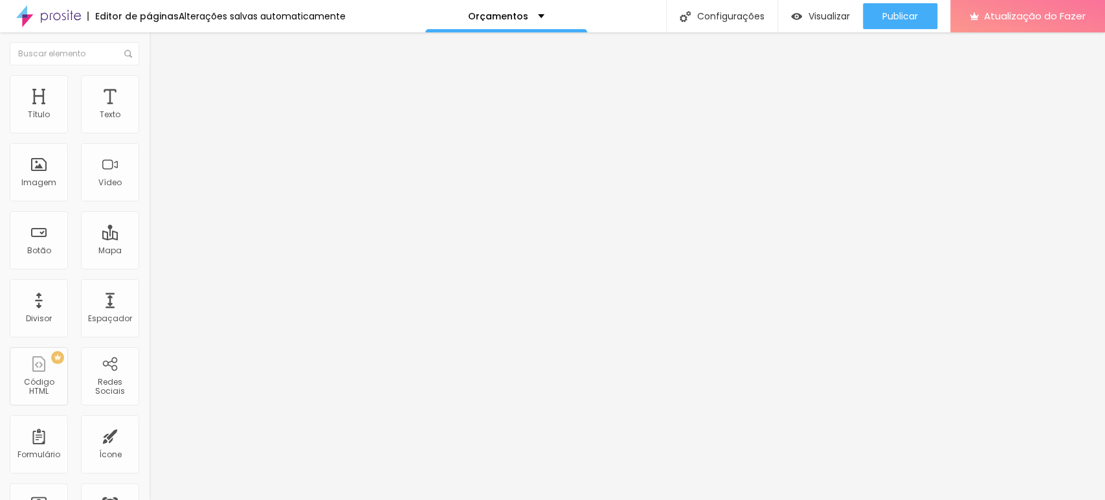
drag, startPoint x: 706, startPoint y: 188, endPoint x: 393, endPoint y: 193, distance: 312.7
paste input "matheussantosphoto-alboompro-com/orcamentos"
drag, startPoint x: 627, startPoint y: 192, endPoint x: 438, endPoint y: 192, distance: 188.4
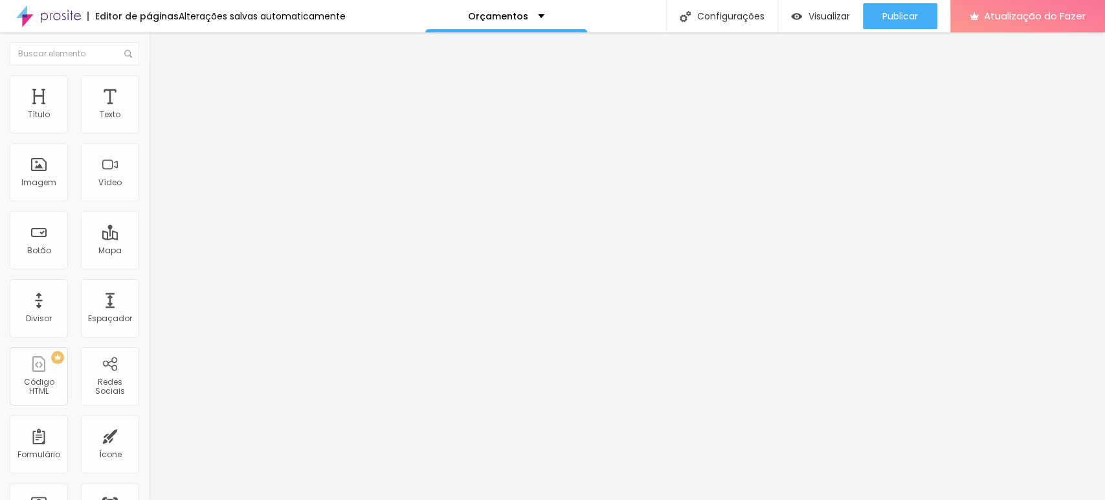
type input "/orcamentos"
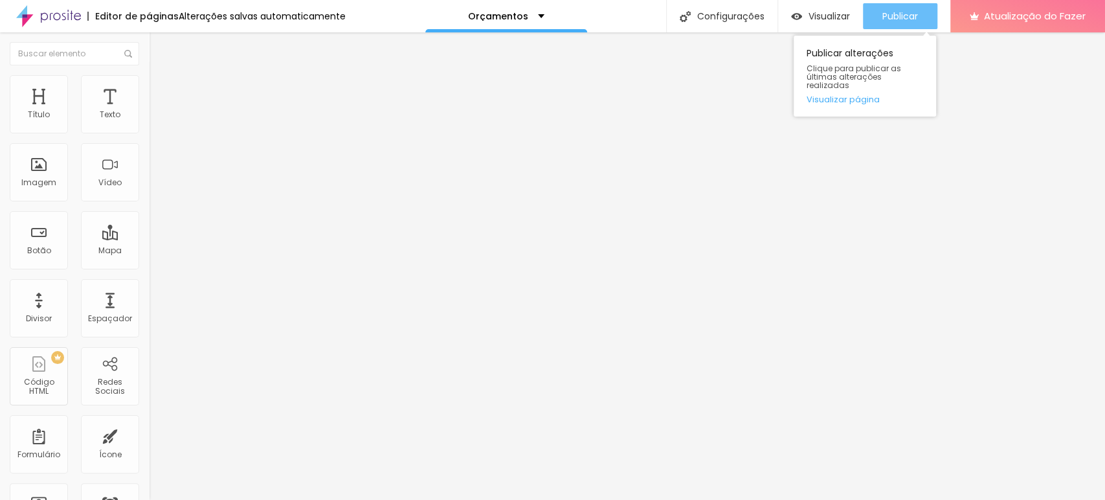
click at [899, 16] on font "Publicar" at bounding box center [900, 16] width 36 height 13
click at [896, 20] on font "Publicar" at bounding box center [900, 16] width 36 height 13
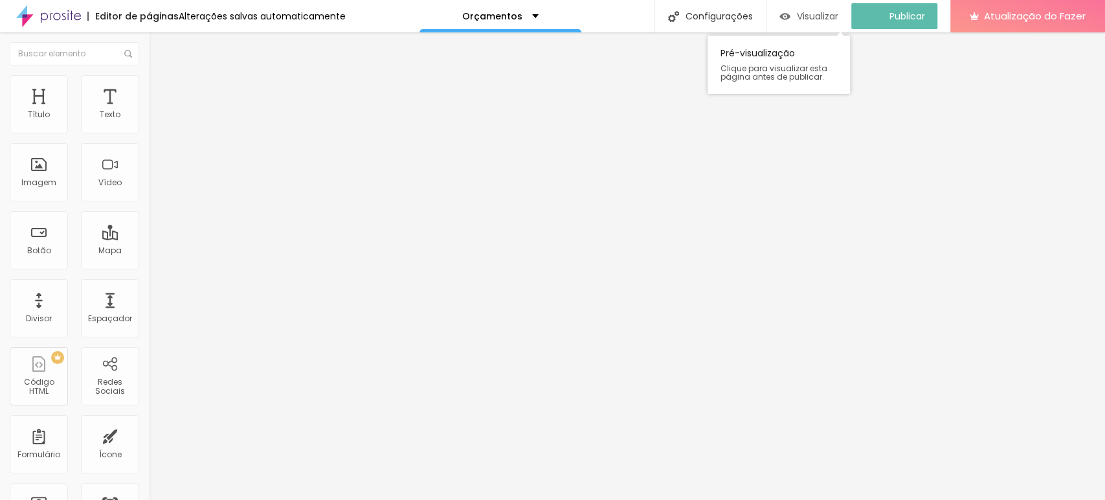
click at [823, 23] on div "Visualizar" at bounding box center [808, 16] width 59 height 26
click at [805, 16] on div "Visualizar" at bounding box center [820, 16] width 59 height 11
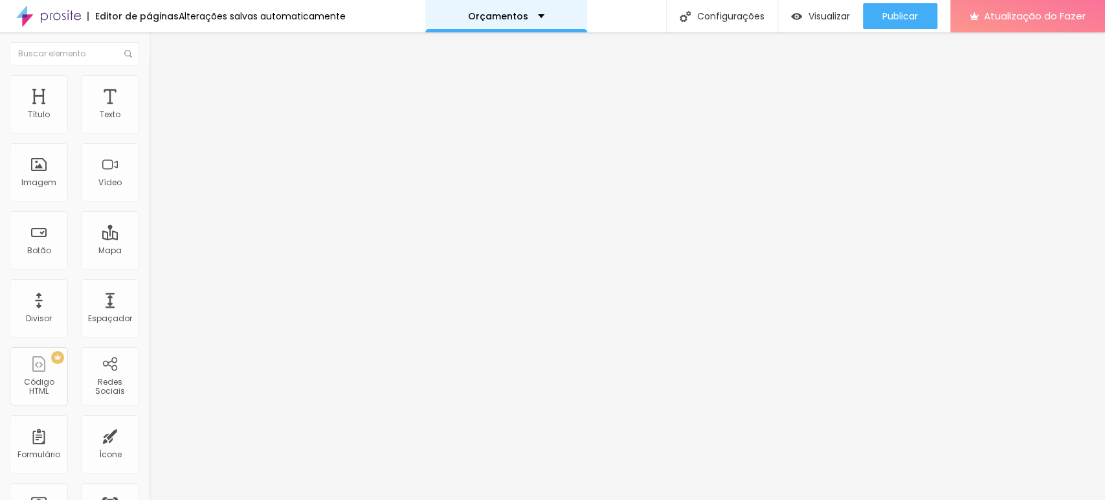
click at [546, 14] on div "Orçamentos" at bounding box center [506, 16] width 162 height 32
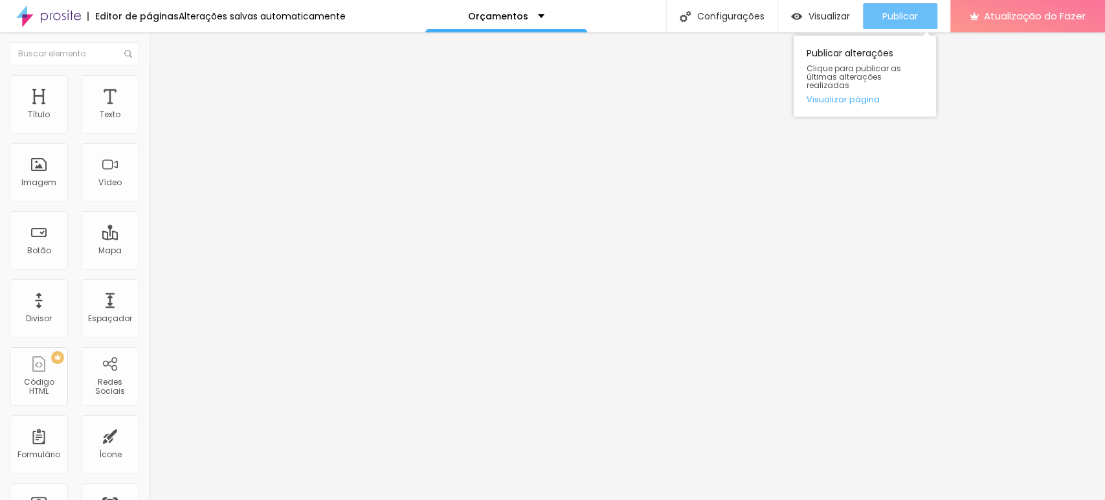
click at [907, 15] on font "Publicar" at bounding box center [900, 16] width 36 height 13
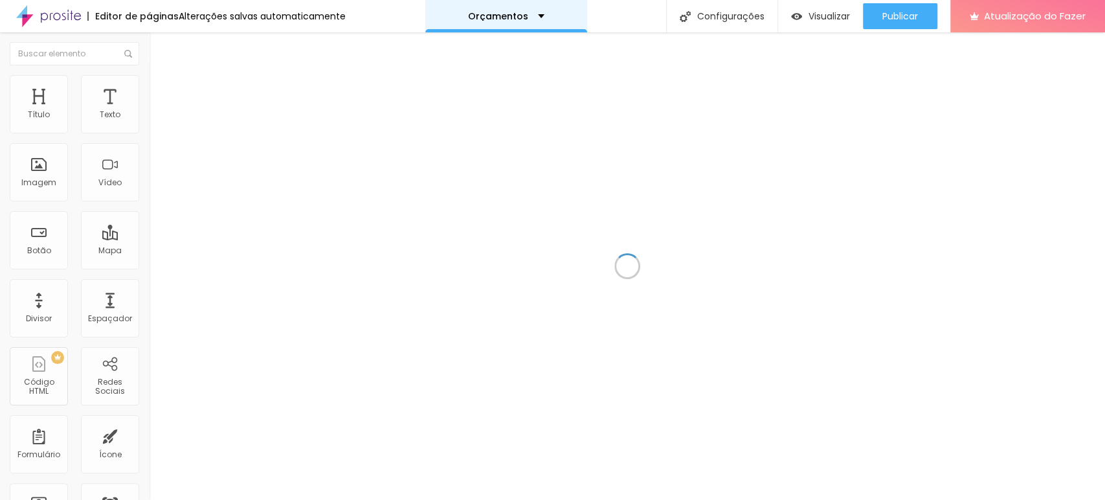
click at [532, 21] on div "Orçamentos" at bounding box center [506, 16] width 162 height 32
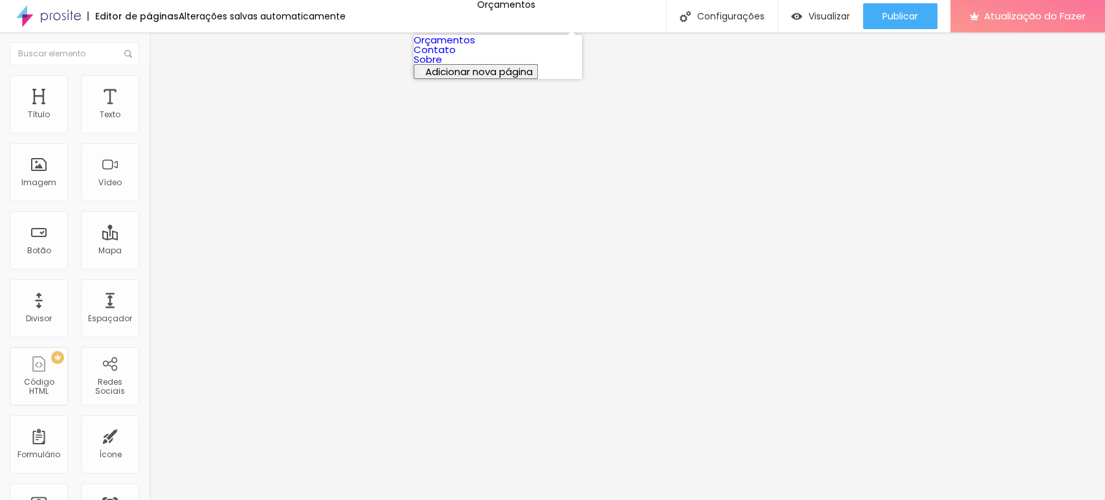
click at [475, 47] on link "Orçamentos" at bounding box center [445, 40] width 62 height 14
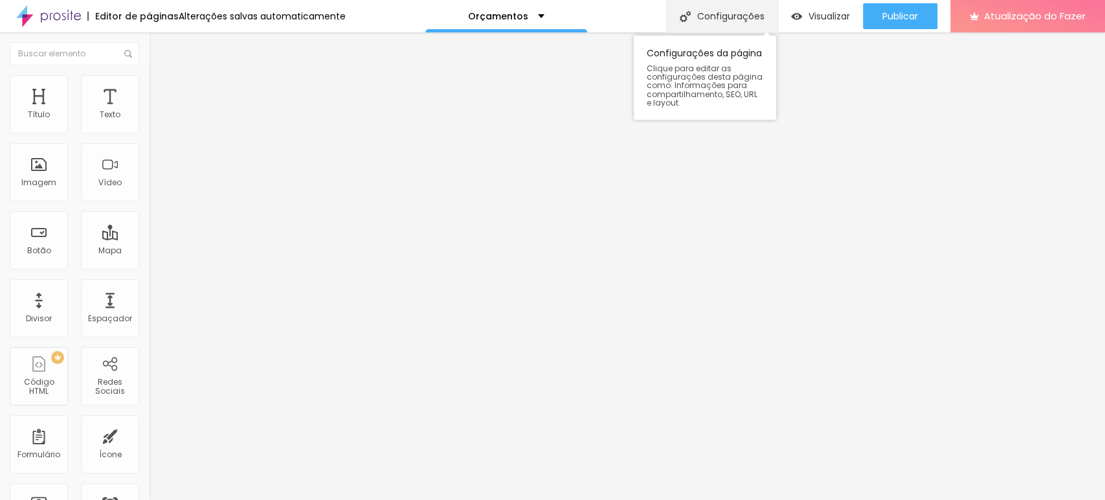
click at [710, 21] on font "Configurações" at bounding box center [730, 16] width 67 height 13
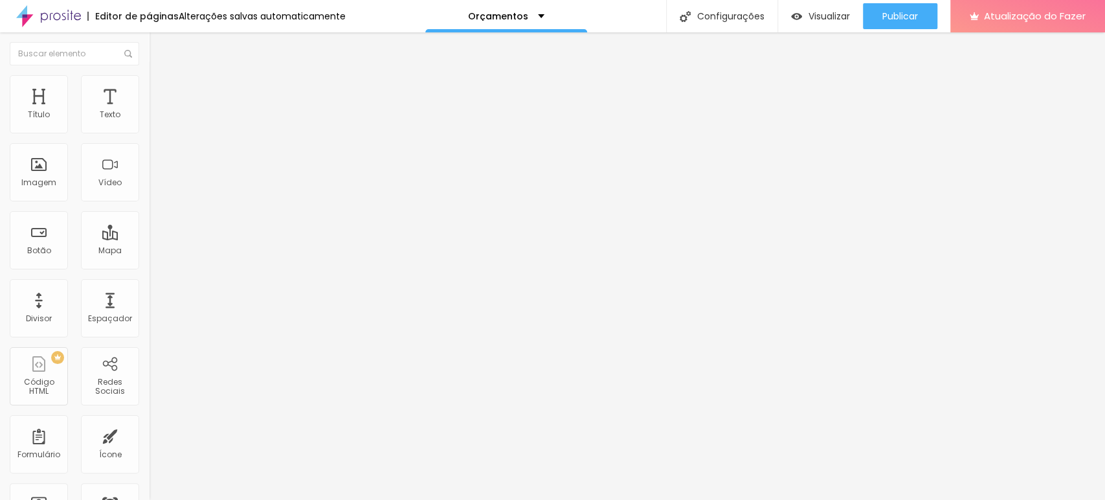
click at [528, 15] on div "Orçamentos" at bounding box center [506, 16] width 76 height 9
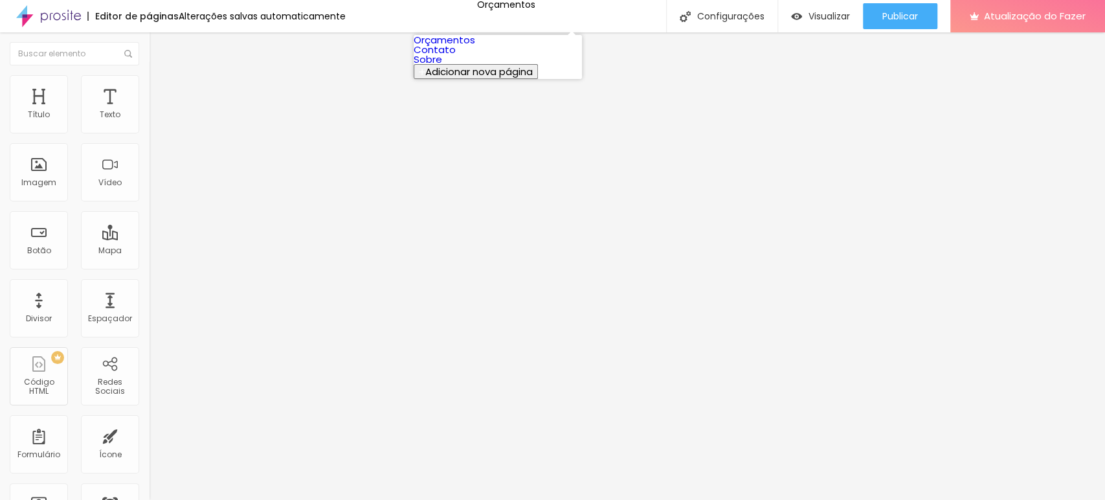
click at [456, 56] on font "Contato" at bounding box center [435, 50] width 42 height 14
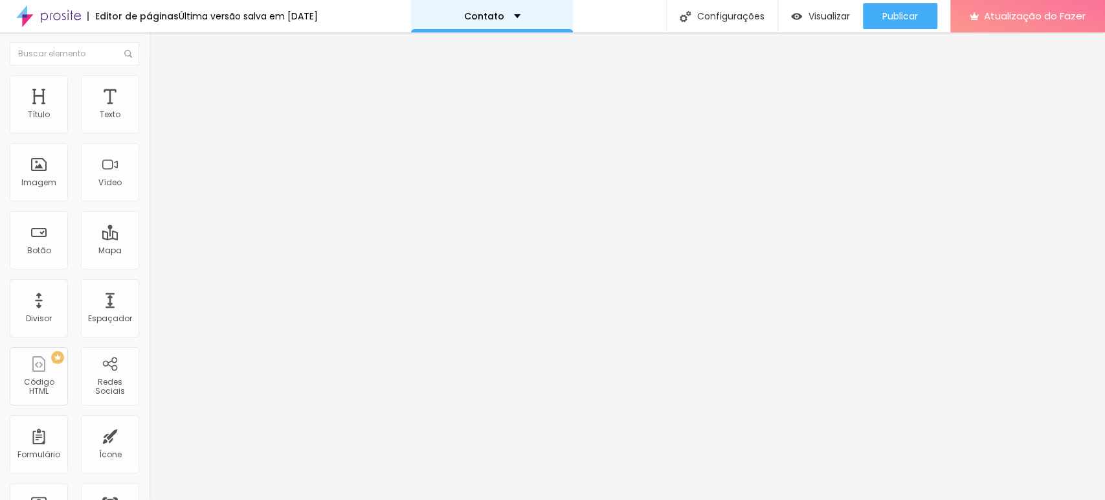
click at [521, 16] on div "Contato" at bounding box center [492, 16] width 56 height 9
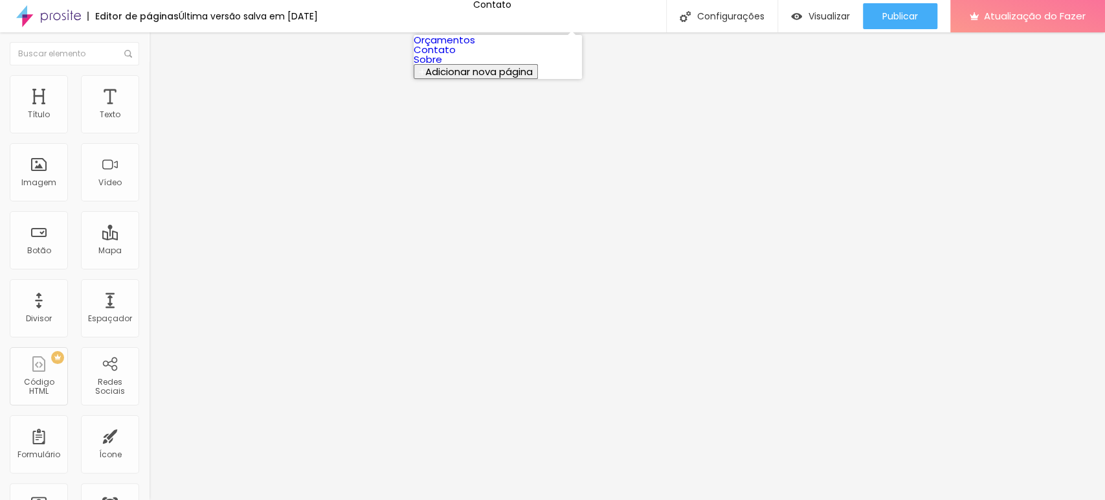
click at [461, 47] on font "Orçamentos" at bounding box center [445, 40] width 62 height 14
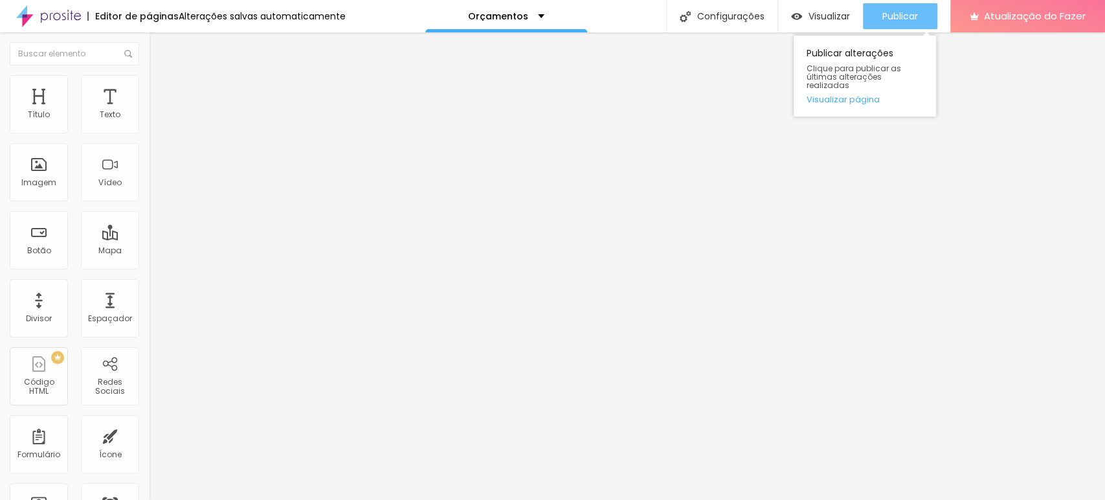
click at [904, 13] on font "Publicar" at bounding box center [900, 16] width 36 height 13
click at [904, 19] on font "Publicar" at bounding box center [900, 16] width 36 height 13
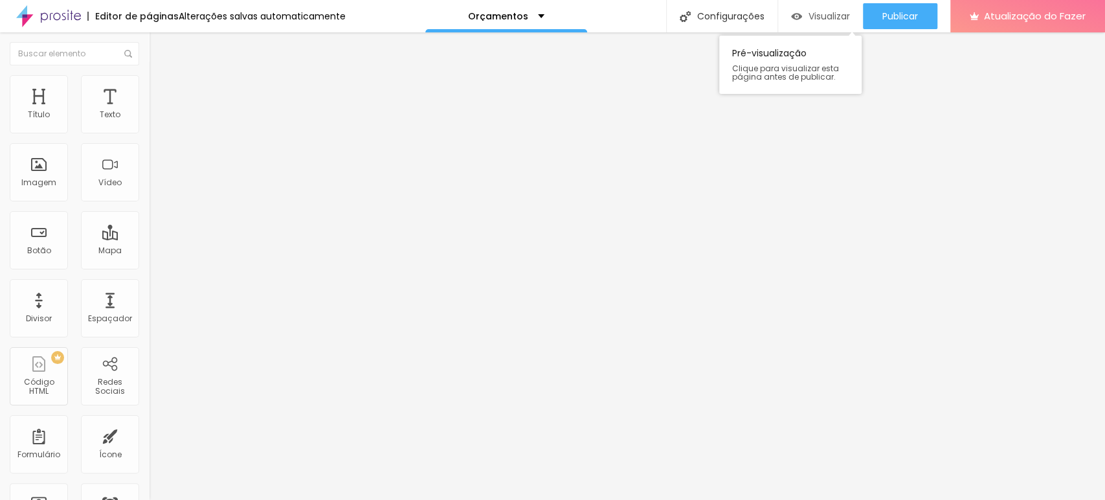
click at [823, 20] on font "Visualizar" at bounding box center [829, 16] width 41 height 13
click at [149, 76] on img at bounding box center [155, 81] width 12 height 12
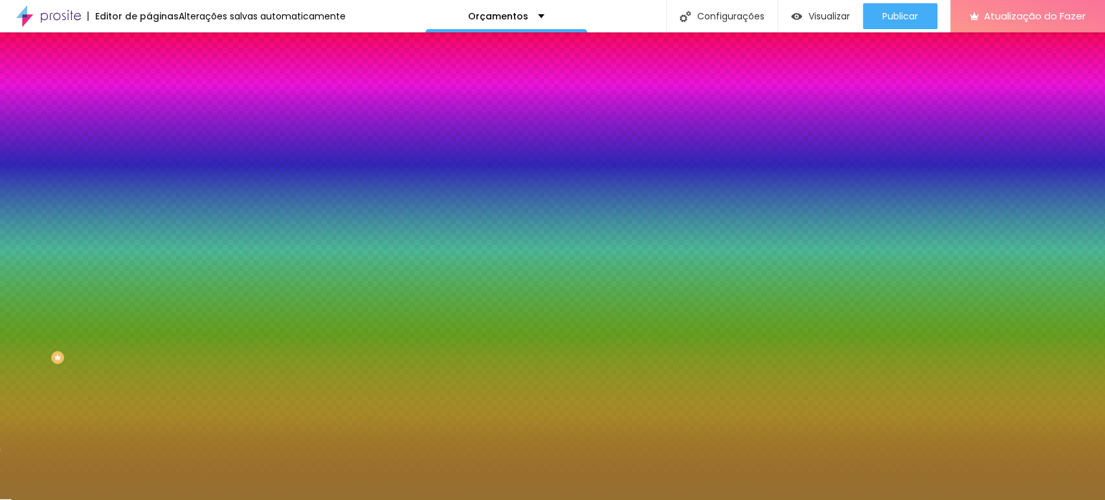
click at [149, 88] on li "Avançado" at bounding box center [223, 94] width 149 height 13
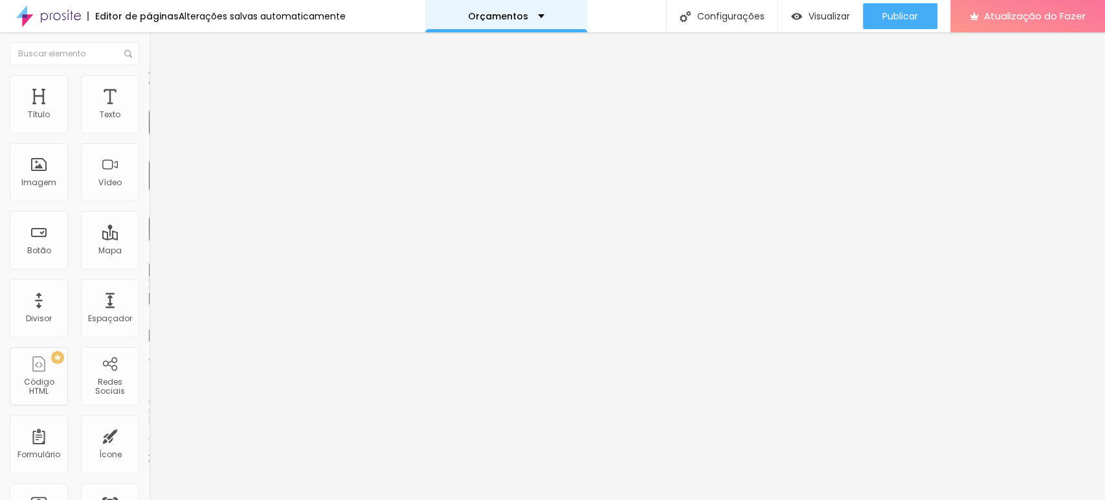
click at [533, 15] on div "Orçamentos" at bounding box center [506, 16] width 76 height 9
